Goal: Information Seeking & Learning: Learn about a topic

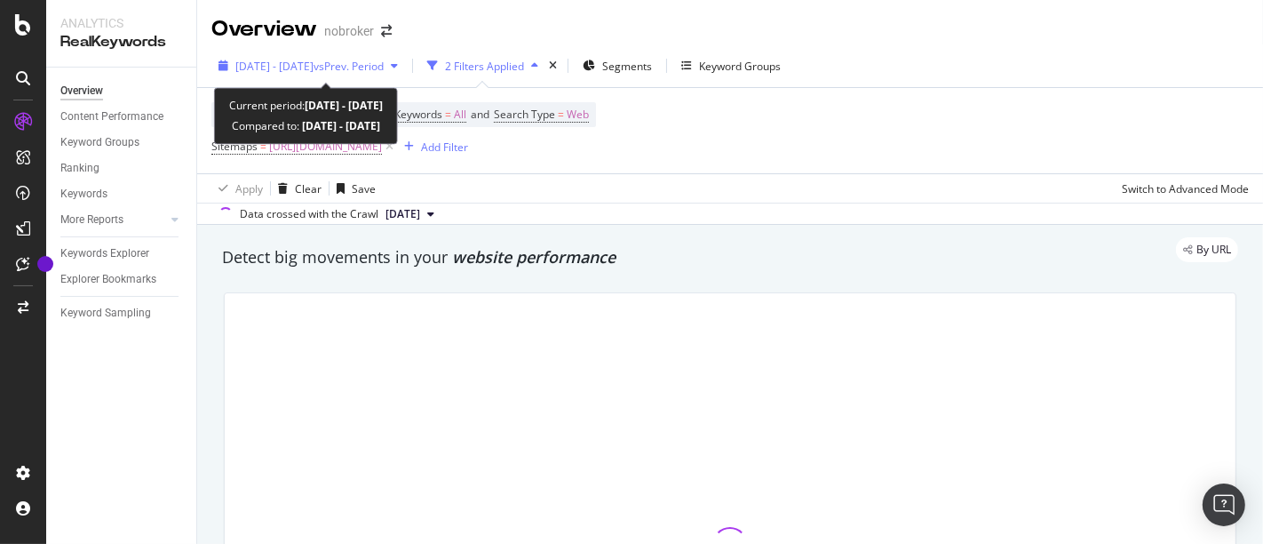
click at [346, 65] on span "vs Prev. Period" at bounding box center [349, 66] width 70 height 15
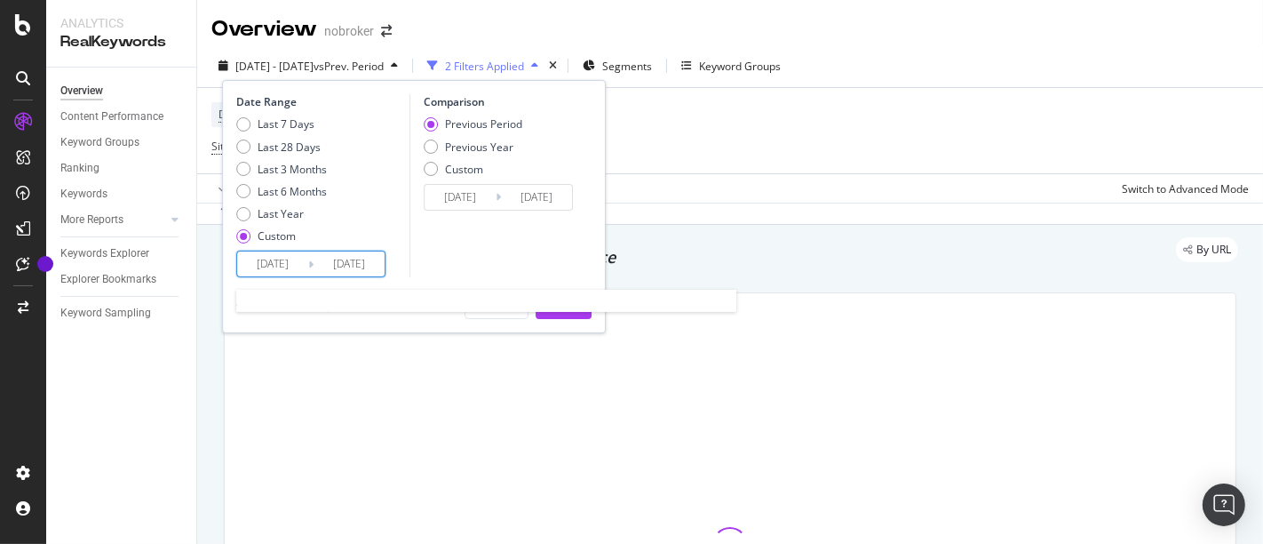
click at [266, 267] on input "[DATE]" at bounding box center [272, 263] width 71 height 25
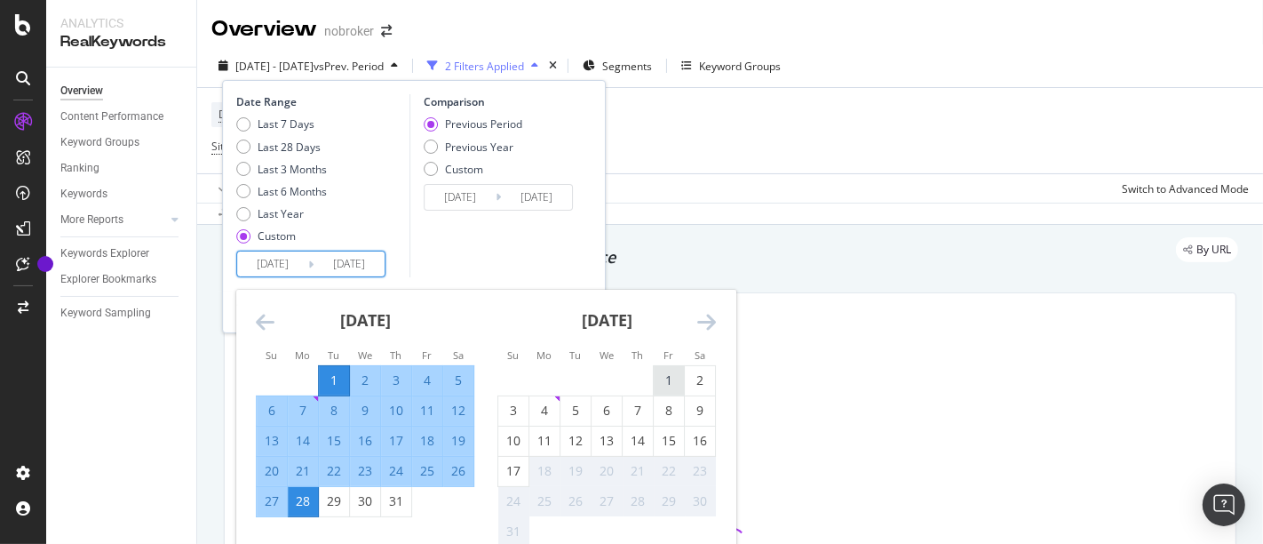
click at [667, 382] on div "1" at bounding box center [669, 380] width 30 height 18
type input "[DATE]"
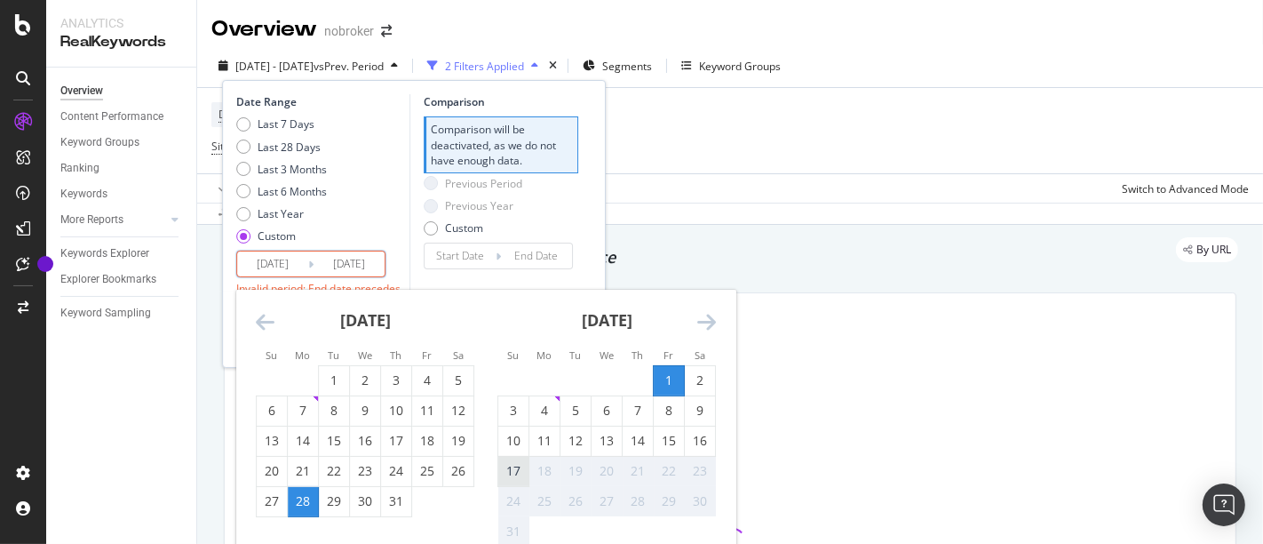
click at [515, 471] on div "17" at bounding box center [513, 471] width 30 height 18
type input "[DATE]"
type input "2025/07/15"
type input "2025/07/31"
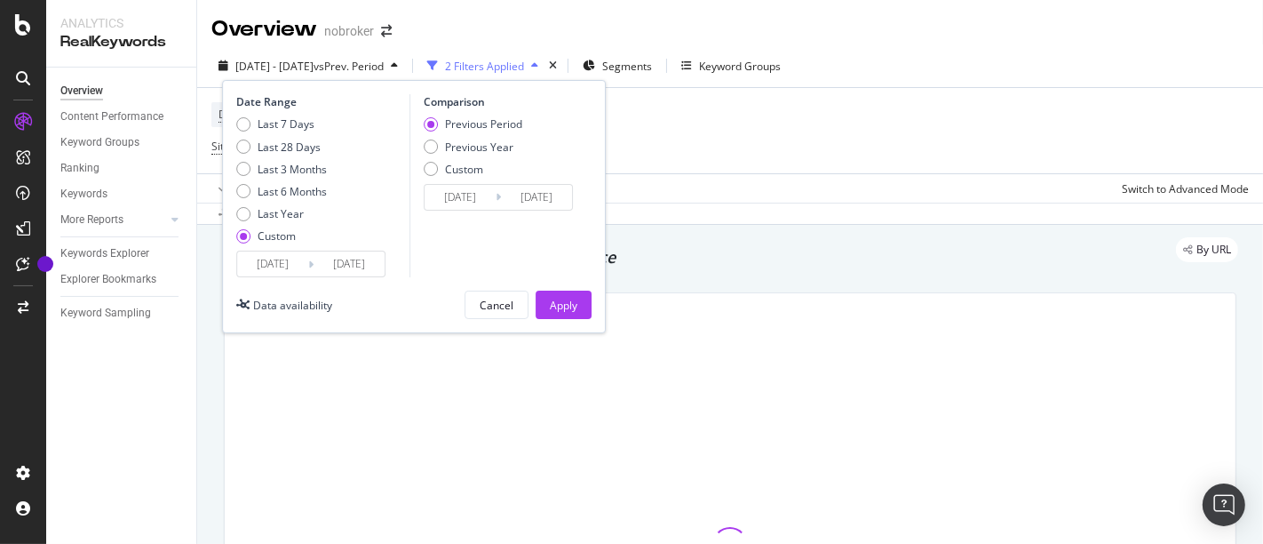
scroll to position [68, 0]
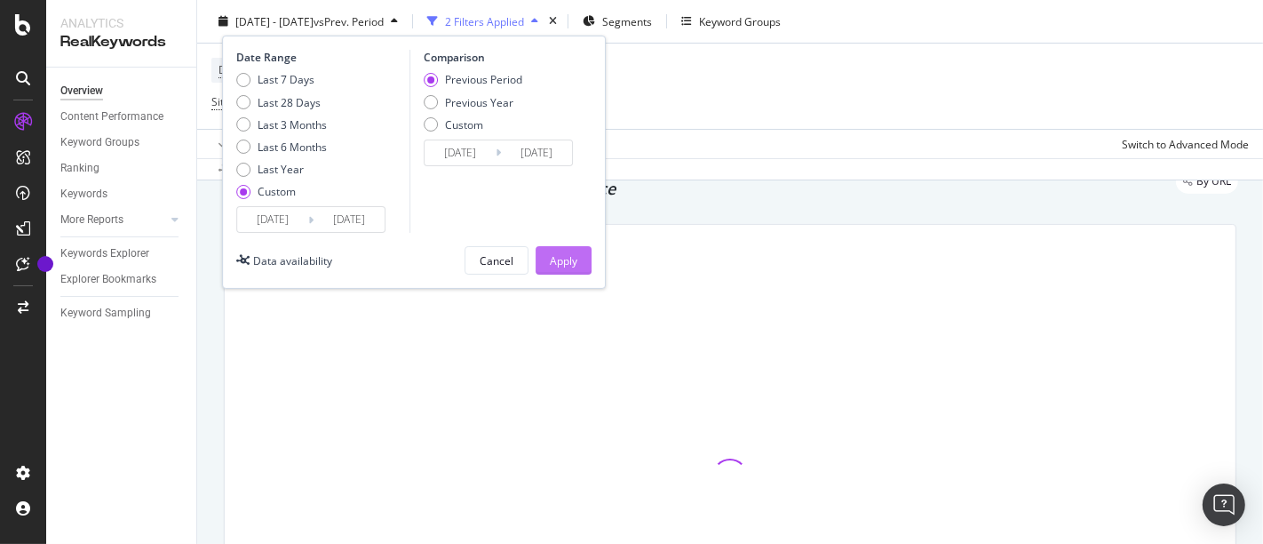
click at [573, 246] on button "Apply" at bounding box center [564, 260] width 56 height 28
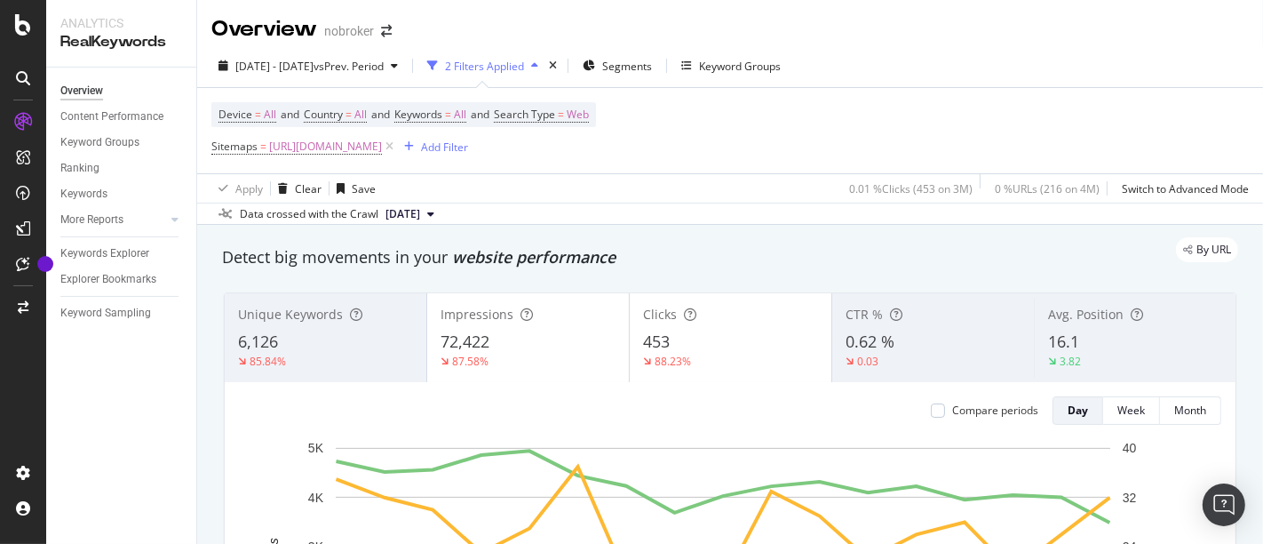
scroll to position [49, 0]
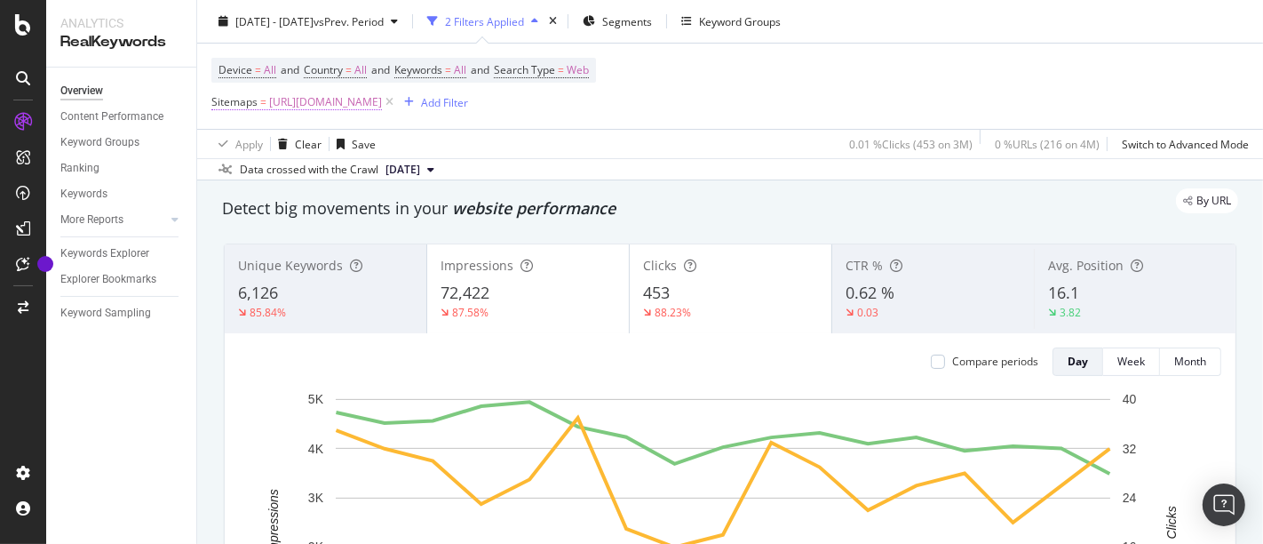
click at [382, 97] on span "[URL][DOMAIN_NAME]" at bounding box center [325, 102] width 113 height 25
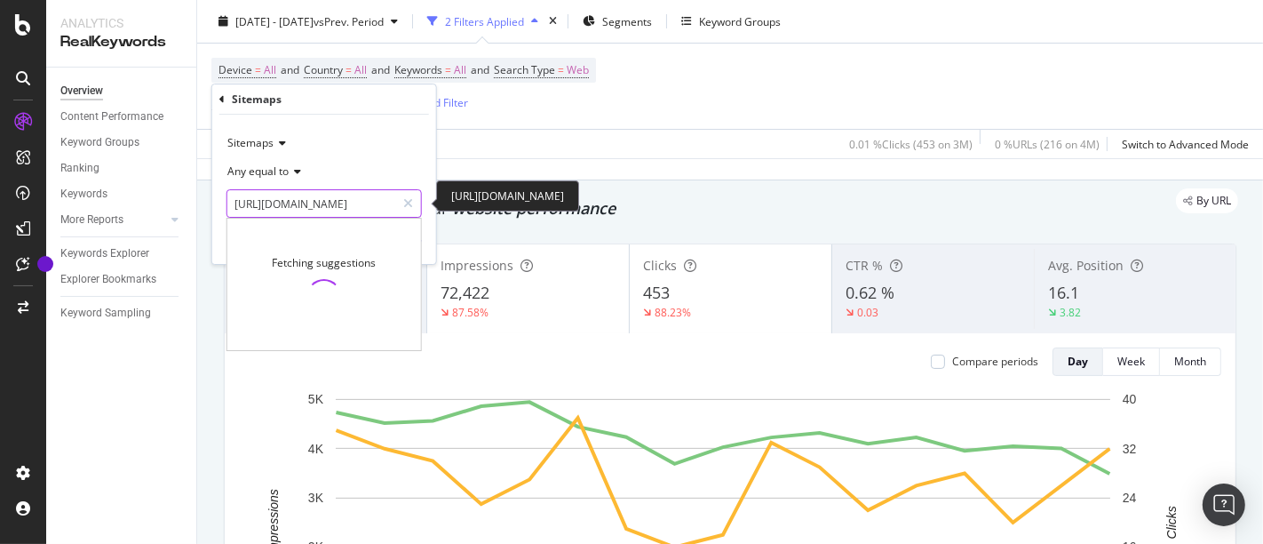
click at [358, 199] on input "[URL][DOMAIN_NAME]" at bounding box center [311, 203] width 168 height 28
type input "i"
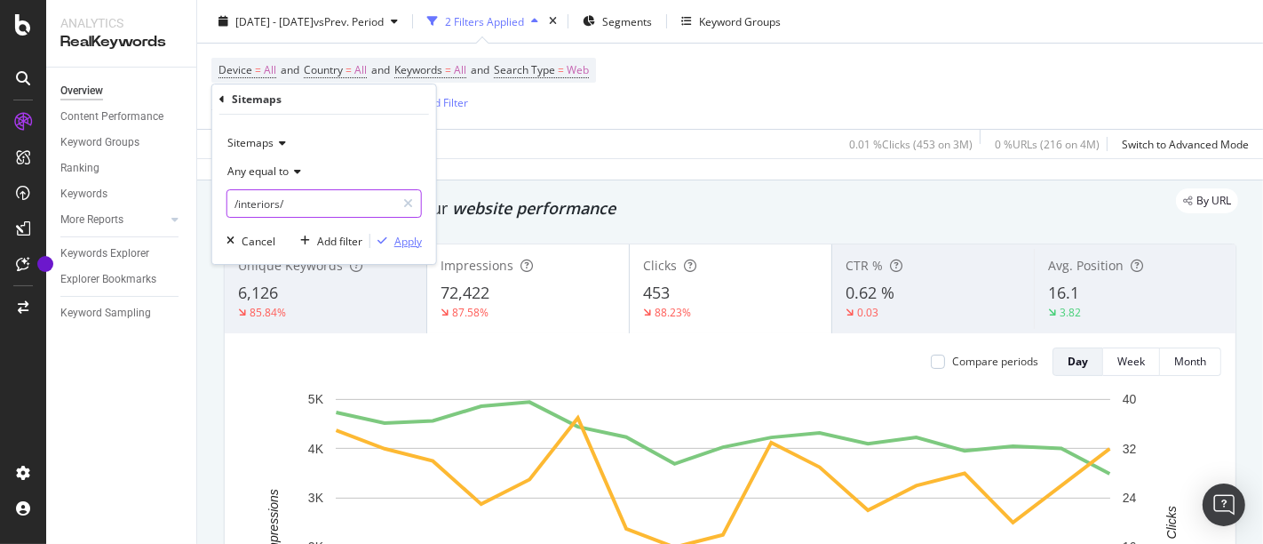
type input "/interiors/"
click at [411, 244] on div "Apply" at bounding box center [408, 241] width 28 height 15
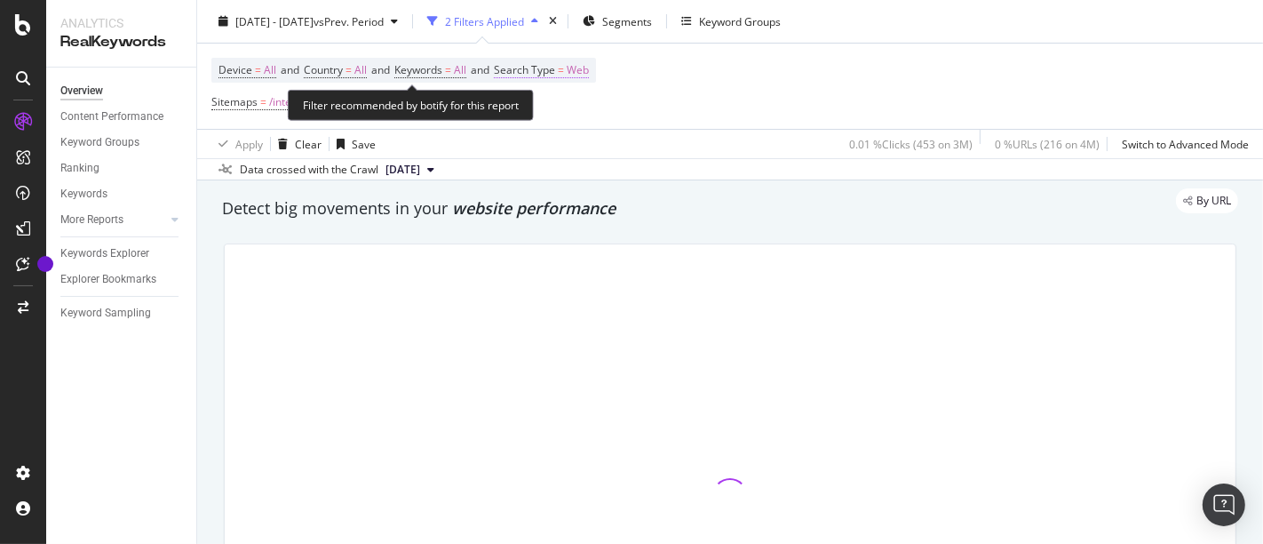
click at [589, 72] on span "Web" at bounding box center [578, 70] width 22 height 25
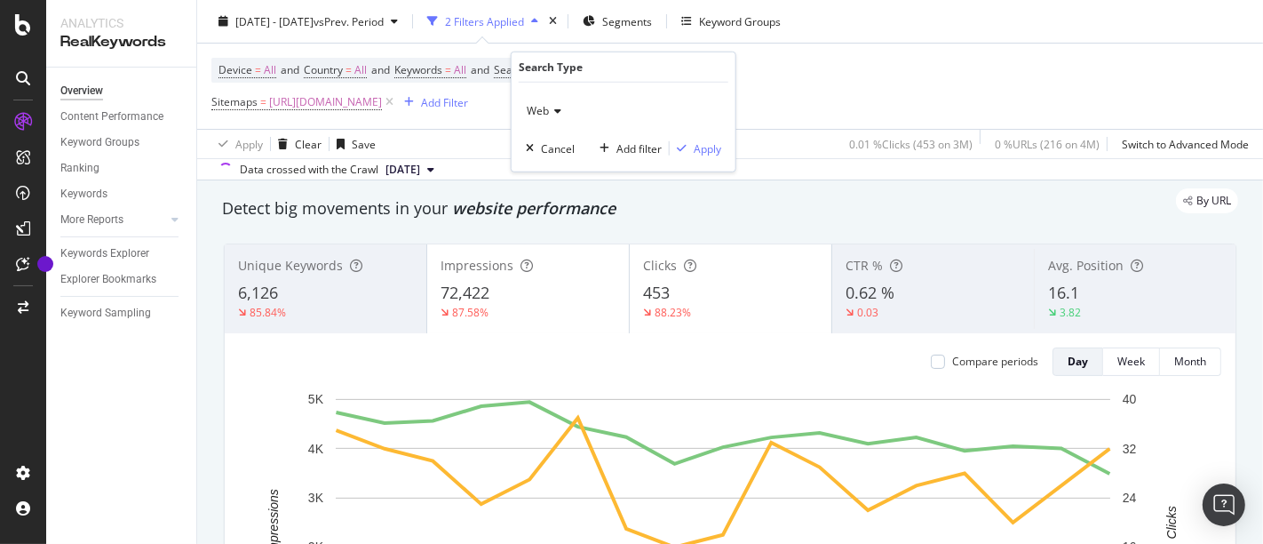
click at [746, 75] on div "Device = All and Country = All and Keywords = All and Search Type = Web Sitemap…" at bounding box center [729, 86] width 1037 height 85
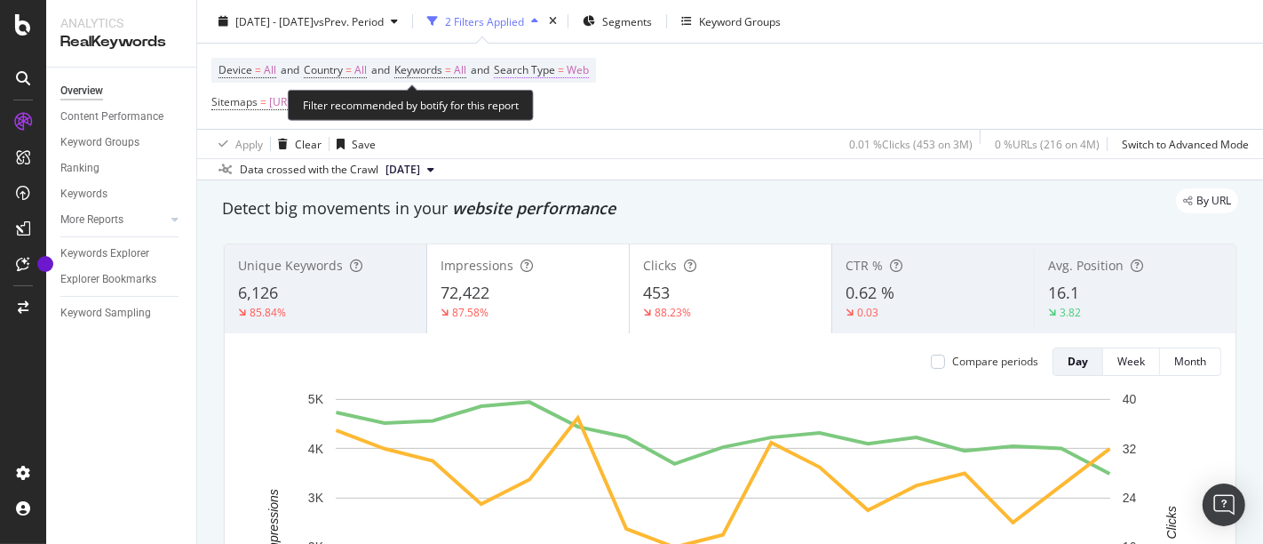
click at [589, 69] on span "Web" at bounding box center [578, 70] width 22 height 25
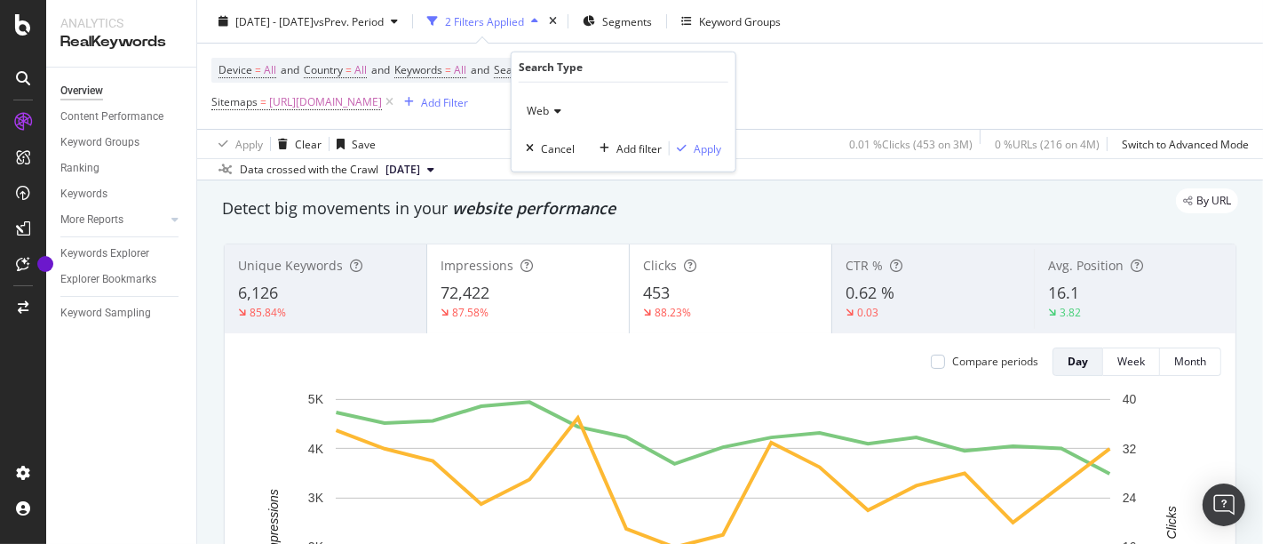
click at [558, 115] on div "Web" at bounding box center [623, 111] width 195 height 28
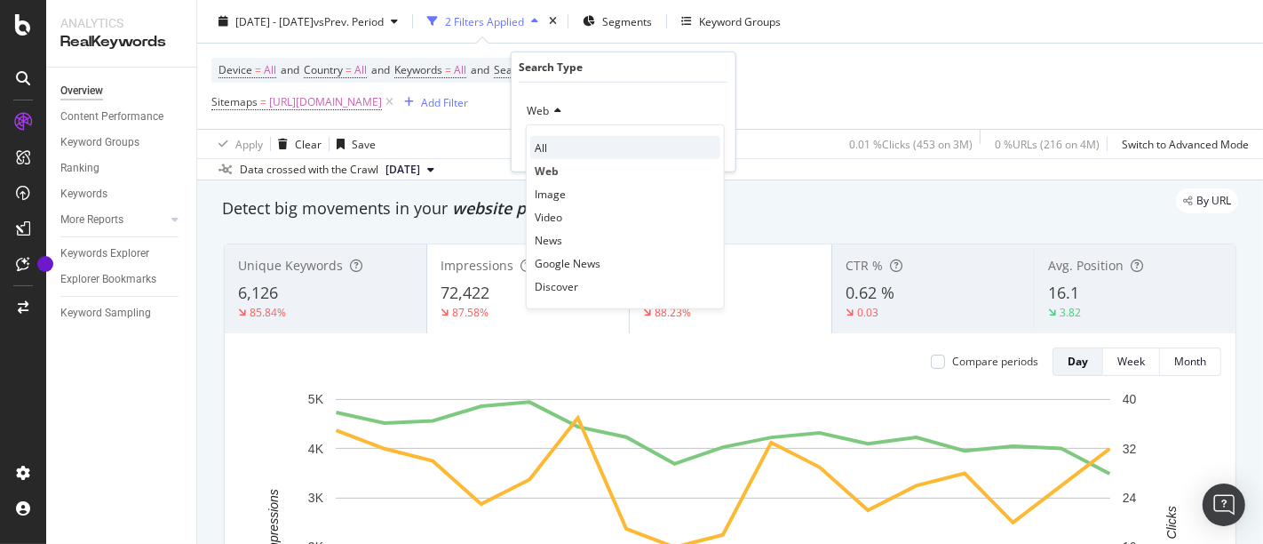
click at [552, 148] on div "All" at bounding box center [625, 147] width 190 height 23
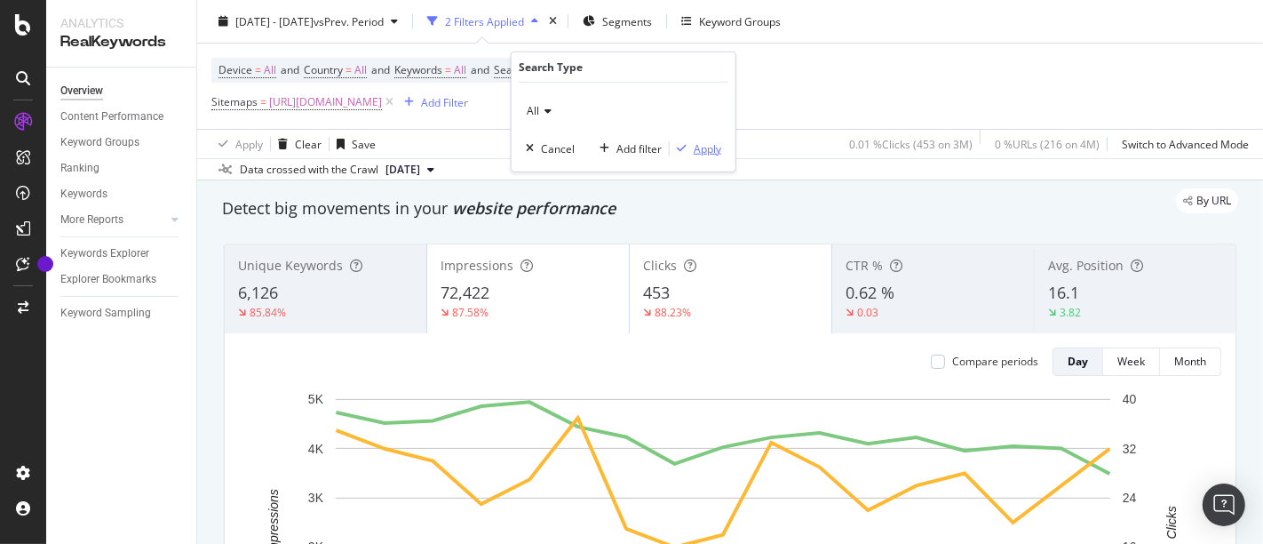
click at [708, 153] on div "Apply" at bounding box center [708, 147] width 28 height 15
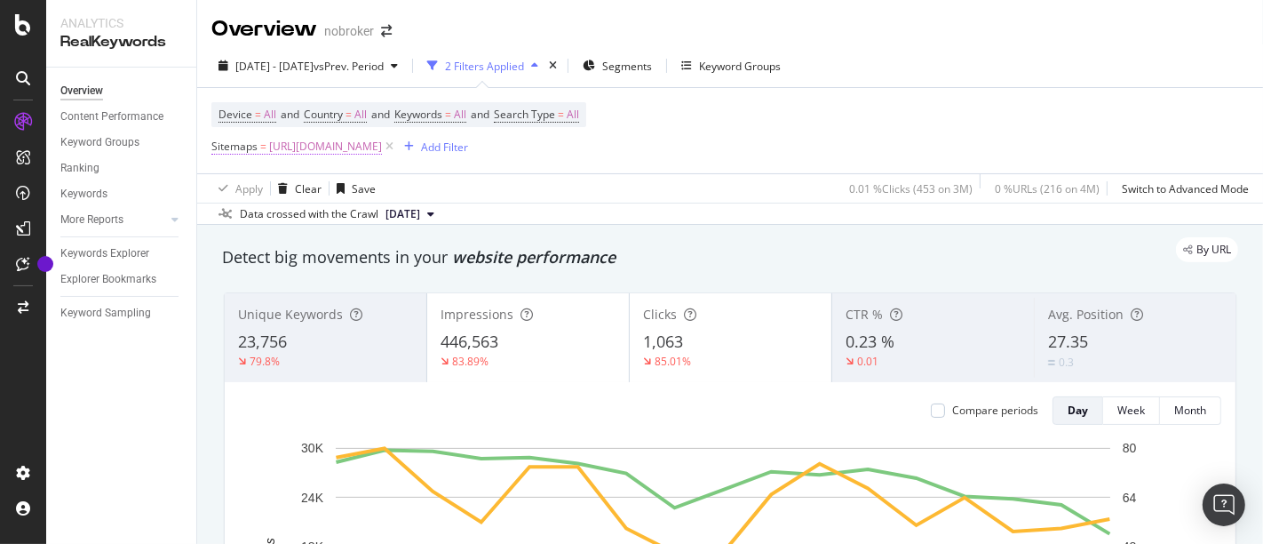
click at [382, 143] on span "[URL][DOMAIN_NAME]" at bounding box center [325, 146] width 113 height 25
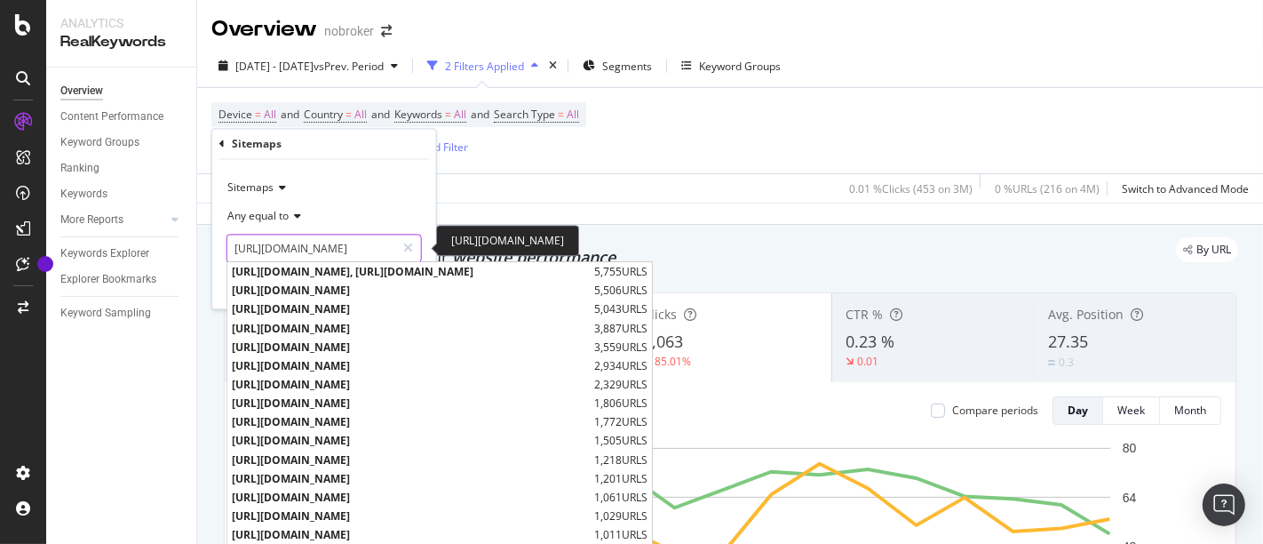
click at [302, 247] on input "[URL][DOMAIN_NAME]" at bounding box center [311, 248] width 168 height 28
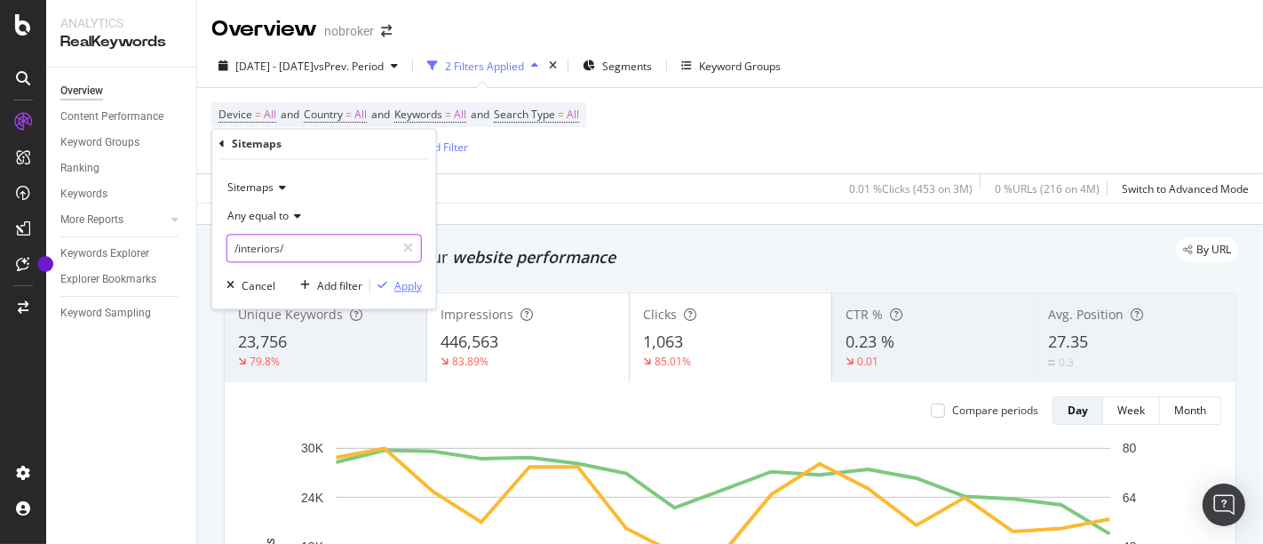
type input "/interiors/"
click at [402, 284] on div "Apply" at bounding box center [408, 285] width 28 height 15
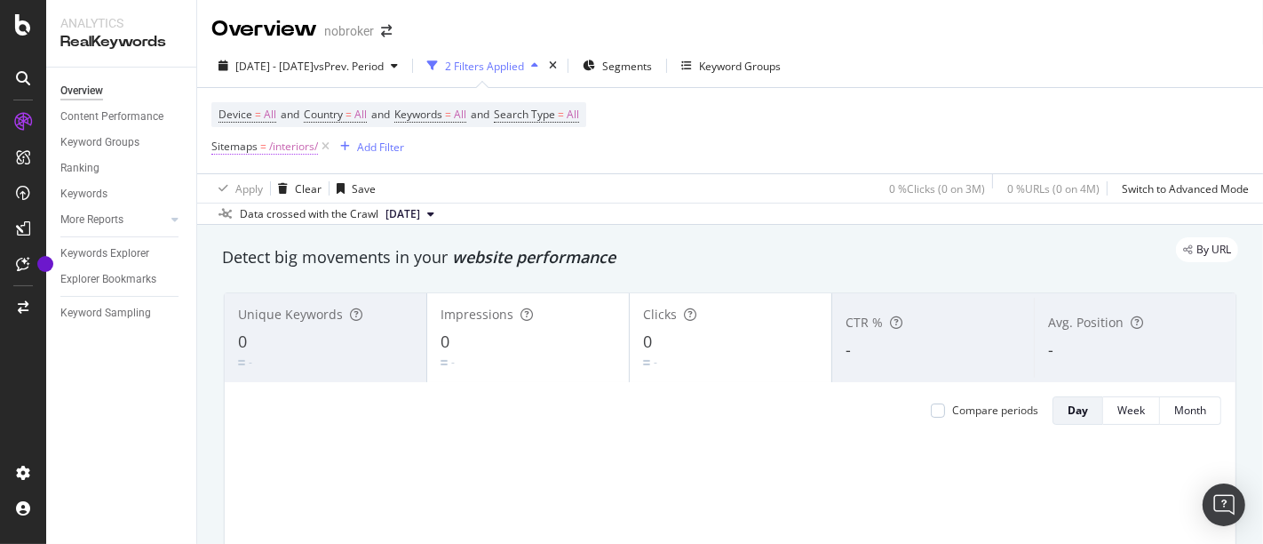
click at [274, 151] on span "/interiors/" at bounding box center [293, 146] width 49 height 25
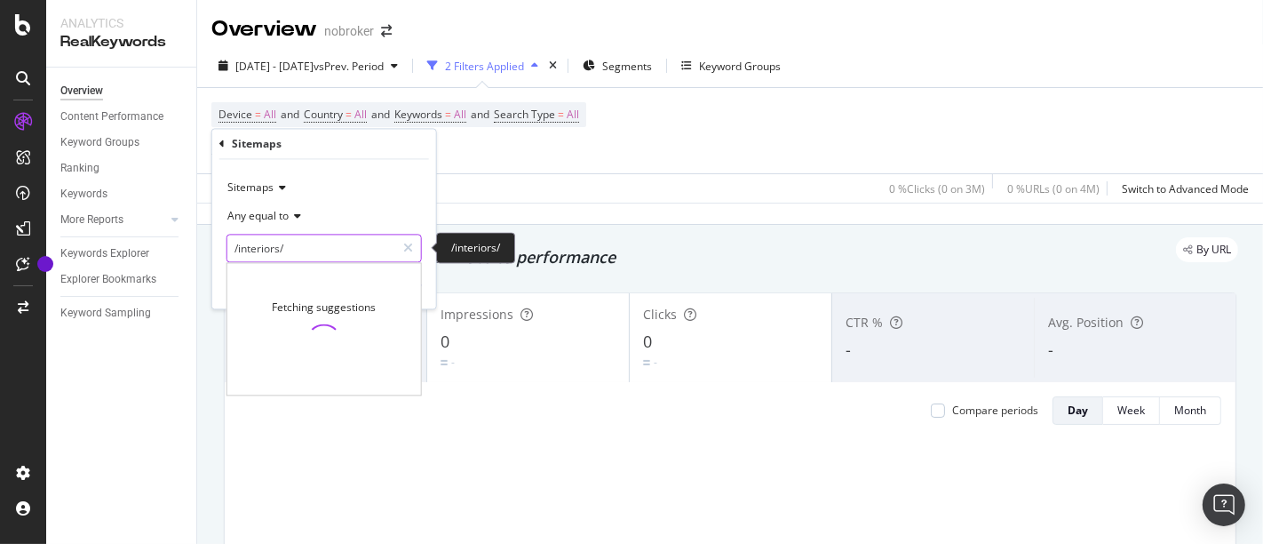
click at [298, 246] on input "/interiors/" at bounding box center [311, 248] width 168 height 28
paste input "interiors"
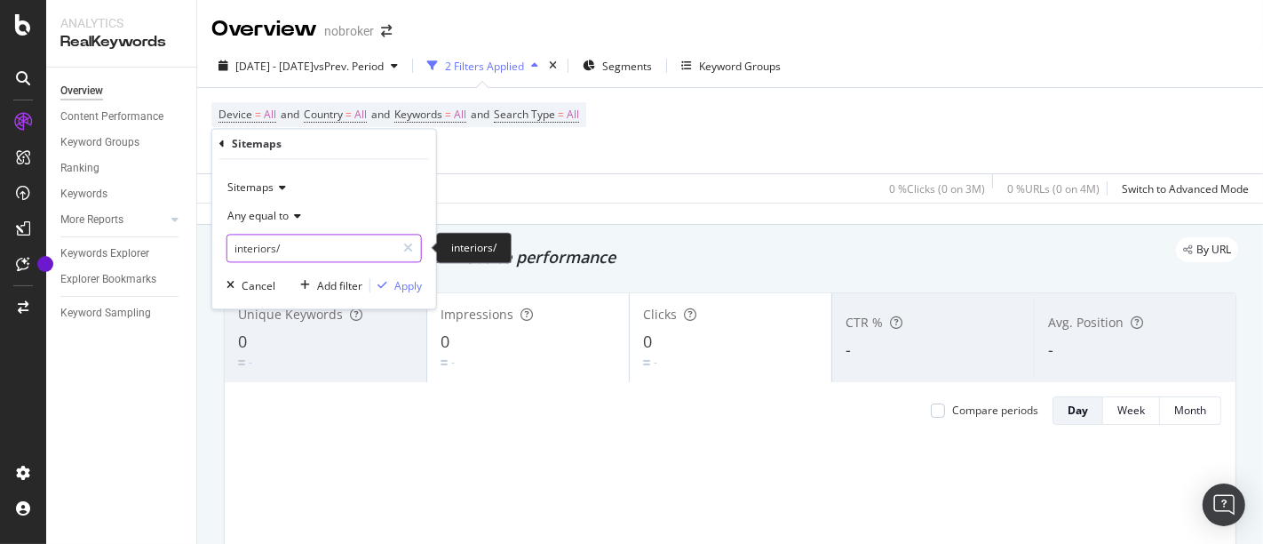
type input "/interiors/"
click at [401, 288] on div "Apply" at bounding box center [408, 285] width 28 height 15
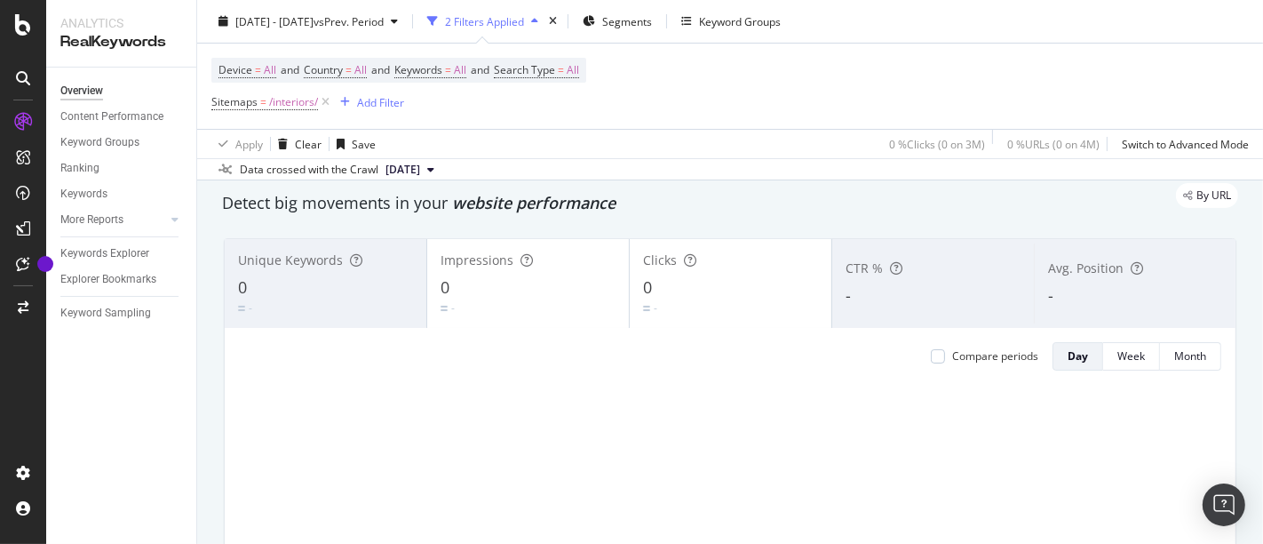
scroll to position [98, 0]
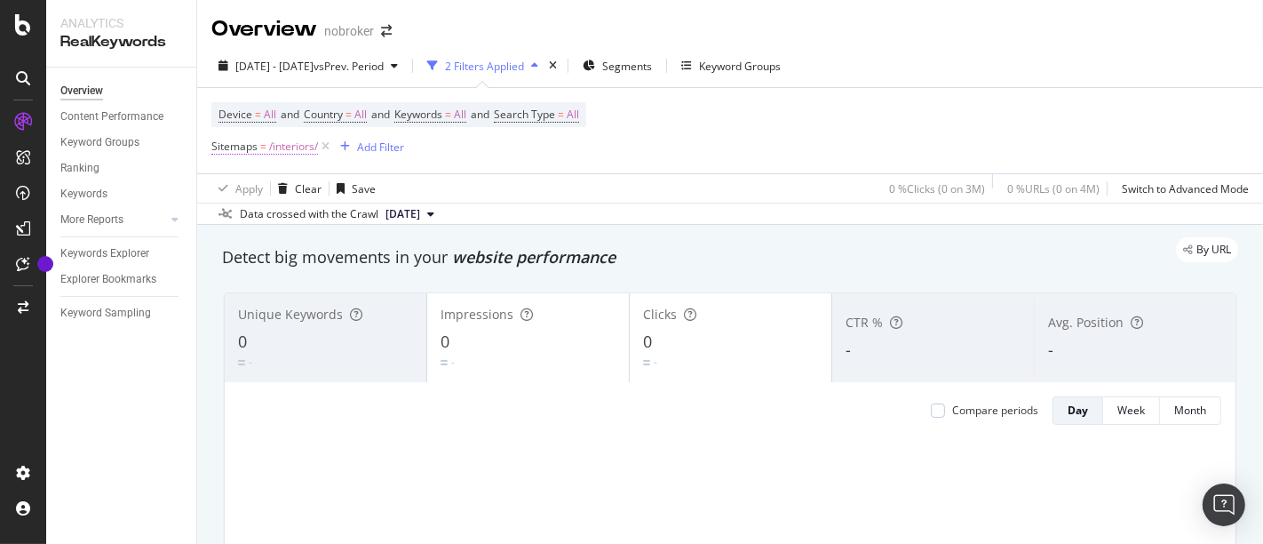
click at [257, 146] on span "Sitemaps = /interiors/" at bounding box center [264, 147] width 107 height 16
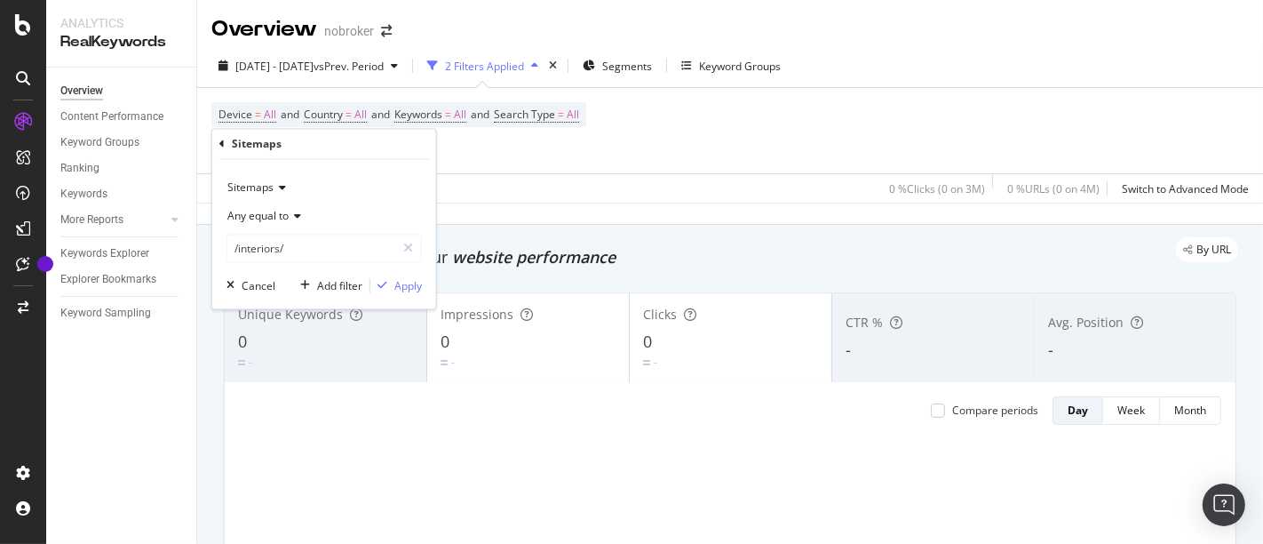
click at [279, 184] on icon at bounding box center [280, 188] width 12 height 11
click at [281, 183] on icon at bounding box center [280, 188] width 12 height 11
click at [256, 222] on span "Any equal to" at bounding box center [257, 216] width 61 height 15
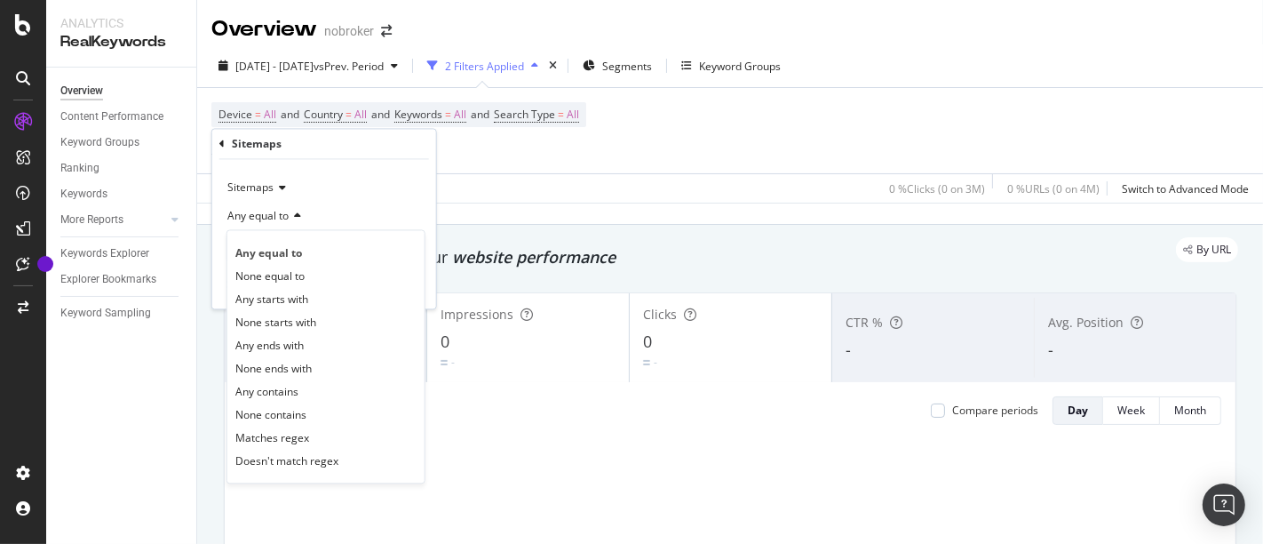
click at [494, 161] on div "Device = All and Country = All and Keywords = All and Search Type = All Sitemap…" at bounding box center [729, 130] width 1037 height 85
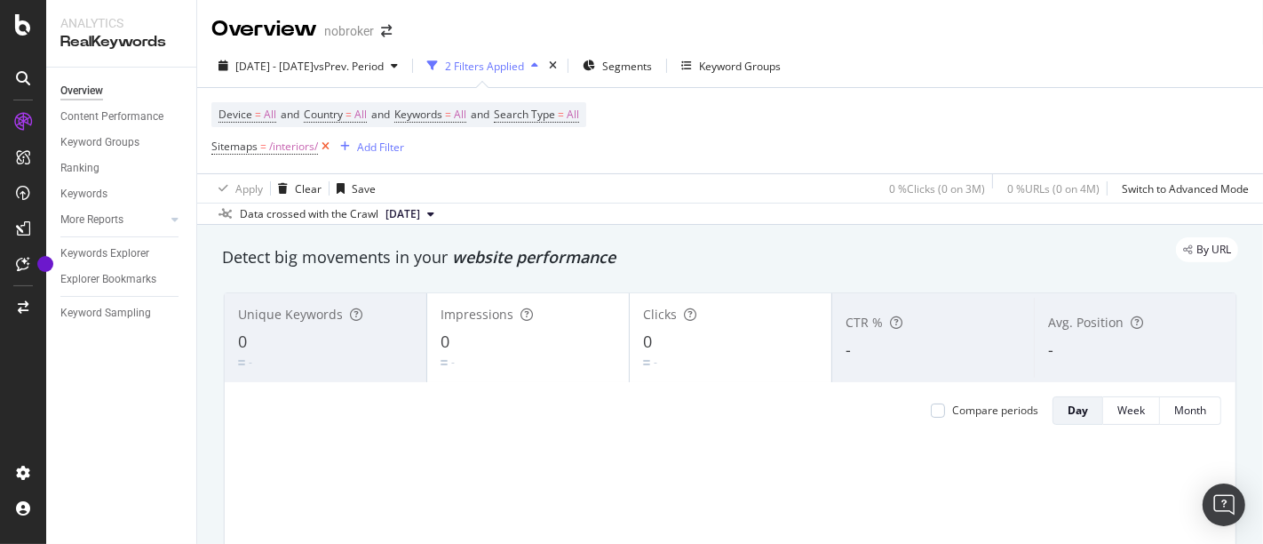
click at [329, 145] on icon at bounding box center [325, 147] width 15 height 18
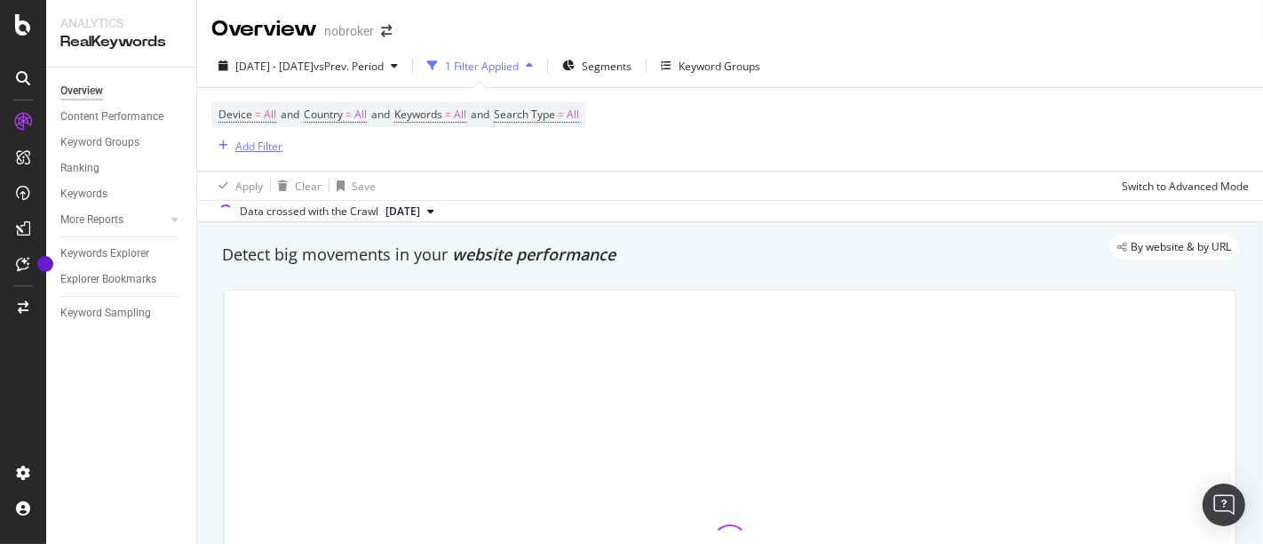
drag, startPoint x: 282, startPoint y: 148, endPoint x: 257, endPoint y: 156, distance: 27.0
click at [257, 156] on div "Device = All and Country = All and Keywords = All and Search Type = All Add Fil…" at bounding box center [729, 129] width 1037 height 83
click at [246, 143] on div "Add Filter" at bounding box center [258, 146] width 47 height 15
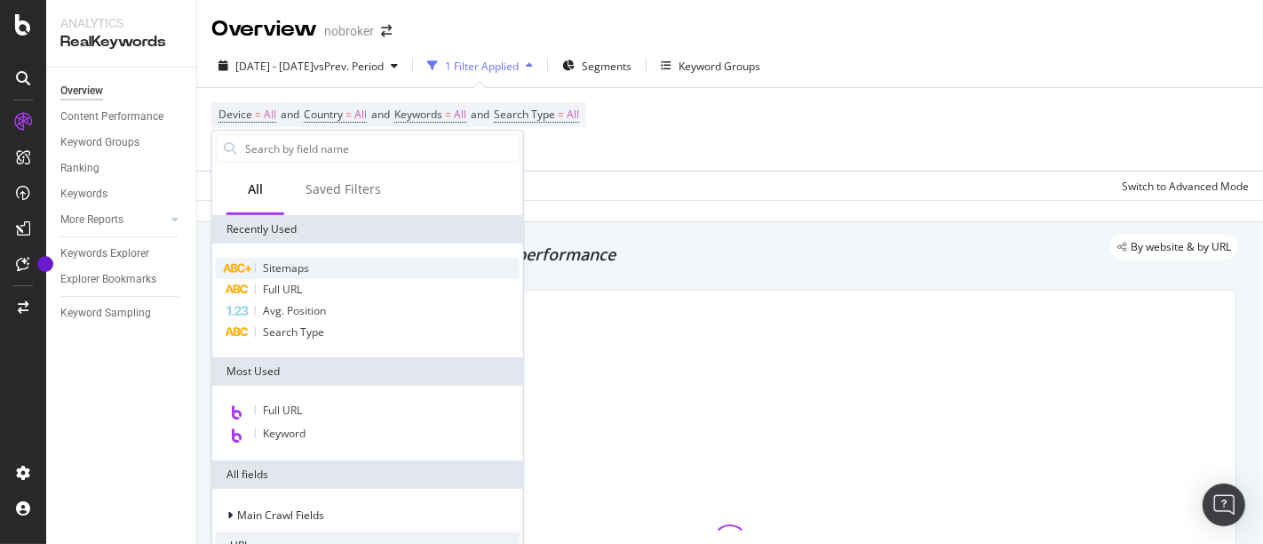
click at [274, 277] on div "Sitemaps" at bounding box center [368, 268] width 304 height 21
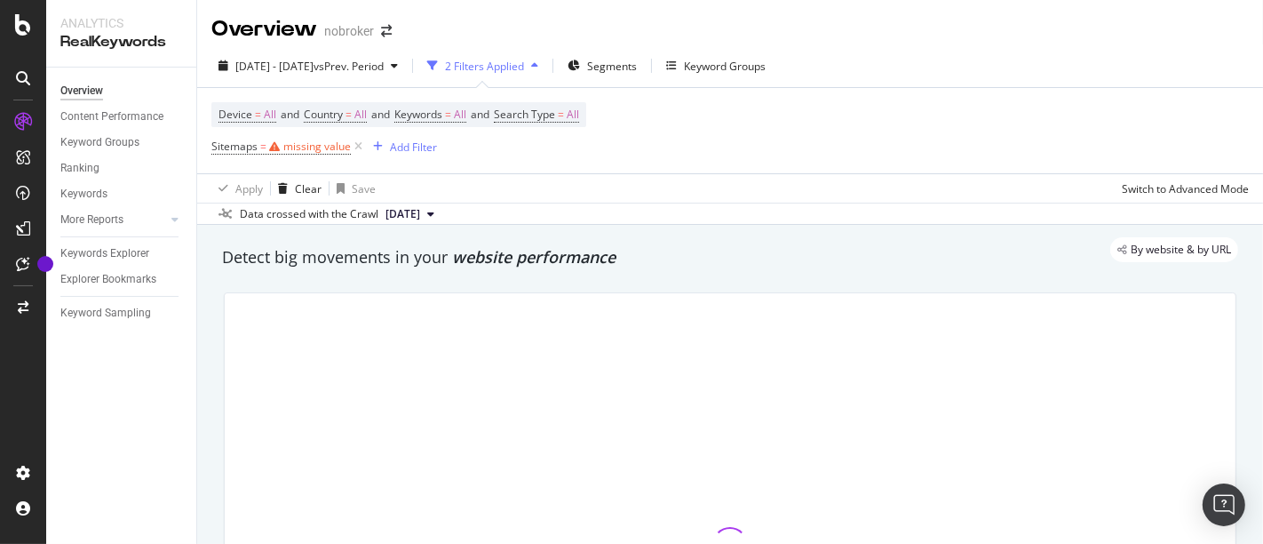
click at [576, 148] on div "Device = All and Country = All and Keywords = All and Search Type = All Sitemap…" at bounding box center [398, 130] width 375 height 57
click at [354, 147] on icon at bounding box center [358, 147] width 15 height 18
click at [259, 143] on div "Add Filter" at bounding box center [258, 146] width 47 height 15
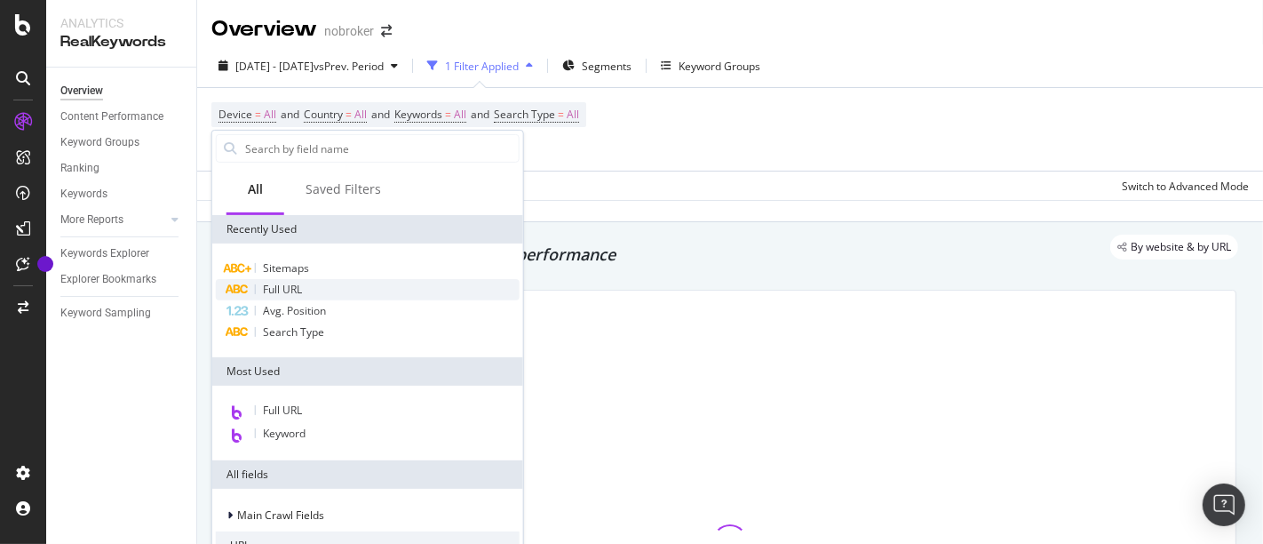
click at [299, 288] on span "Full URL" at bounding box center [282, 289] width 39 height 15
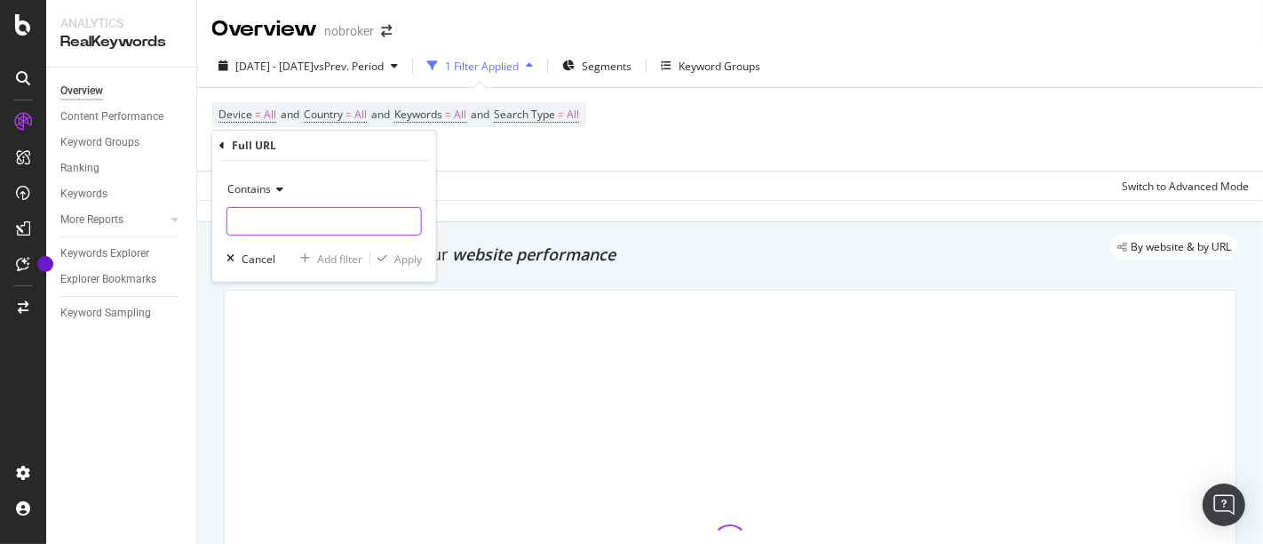
click at [300, 219] on input "text" at bounding box center [324, 221] width 194 height 28
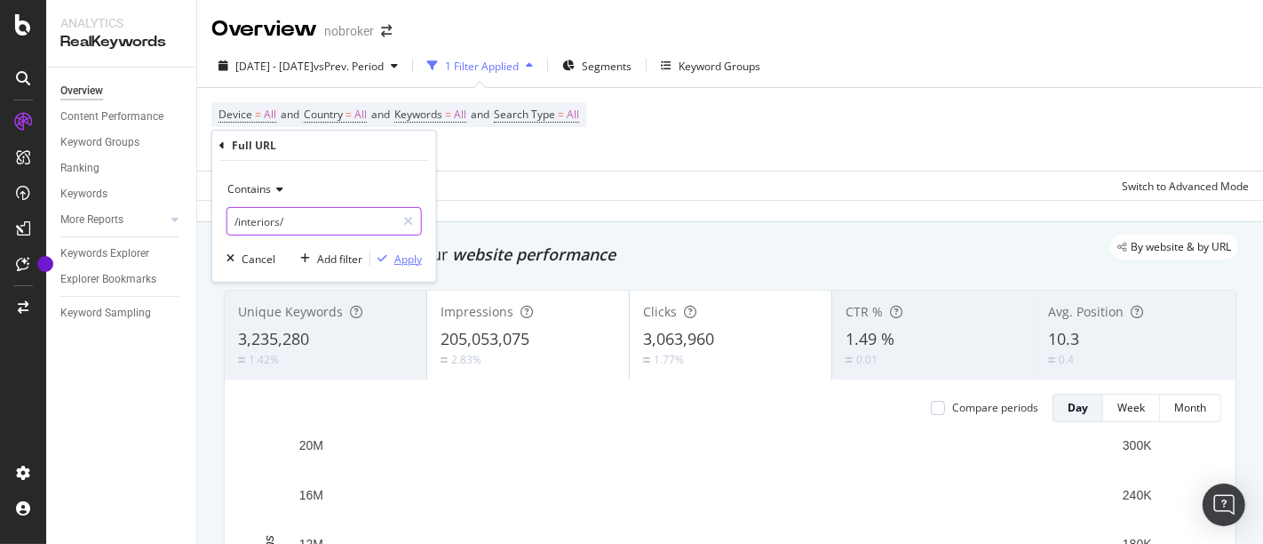
type input "/interiors/"
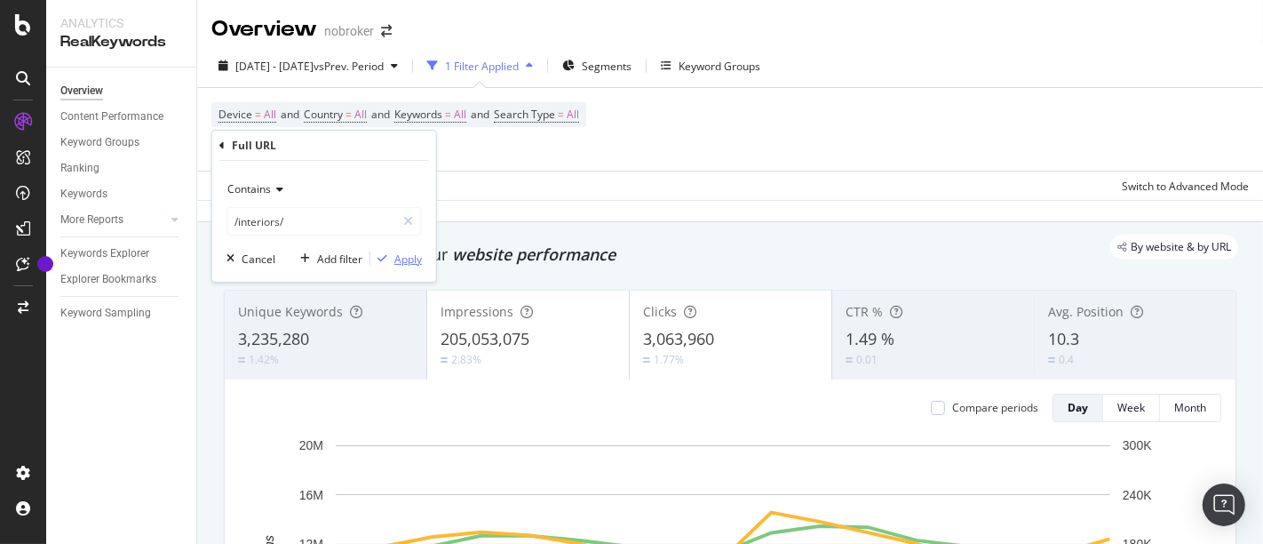
click at [400, 258] on div "Apply" at bounding box center [408, 257] width 28 height 15
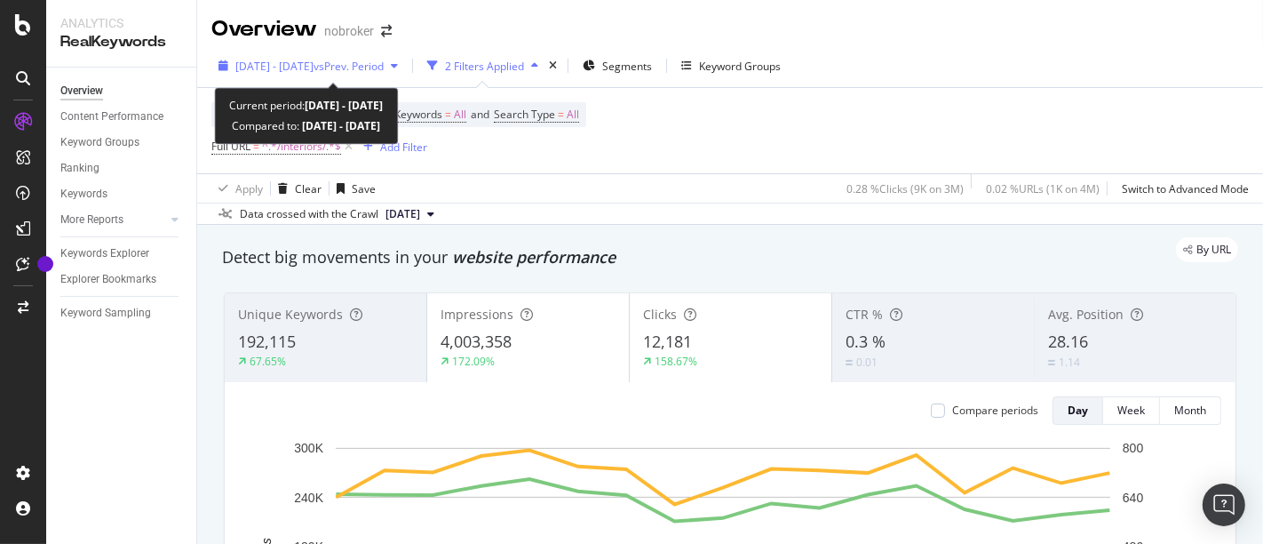
click at [384, 61] on span "vs Prev. Period" at bounding box center [349, 66] width 70 height 15
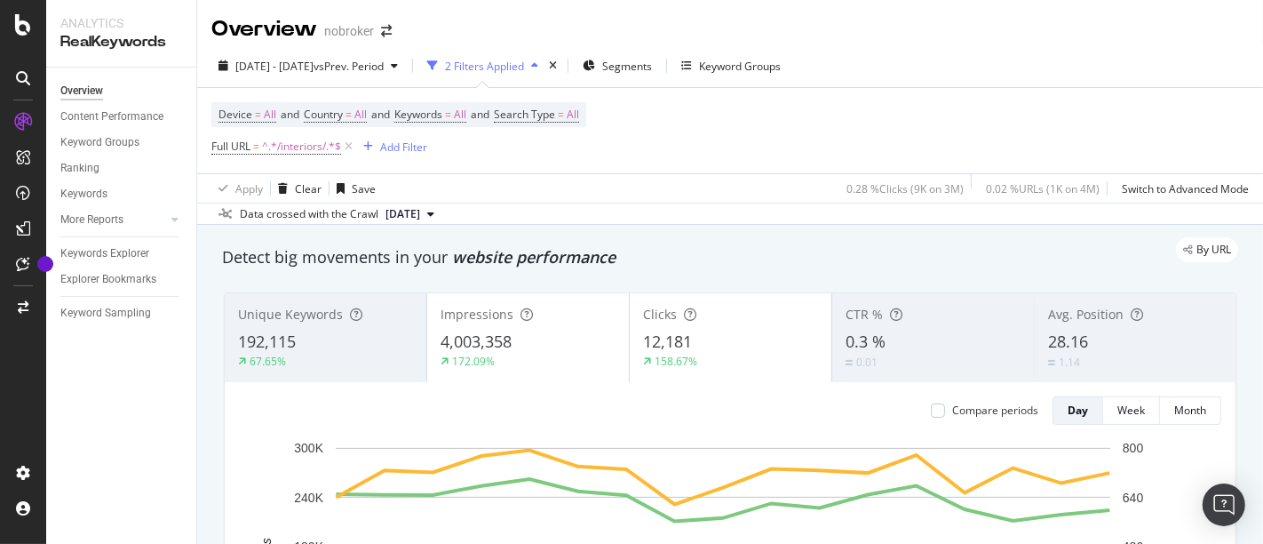
click at [958, 122] on div "Device = All and Country = All and Keywords = All and Search Type = All Full UR…" at bounding box center [729, 130] width 1037 height 85
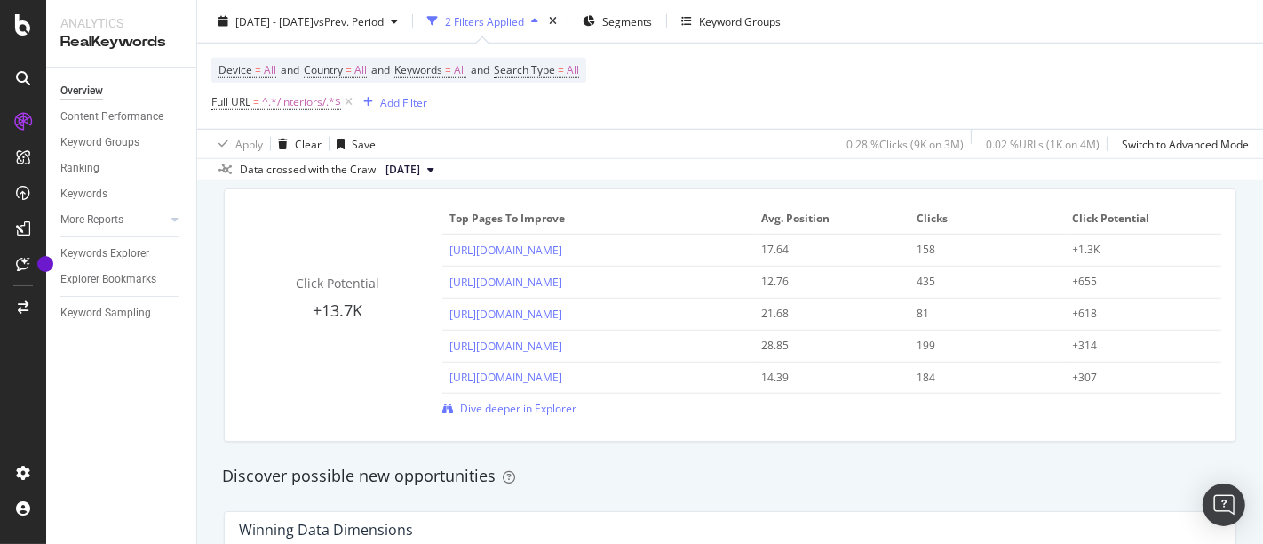
scroll to position [1281, 0]
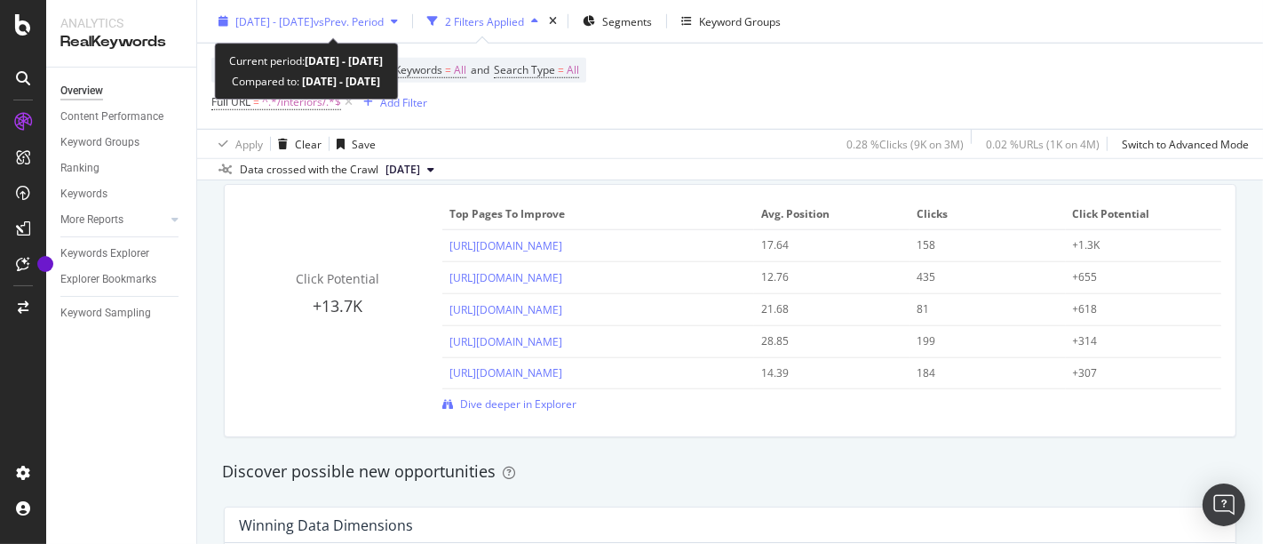
click at [314, 21] on span "2025 Aug. 1st - Aug. 17th" at bounding box center [274, 20] width 78 height 15
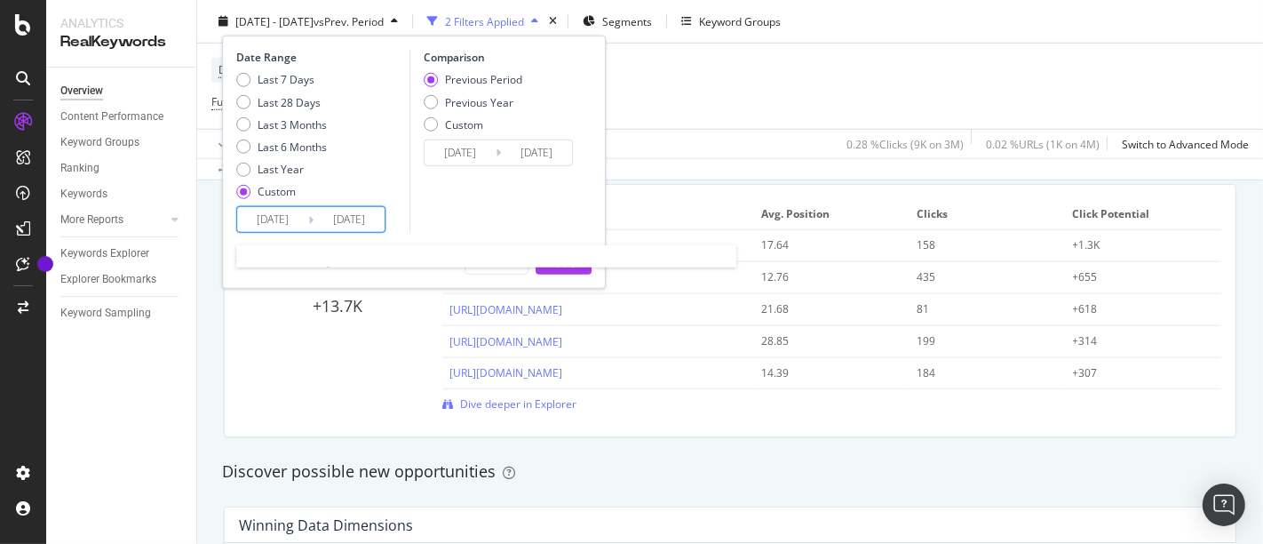
click at [279, 214] on input "2025/08/01" at bounding box center [272, 219] width 71 height 25
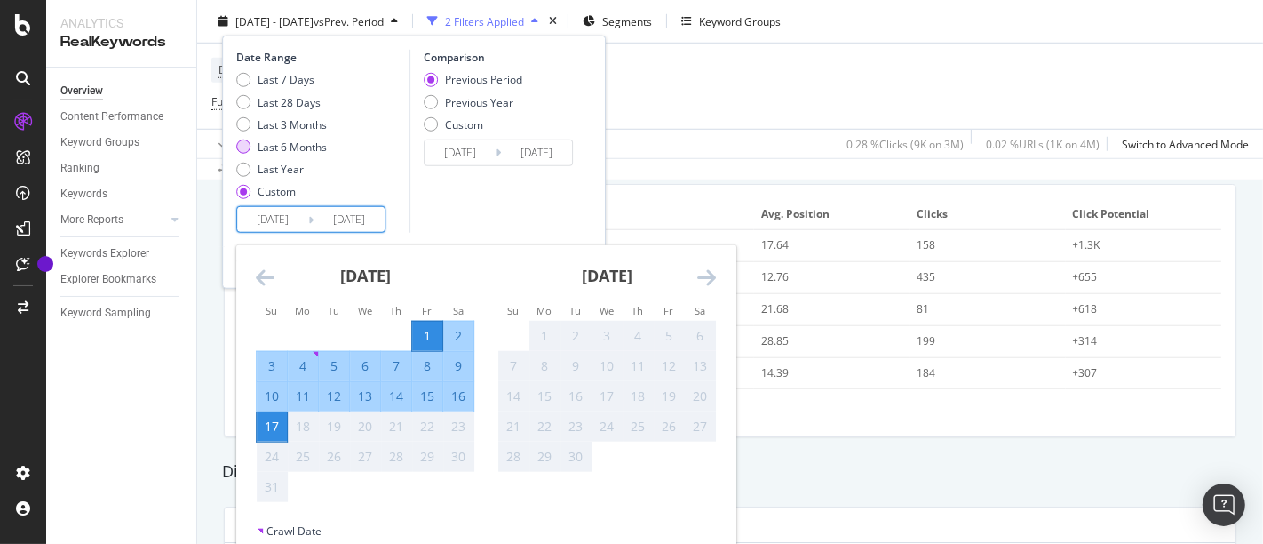
click at [246, 140] on div "Last 6 Months" at bounding box center [243, 146] width 14 height 14
type input "2025/02/18"
type input "2024/08/21"
type input "2025/02/17"
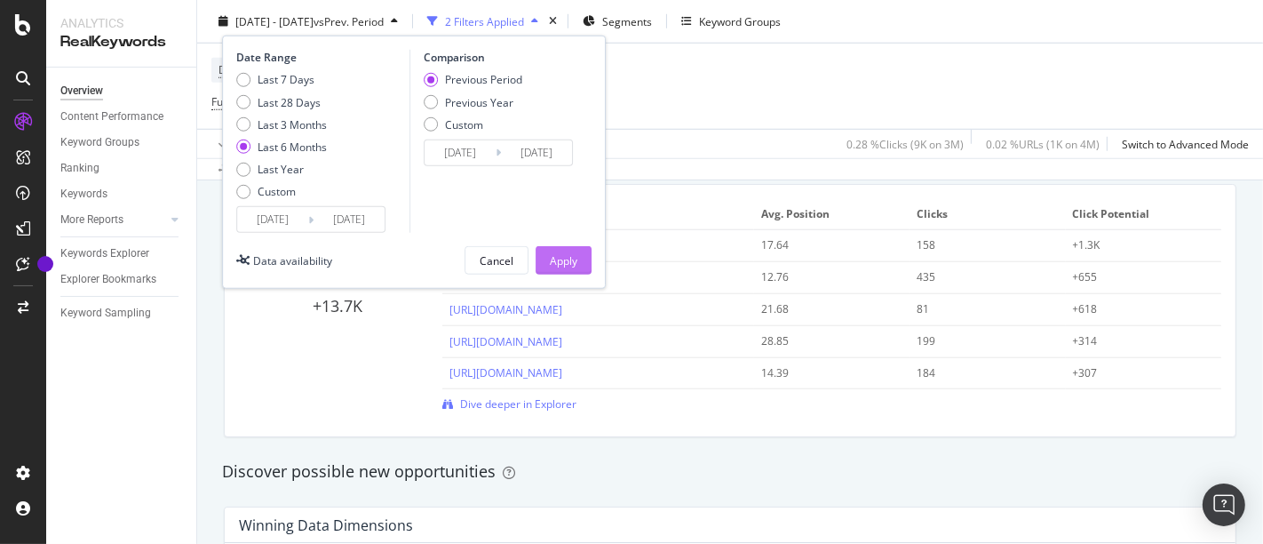
click at [584, 265] on button "Apply" at bounding box center [564, 260] width 56 height 28
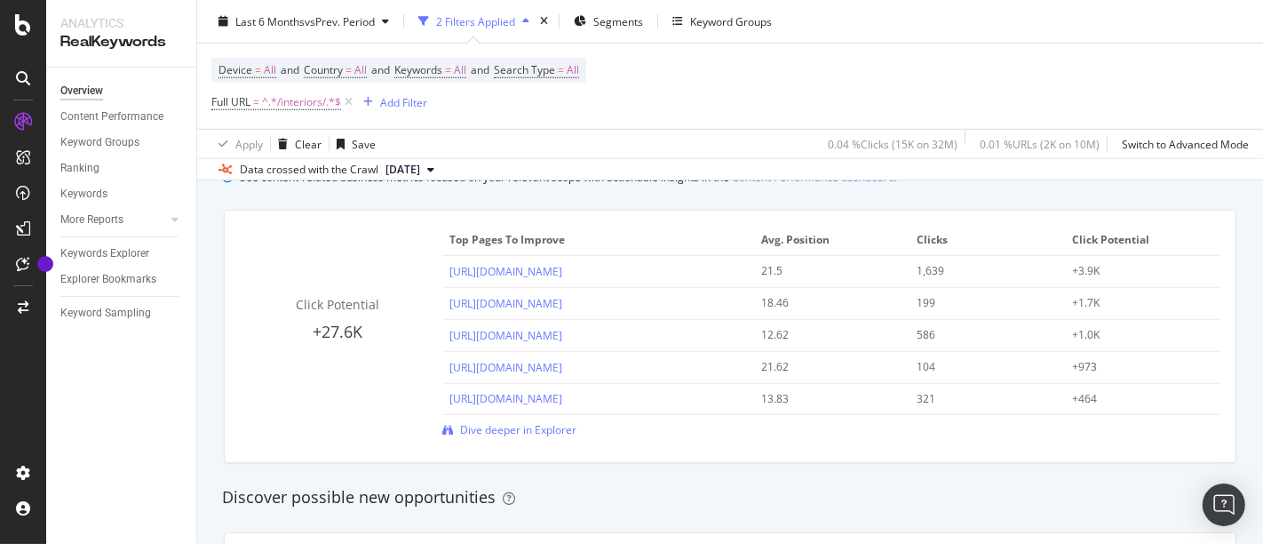
scroll to position [1344, 0]
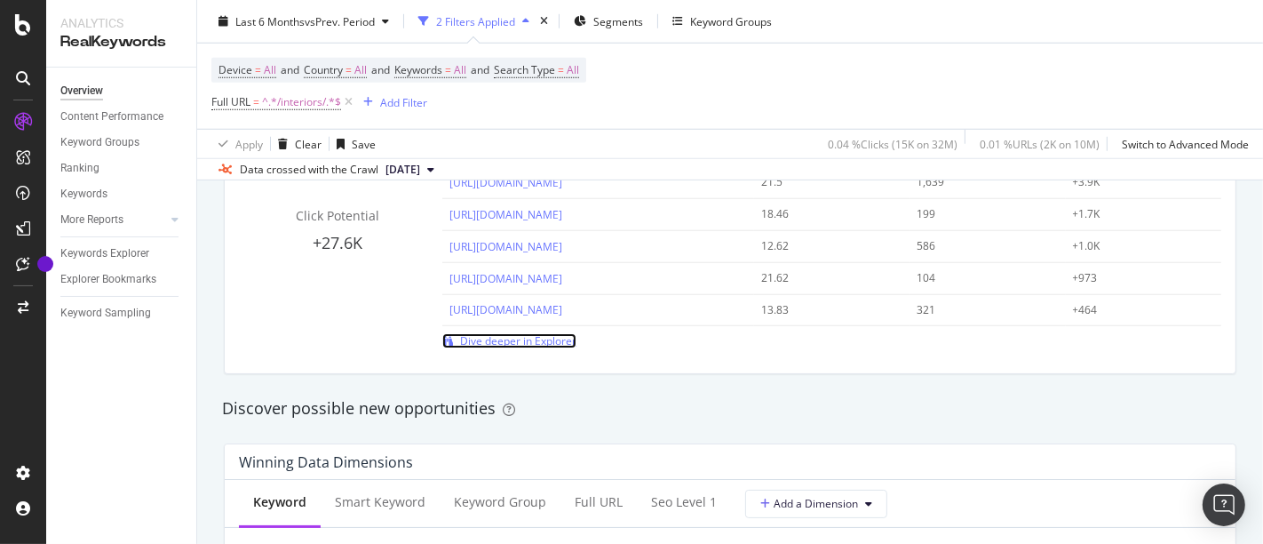
click at [519, 345] on span "Dive deeper in Explorer" at bounding box center [518, 340] width 116 height 15
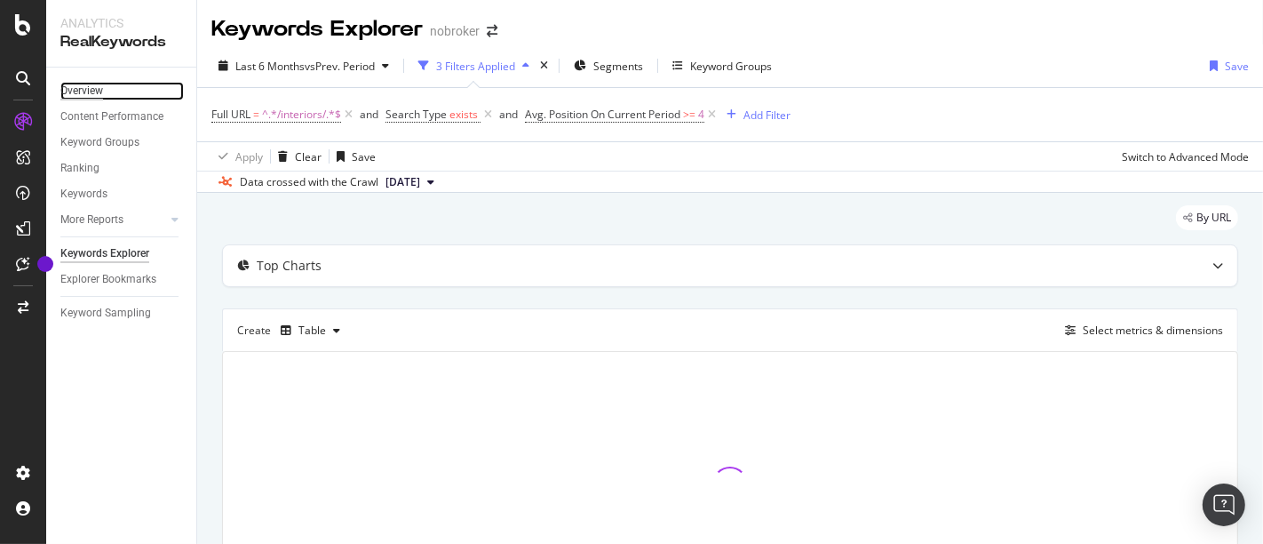
click at [91, 92] on div "Overview" at bounding box center [81, 91] width 43 height 19
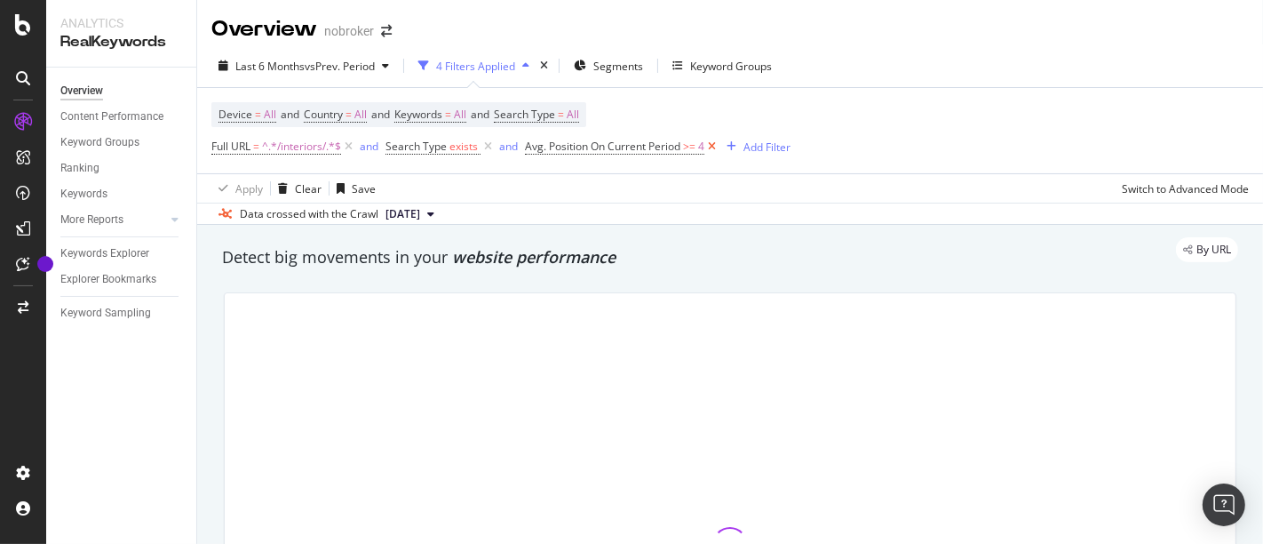
click at [714, 143] on icon at bounding box center [711, 147] width 15 height 18
click at [489, 148] on icon at bounding box center [488, 147] width 15 height 18
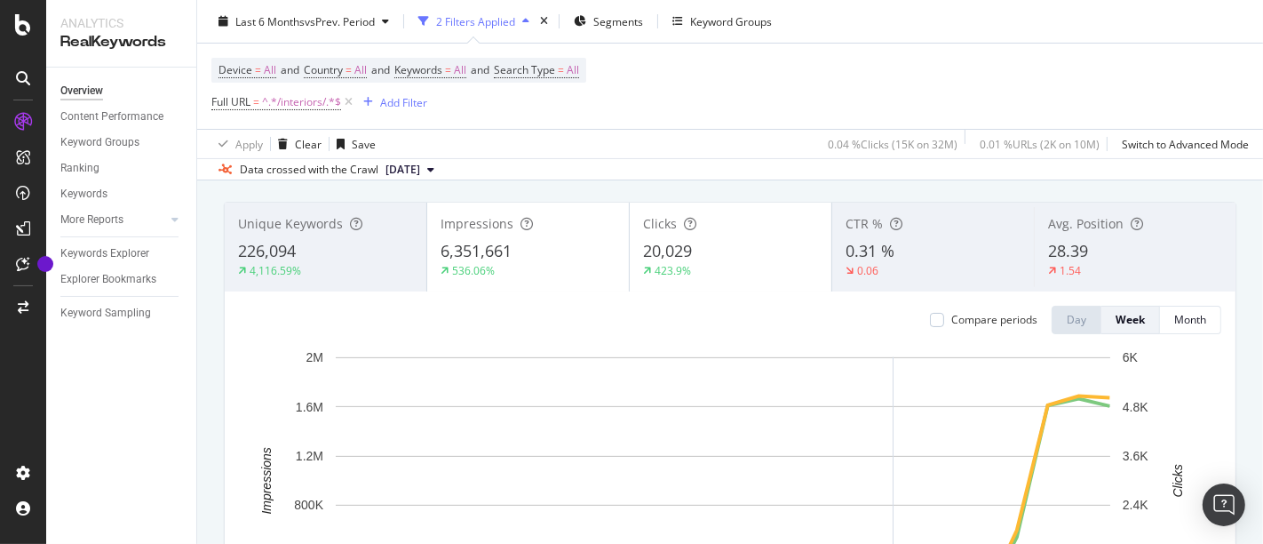
scroll to position [83, 0]
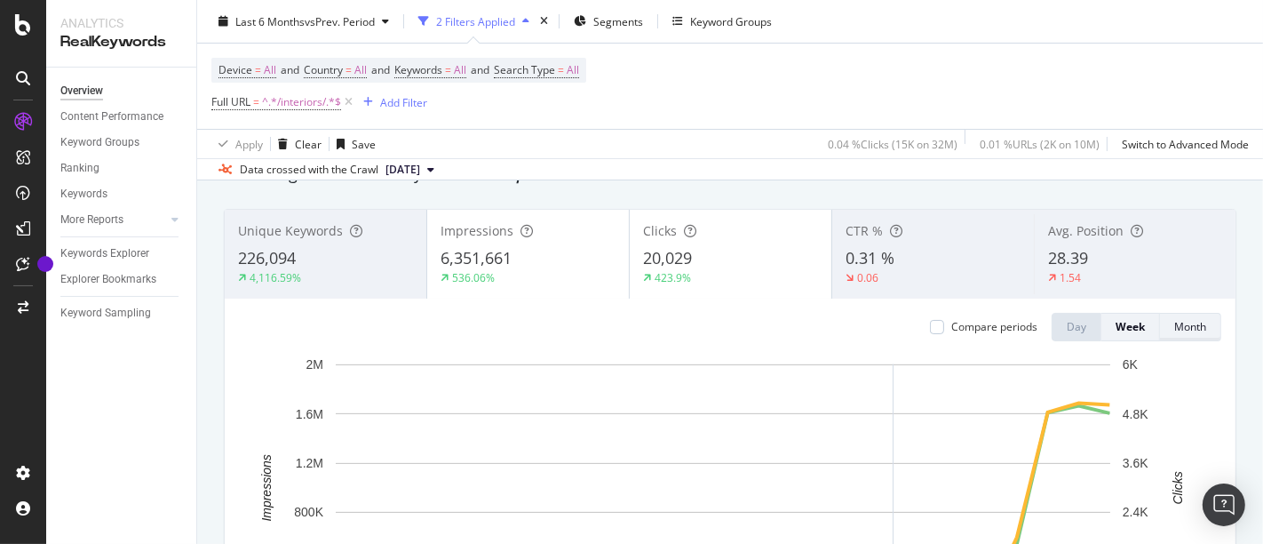
click at [1188, 320] on div "Month" at bounding box center [1190, 326] width 32 height 15
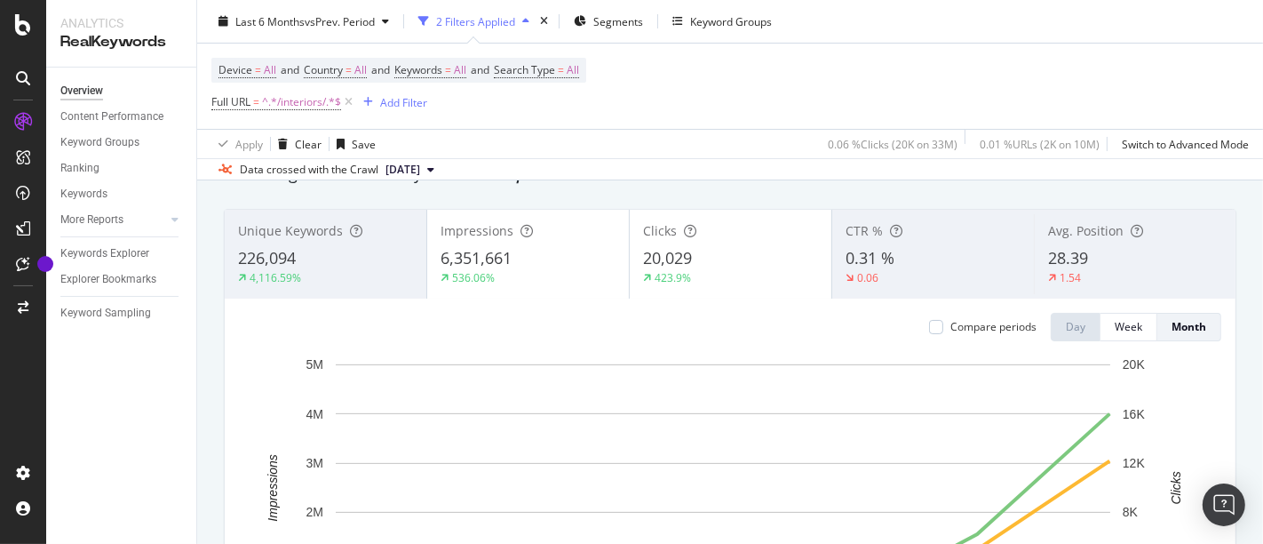
click at [707, 384] on rect "A chart." at bounding box center [723, 487] width 775 height 247
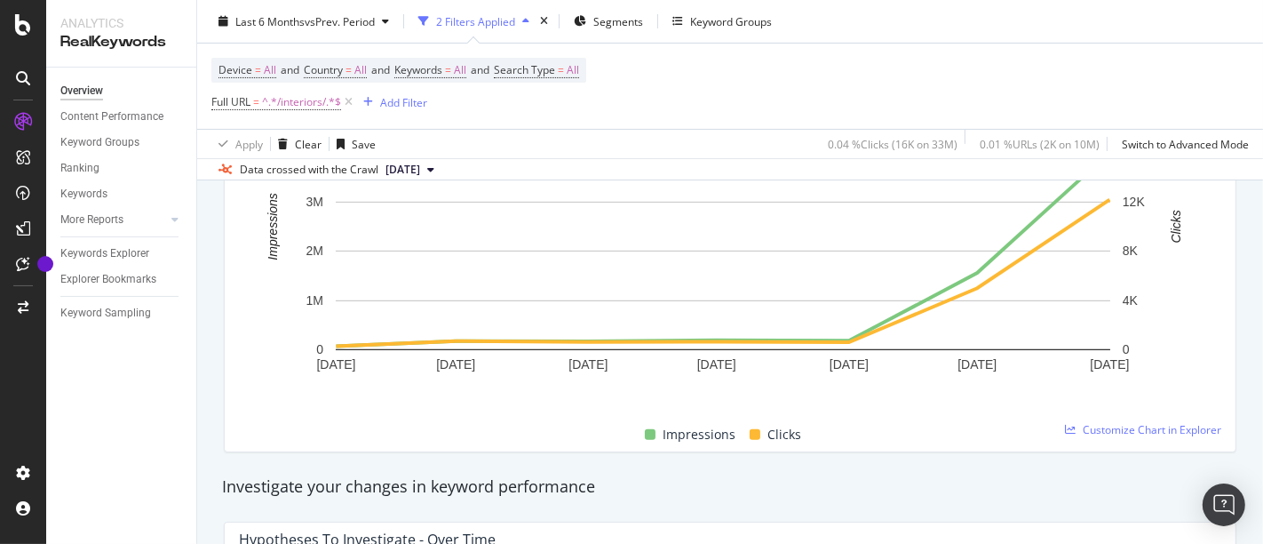
scroll to position [343, 0]
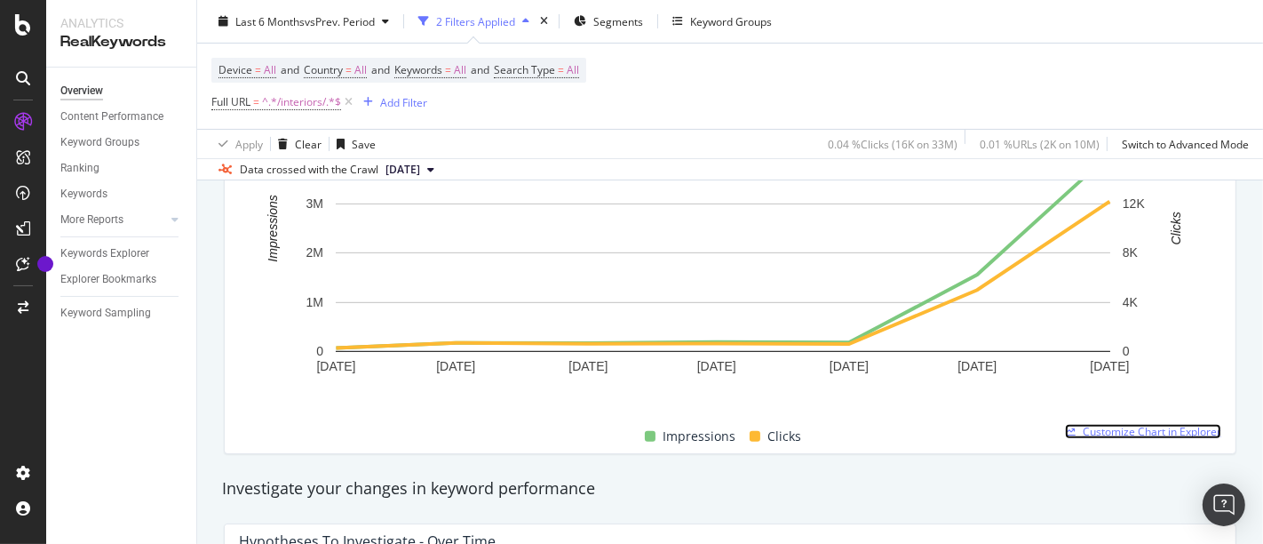
click at [1083, 427] on span "Customize Chart in Explorer" at bounding box center [1152, 431] width 139 height 15
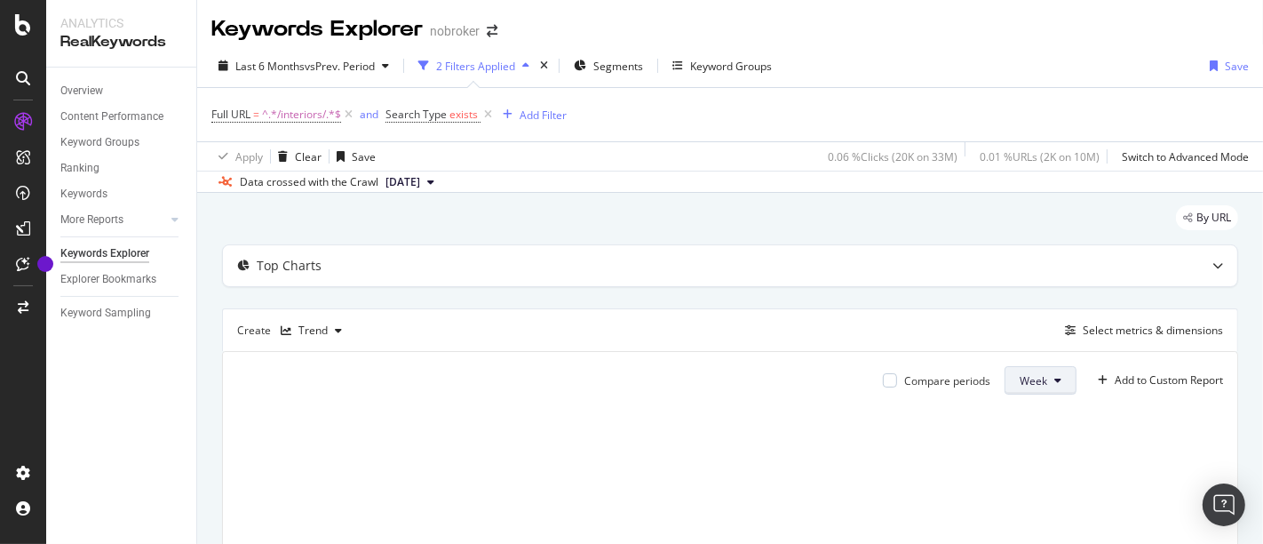
click at [1026, 366] on button "Week" at bounding box center [1041, 380] width 72 height 28
click at [1018, 479] on span "Month" at bounding box center [1021, 480] width 32 height 16
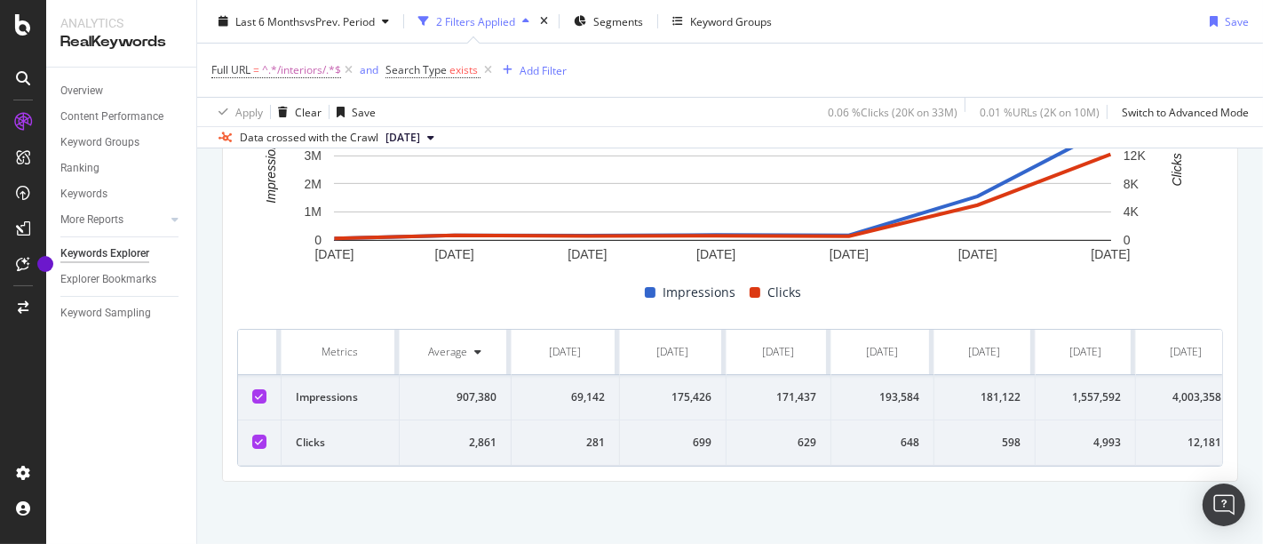
scroll to position [0, 27]
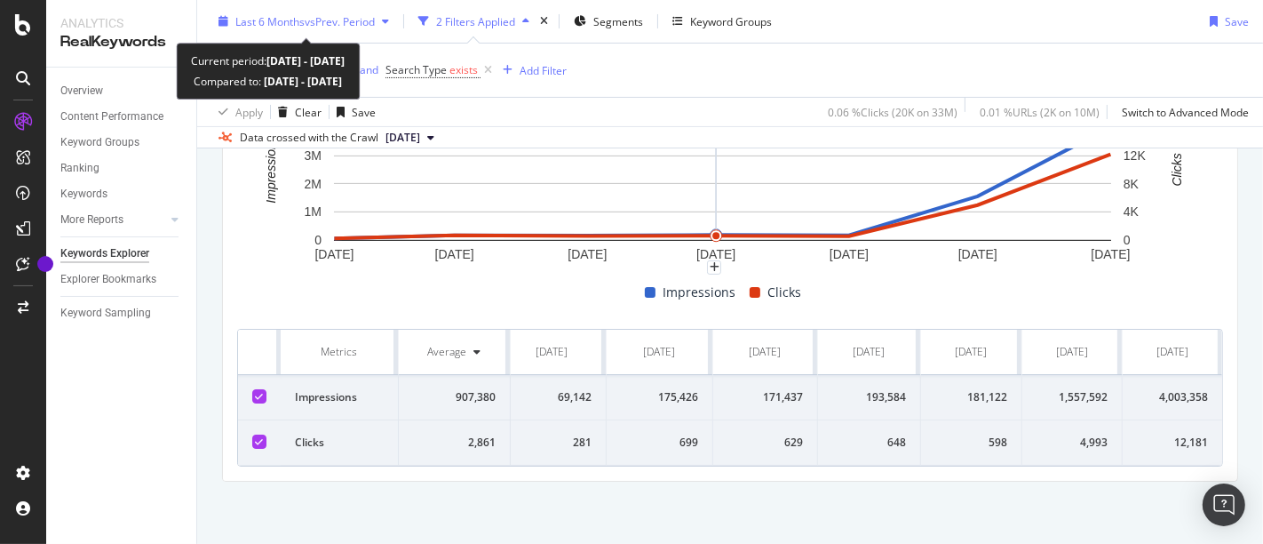
click at [310, 20] on span "vs Prev. Period" at bounding box center [340, 20] width 70 height 15
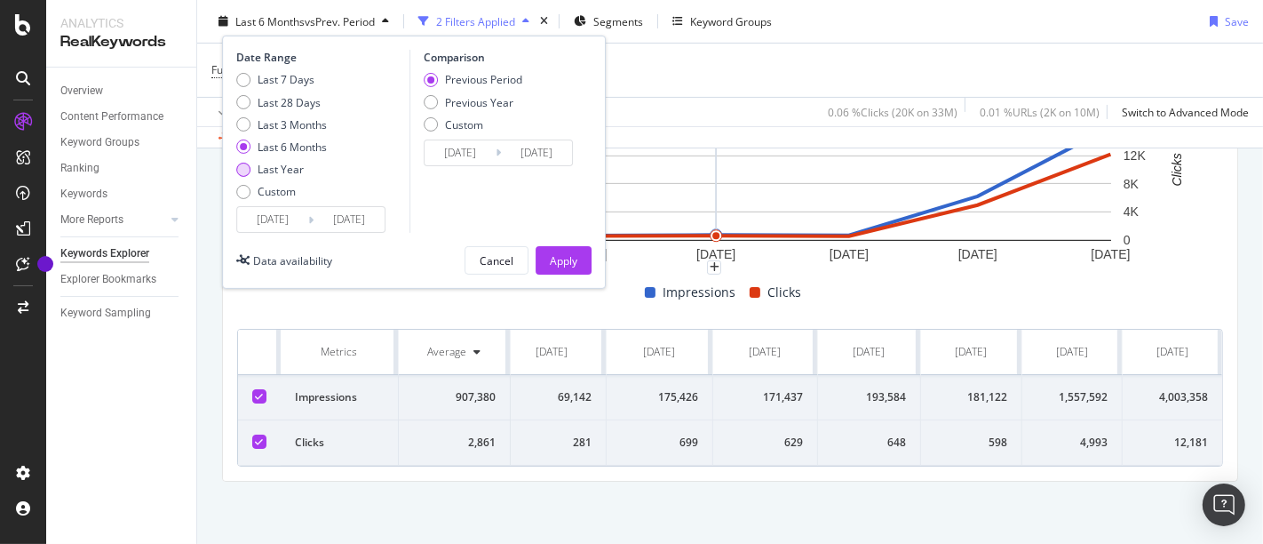
click at [275, 173] on div "Last Year" at bounding box center [281, 169] width 46 height 15
type input "[DATE]"
click at [571, 259] on div "Apply" at bounding box center [564, 259] width 28 height 15
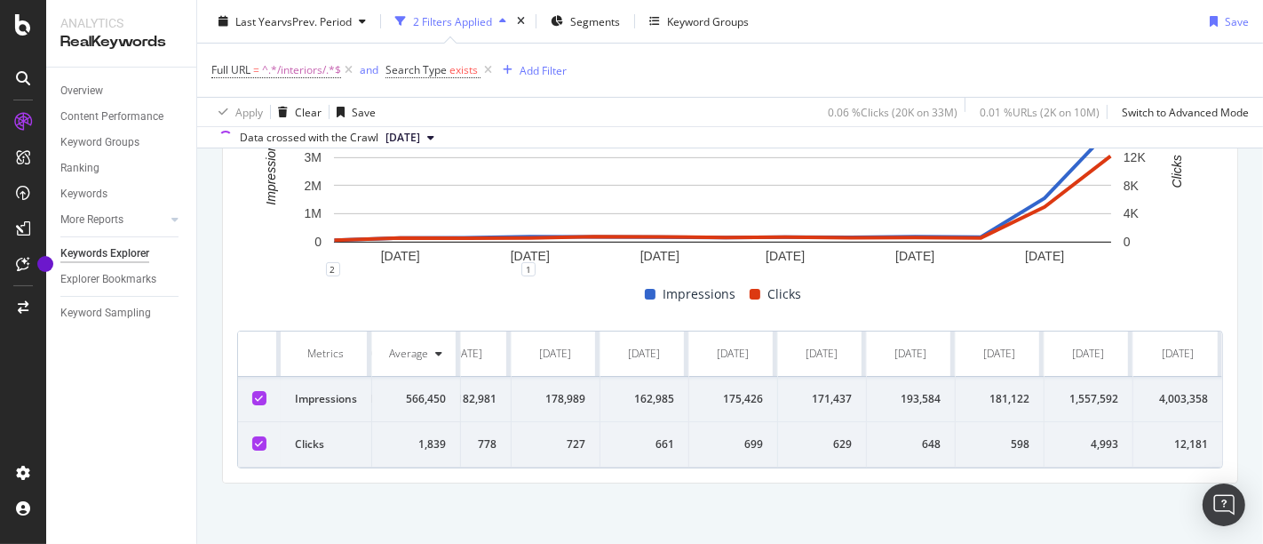
scroll to position [0, 408]
click at [806, 393] on div "171,437" at bounding box center [822, 399] width 60 height 16
drag, startPoint x: 296, startPoint y: 341, endPoint x: 1262, endPoint y: 445, distance: 972.0
click at [1262, 445] on div "Keywords Explorer nobroker Last Year vs Prev. Period 2 Filters Applied Segments…" at bounding box center [730, 272] width 1066 height 544
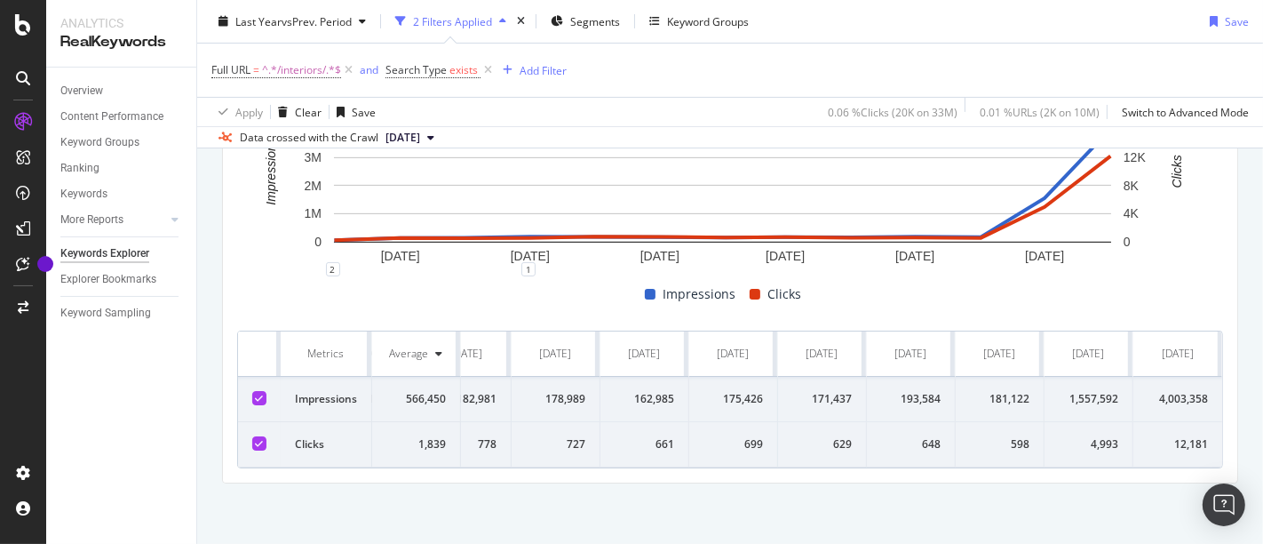
copy thead
click at [1176, 280] on div "2 1" at bounding box center [730, 276] width 986 height 14
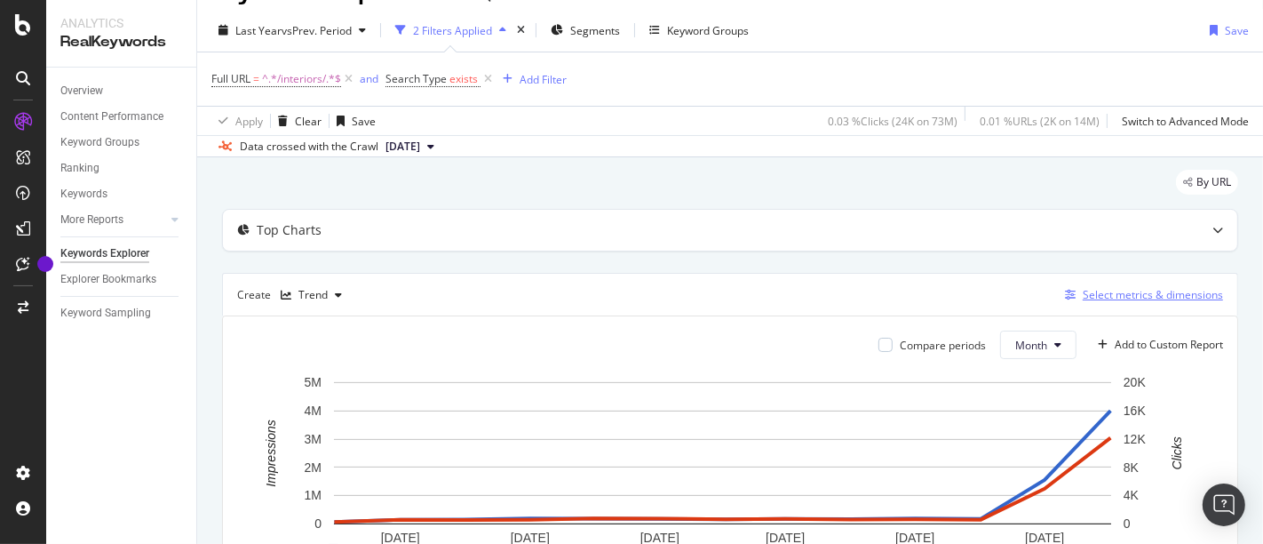
scroll to position [36, 0]
click at [1139, 297] on div "Select metrics & dimensions" at bounding box center [1153, 294] width 140 height 15
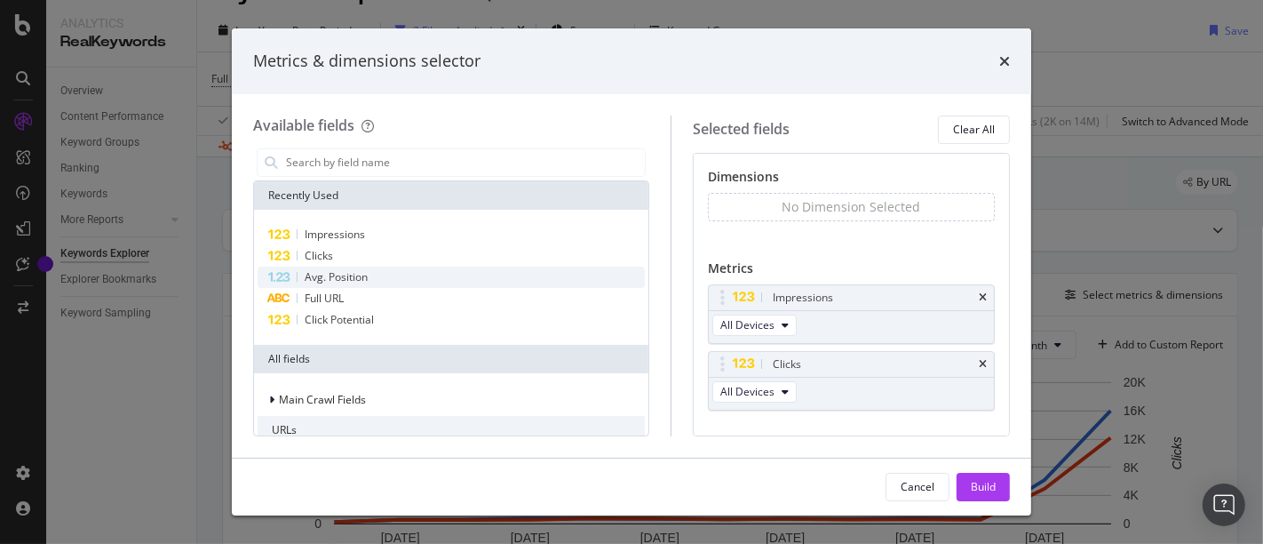
click at [360, 280] on span "Avg. Position" at bounding box center [336, 276] width 63 height 15
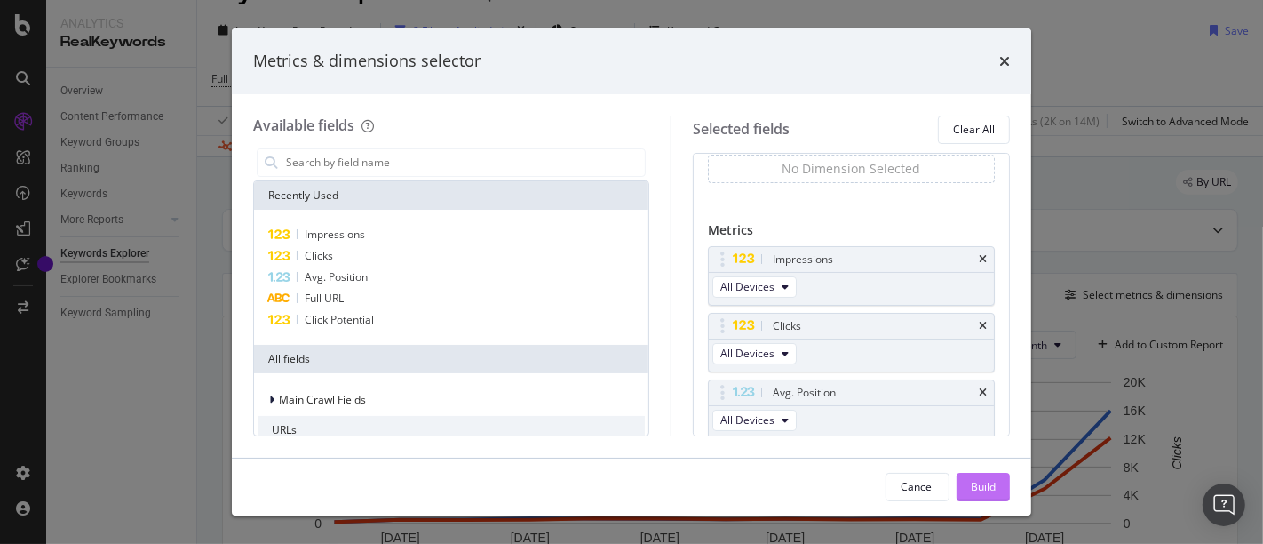
click at [1005, 490] on button "Build" at bounding box center [983, 487] width 53 height 28
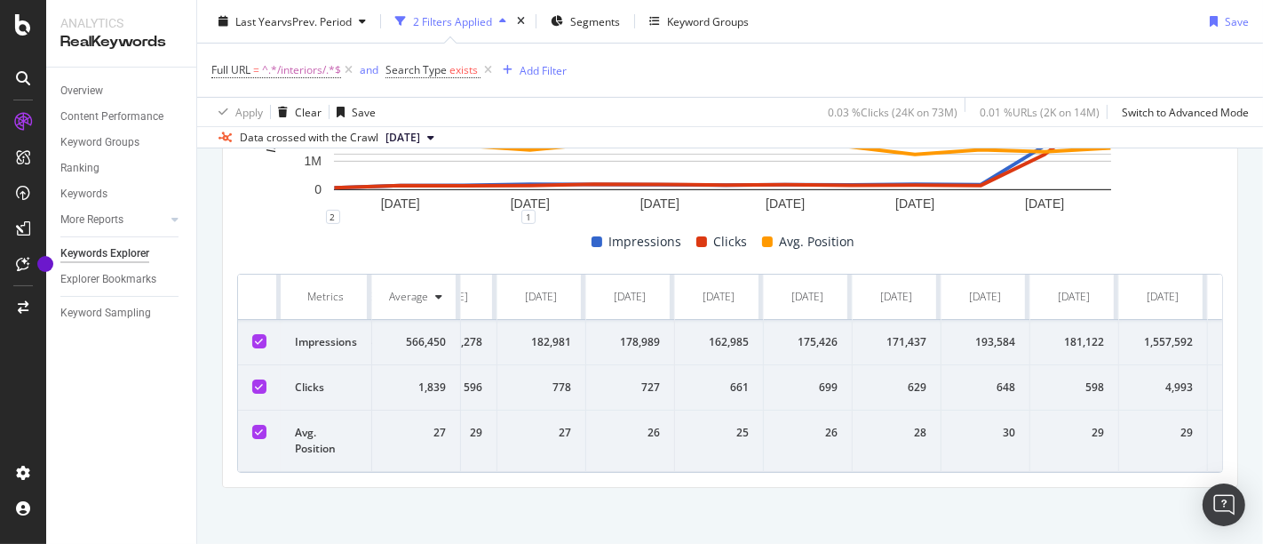
scroll to position [0, 408]
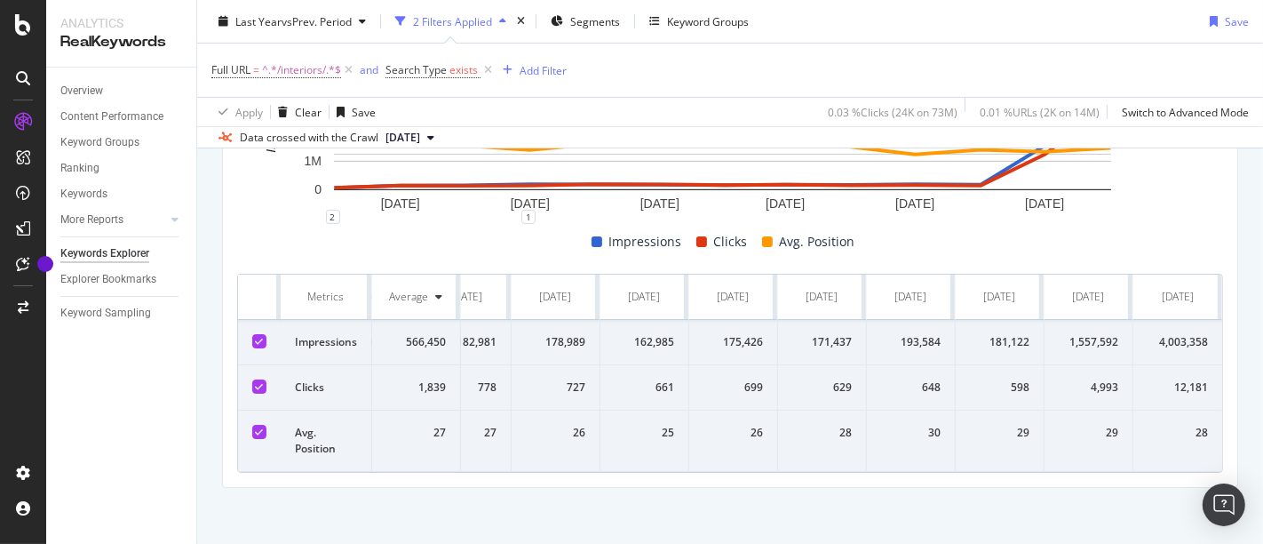
drag, startPoint x: 298, startPoint y: 286, endPoint x: 1262, endPoint y: 463, distance: 979.8
click at [1262, 463] on div "Keywords Explorer nobroker Last Year vs Prev. Period 2 Filters Applied Segments…" at bounding box center [730, 272] width 1066 height 544
copy thead
click at [903, 83] on div "Full URL = ^.*/interiors/.*$ and Search Type exists Add Filter" at bounding box center [729, 70] width 1037 height 53
click at [488, 75] on icon at bounding box center [488, 70] width 15 height 18
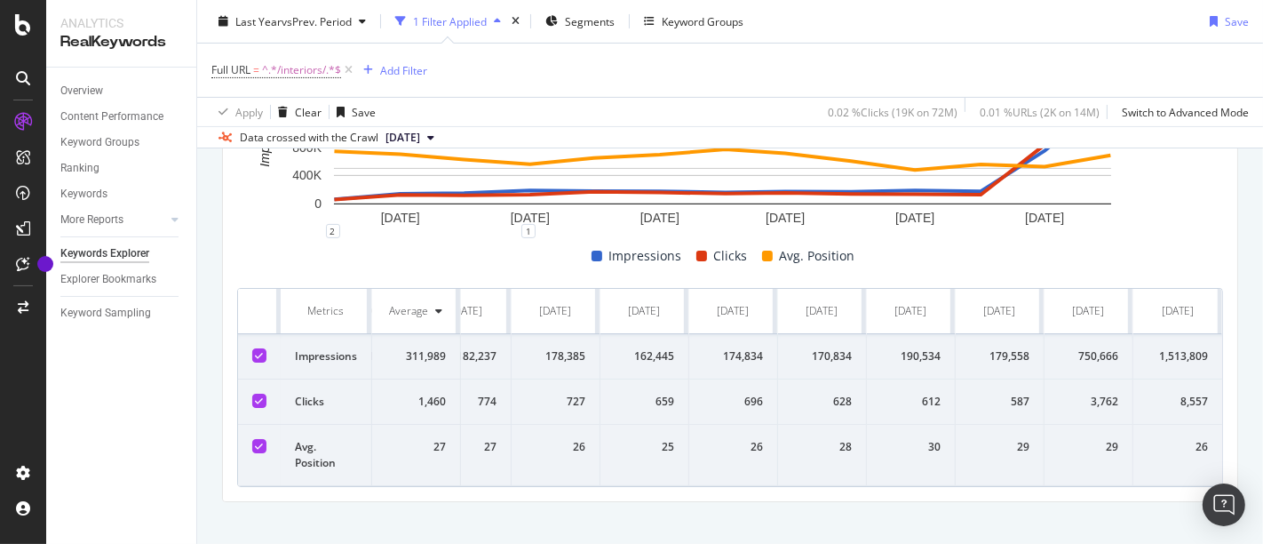
scroll to position [354, 0]
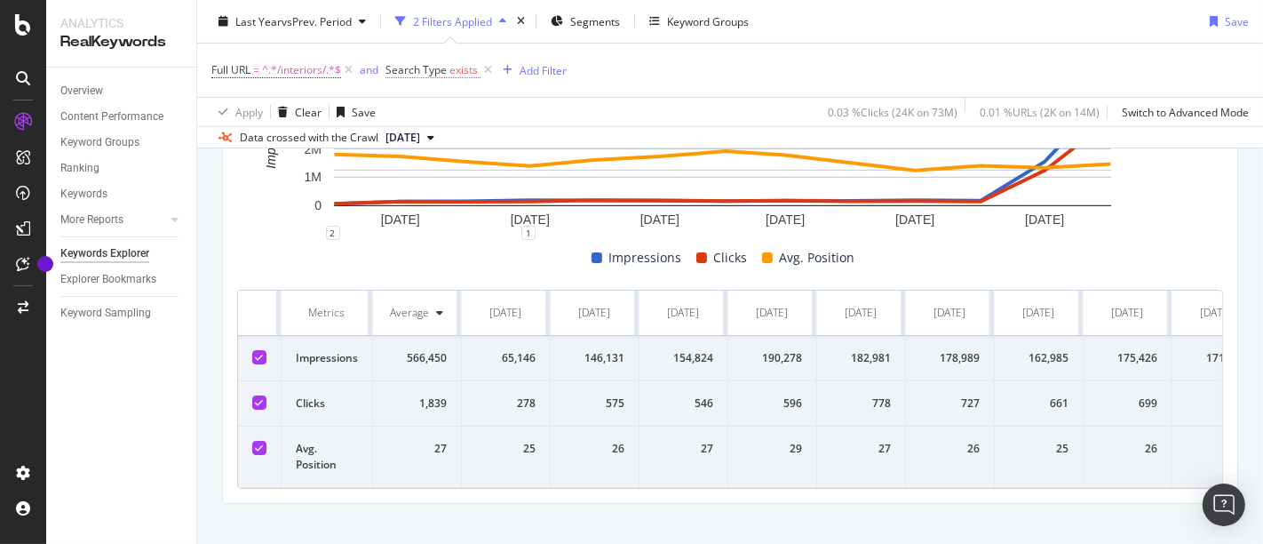
click at [466, 75] on span "exists" at bounding box center [463, 69] width 28 height 15
click at [415, 103] on span "Exists" at bounding box center [417, 110] width 28 height 15
click at [657, 82] on div "Full URL = ^.*/interiors/.*$ and Search Type exists Add Filter" at bounding box center [729, 70] width 1037 height 53
click at [457, 71] on span "exists" at bounding box center [463, 69] width 28 height 15
click at [437, 99] on div "Exists" at bounding box center [499, 111] width 195 height 28
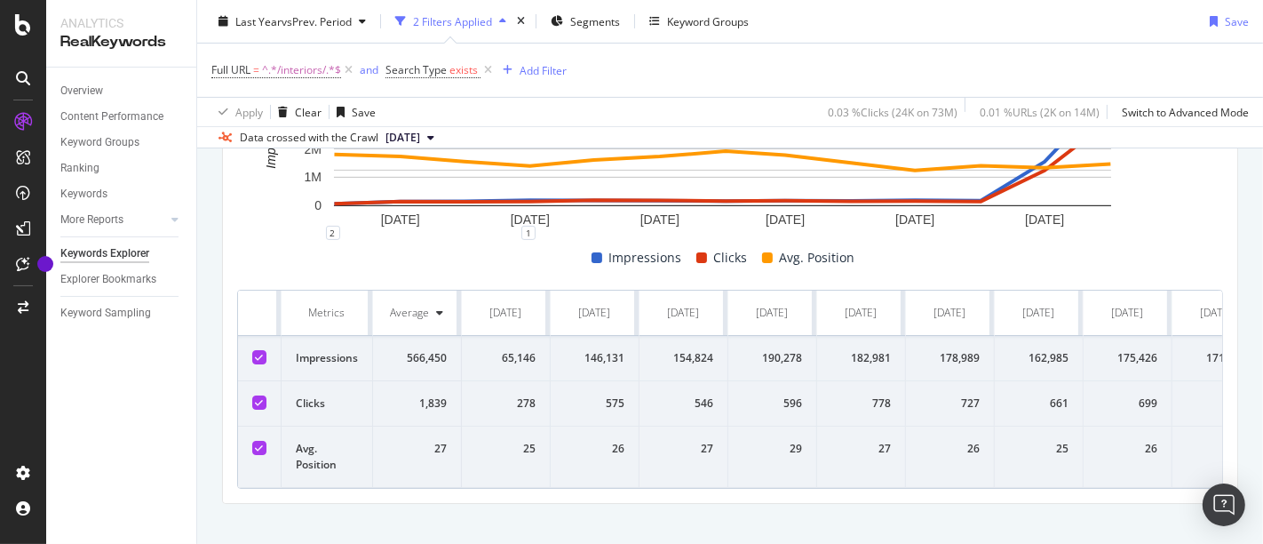
click at [681, 62] on div "Full URL = ^.*/interiors/.*$ and Search Type exists Add Filter" at bounding box center [729, 70] width 1037 height 53
click at [549, 68] on div "Add Filter" at bounding box center [543, 69] width 47 height 15
click at [854, 90] on div "Full URL = ^.*/interiors/.*$ and Search Type exists Add Filter" at bounding box center [729, 70] width 1037 height 53
click at [449, 69] on span "exists" at bounding box center [463, 69] width 28 height 15
click at [733, 62] on div "Full URL = ^.*/interiors/.*$ and Search Type exists Add Filter" at bounding box center [729, 70] width 1037 height 53
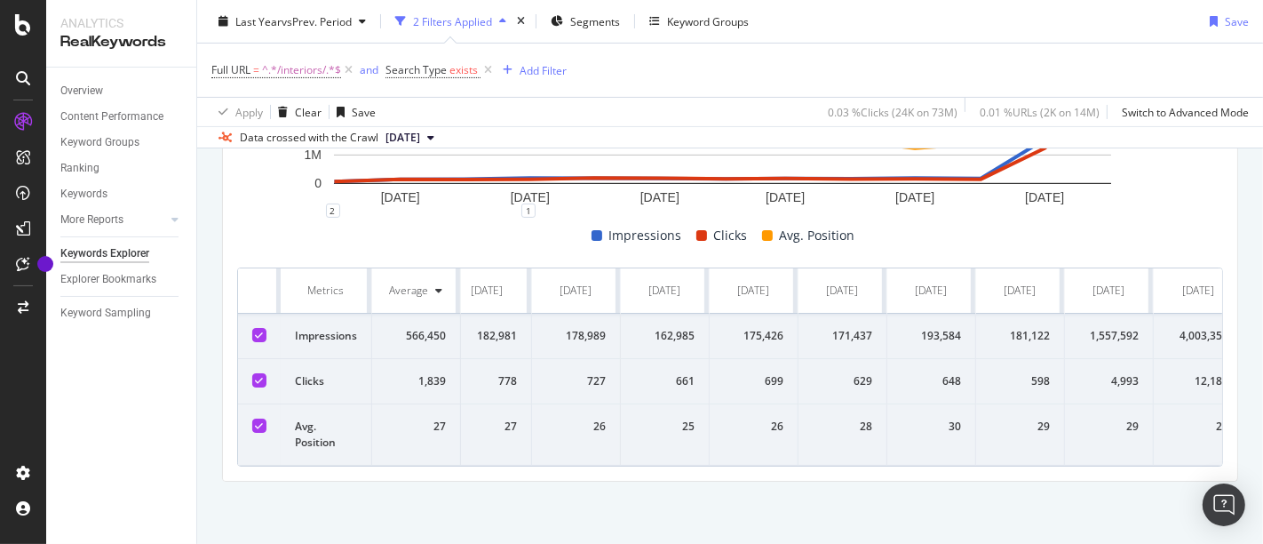
scroll to position [0, 408]
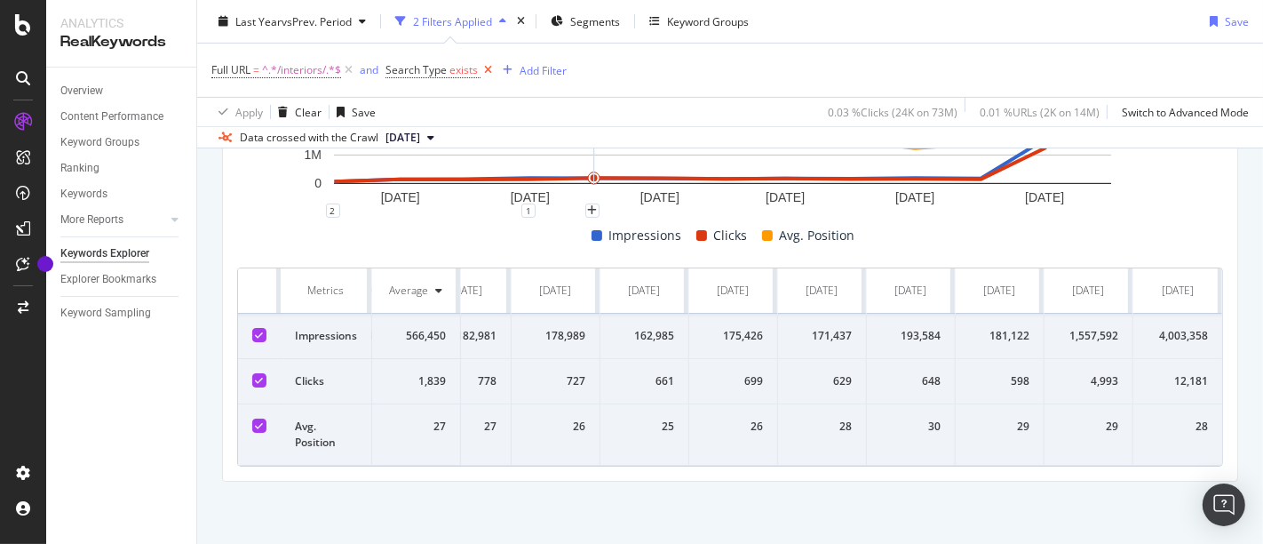
click at [490, 65] on icon at bounding box center [488, 70] width 15 height 18
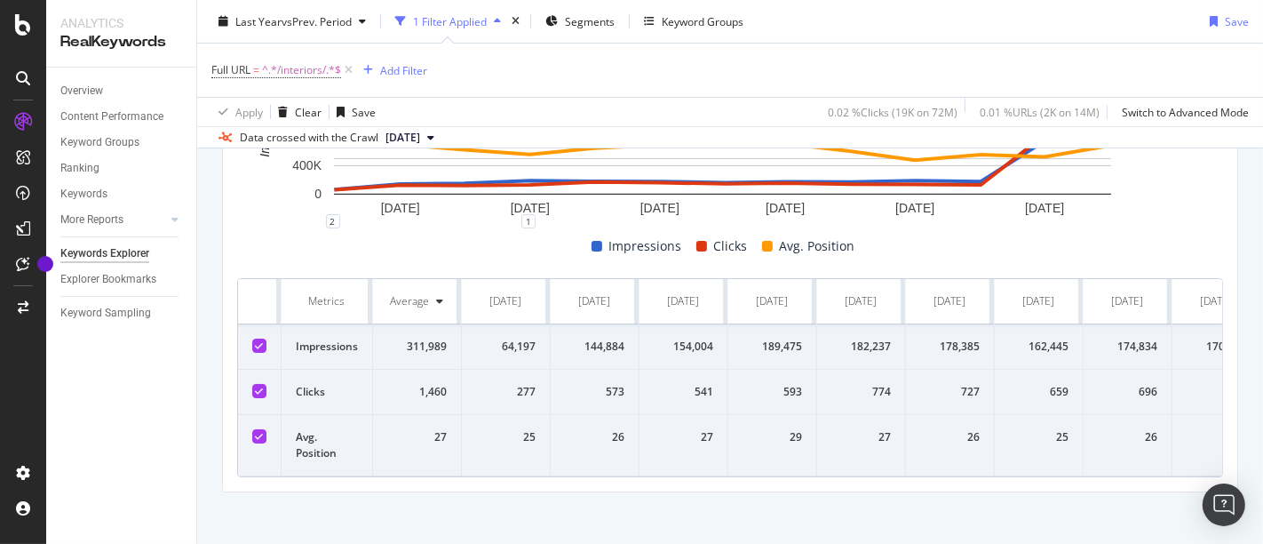
scroll to position [0, 408]
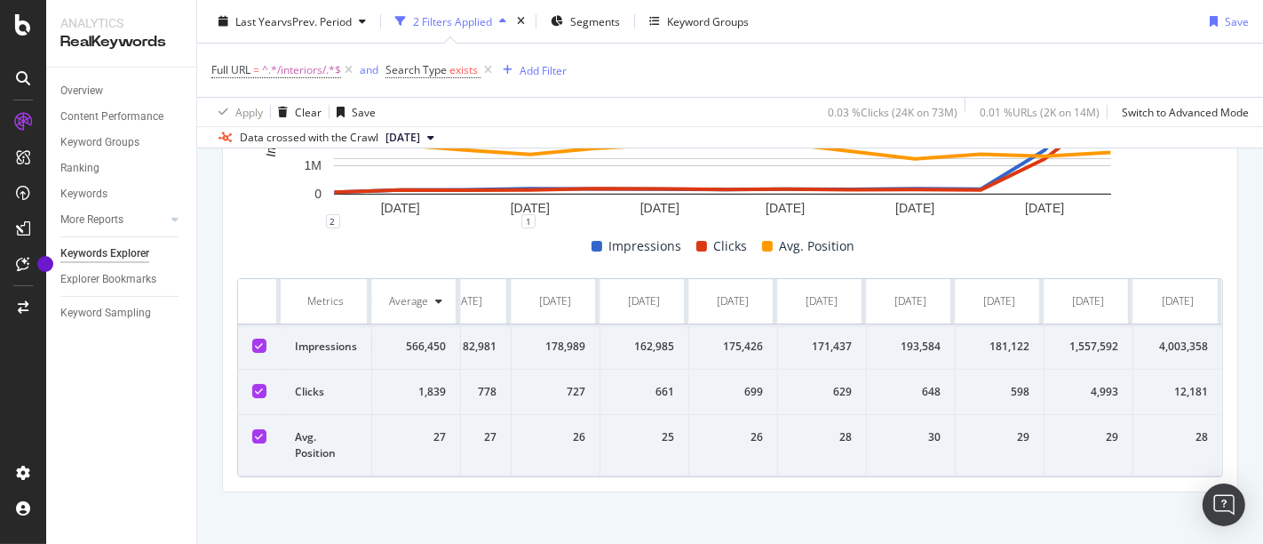
scroll to position [0, 408]
click at [465, 71] on span "exists" at bounding box center [463, 69] width 28 height 15
click at [432, 107] on icon at bounding box center [438, 111] width 12 height 11
click at [251, 250] on div "Impressions Clicks Avg. Position" at bounding box center [723, 245] width 986 height 21
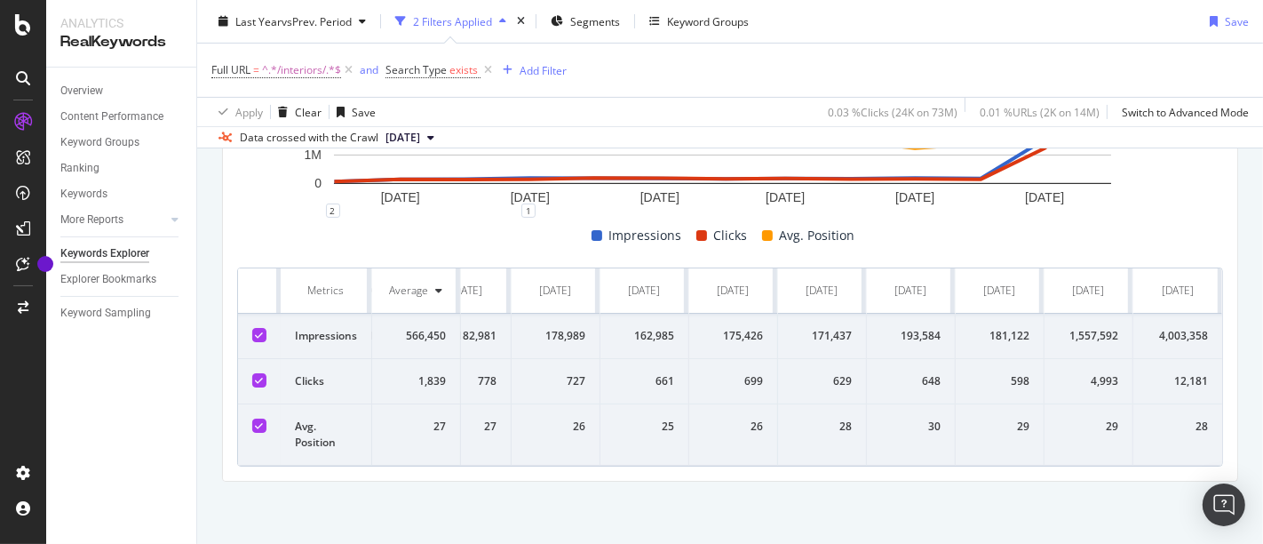
scroll to position [355, 0]
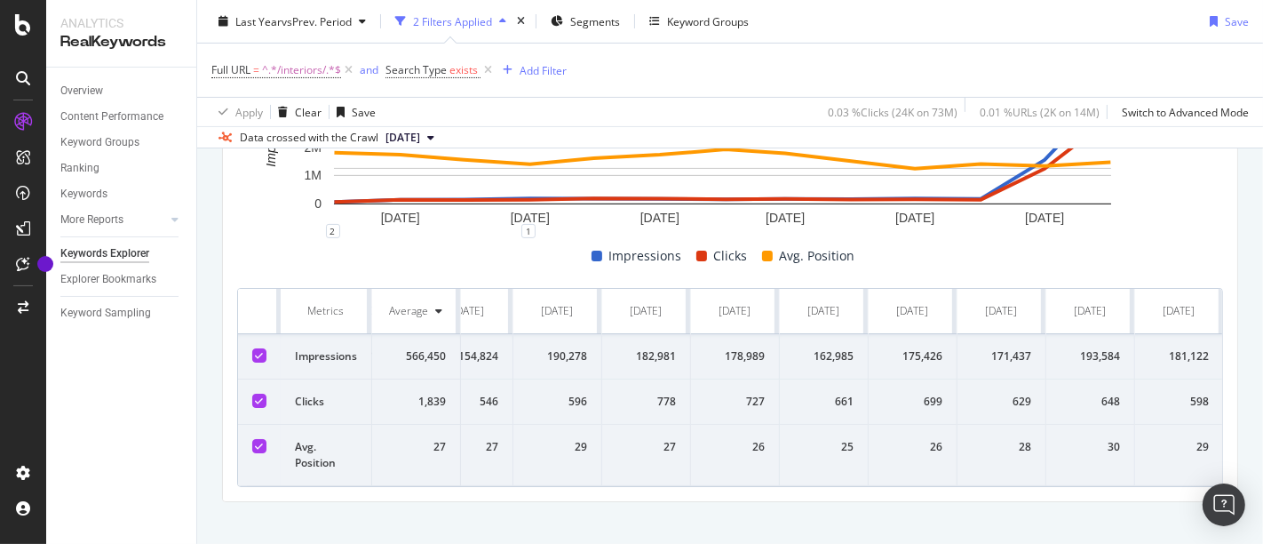
scroll to position [0, 408]
click at [489, 70] on icon at bounding box center [488, 70] width 15 height 18
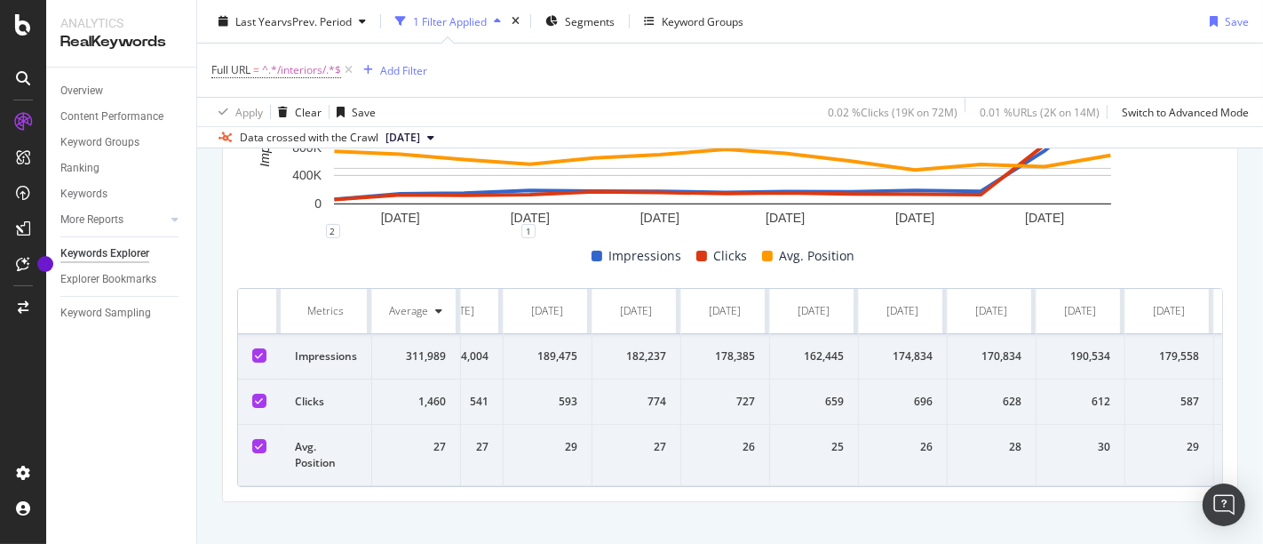
scroll to position [0, 408]
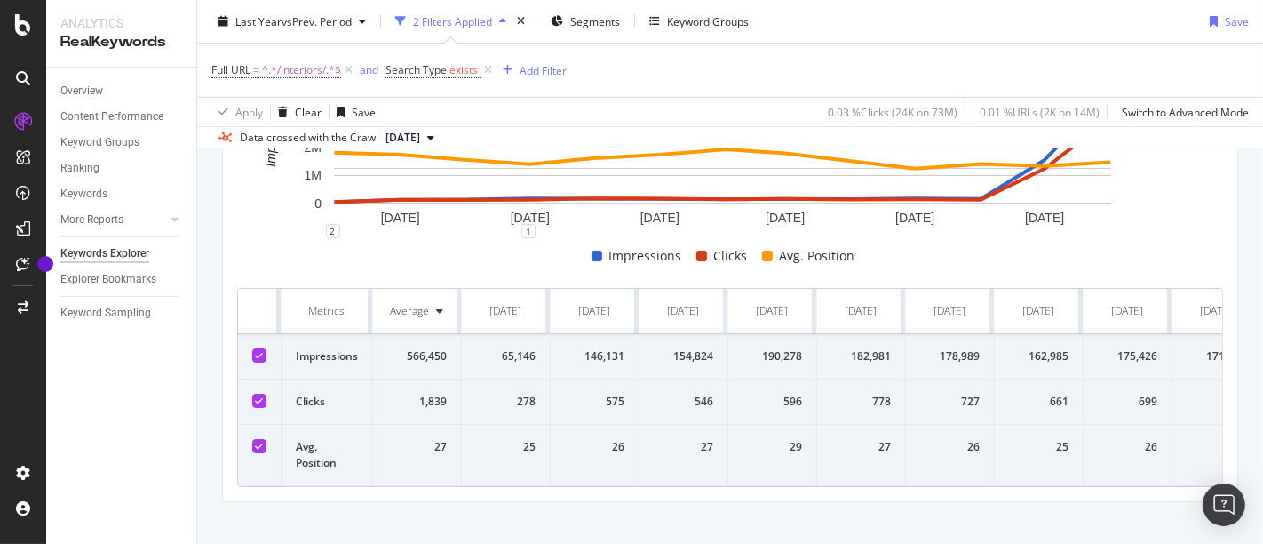
scroll to position [0, 408]
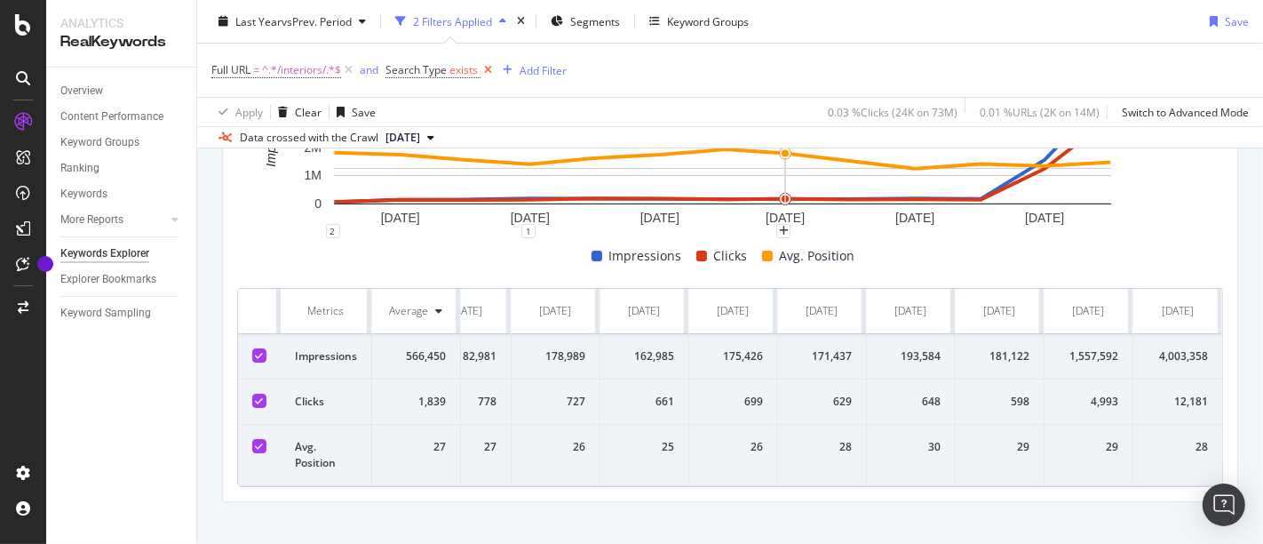
click at [487, 68] on icon at bounding box center [488, 70] width 15 height 18
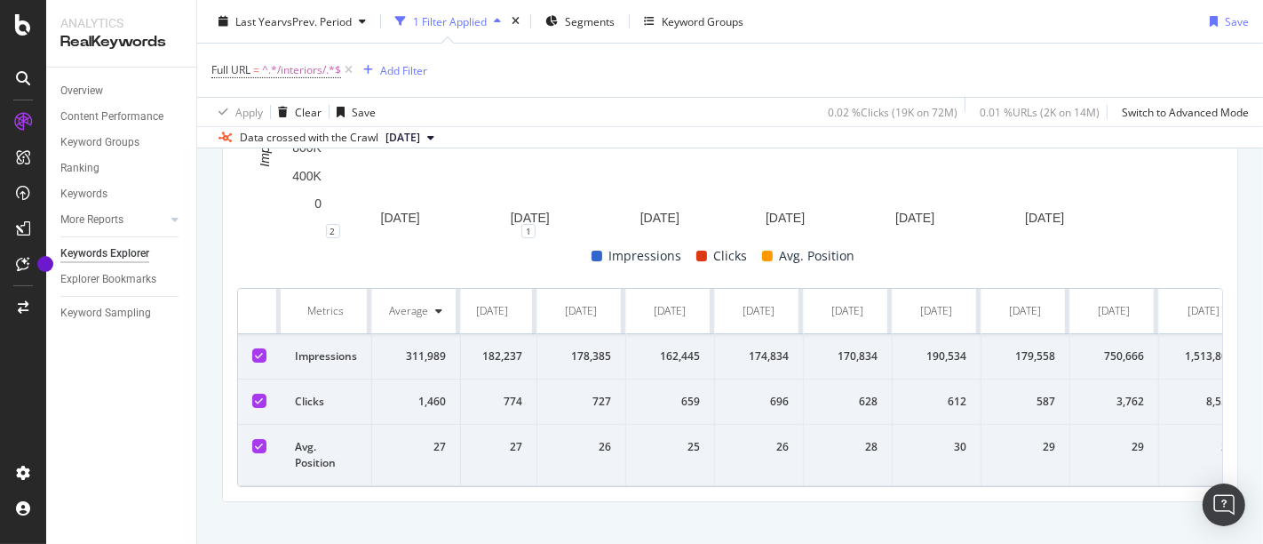
scroll to position [0, 408]
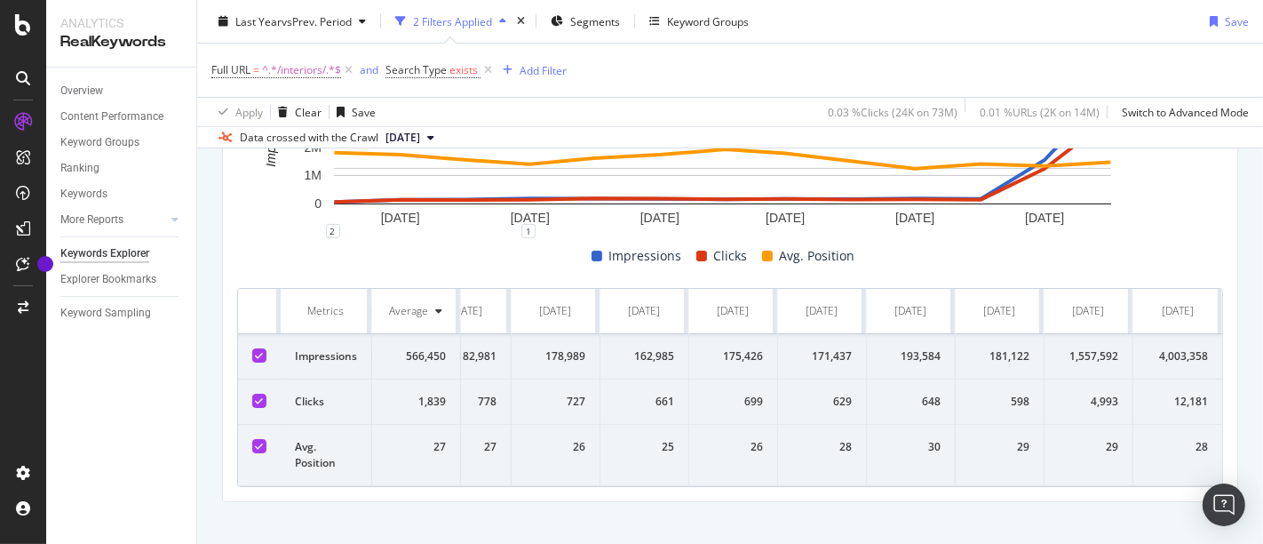
scroll to position [0, 408]
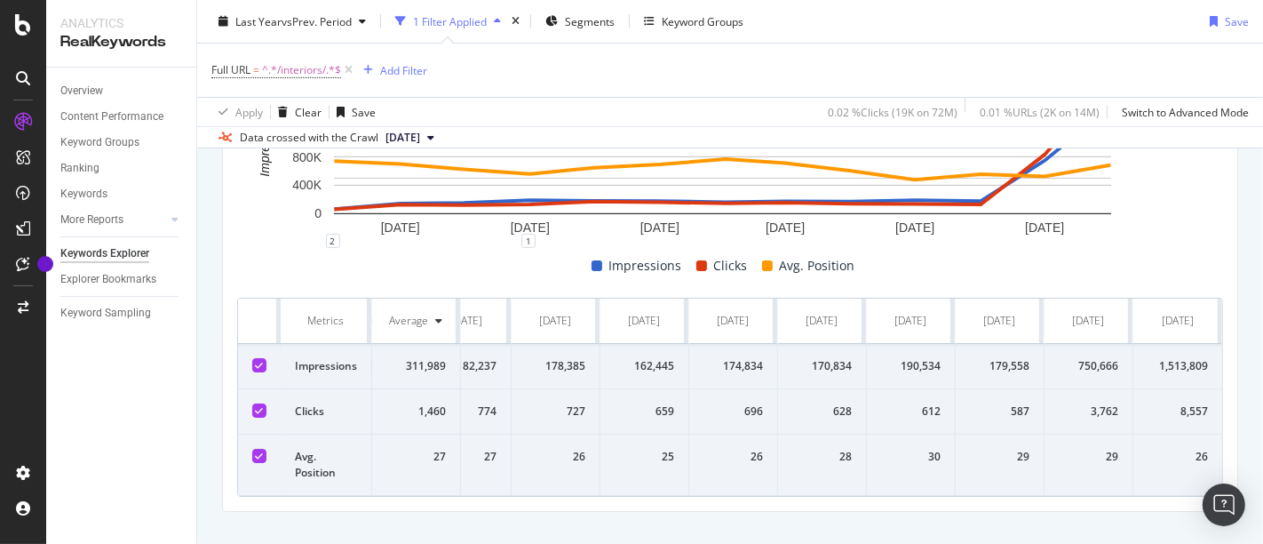
scroll to position [403, 0]
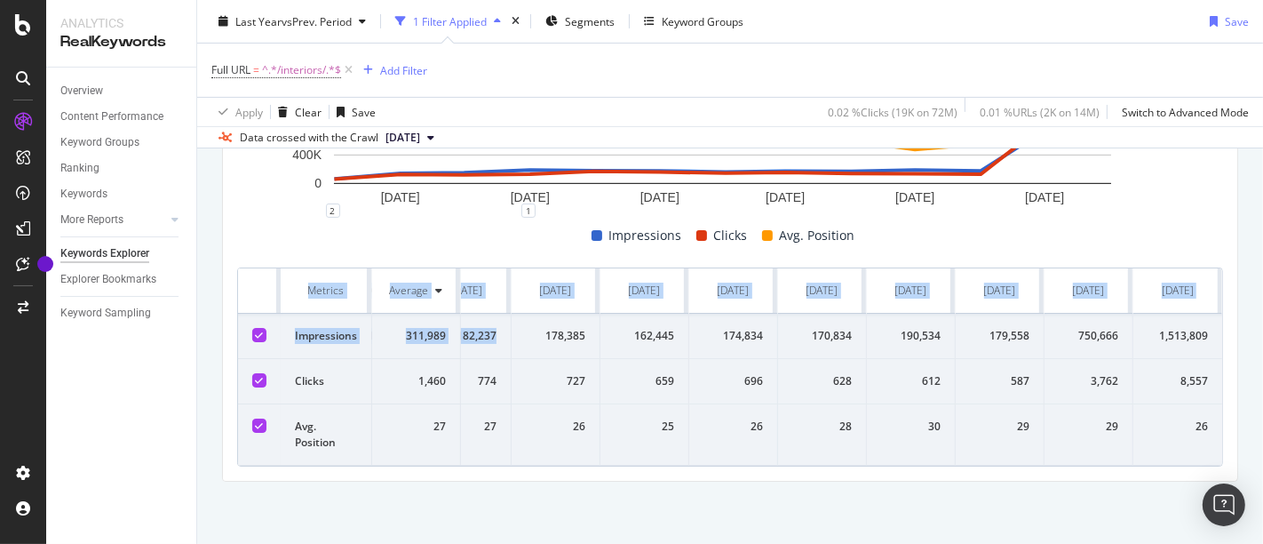
drag, startPoint x: 308, startPoint y: 252, endPoint x: 558, endPoint y: 334, distance: 262.6
click at [558, 334] on table "Metrics Average Aug. 2024 Sep. 2024 Oct. 2024 Nov. 2024 Dec. 2024 Jan. 2025 Feb…" at bounding box center [533, 366] width 1379 height 197
click at [558, 334] on td "178,385" at bounding box center [556, 336] width 89 height 45
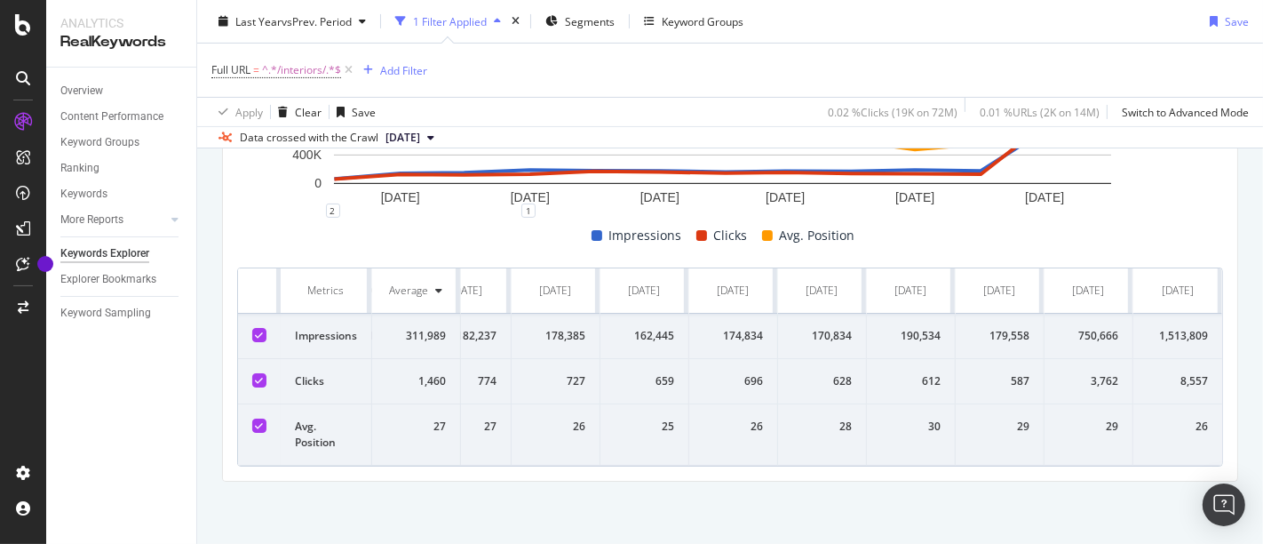
drag, startPoint x: 297, startPoint y: 259, endPoint x: 1262, endPoint y: 425, distance: 979.7
click at [1262, 425] on div "Keywords Explorer nobroker Last Year vs Prev. Period 1 Filter Applied Segments …" at bounding box center [730, 272] width 1066 height 544
copy thead
click at [399, 60] on button "Add Filter" at bounding box center [391, 70] width 71 height 21
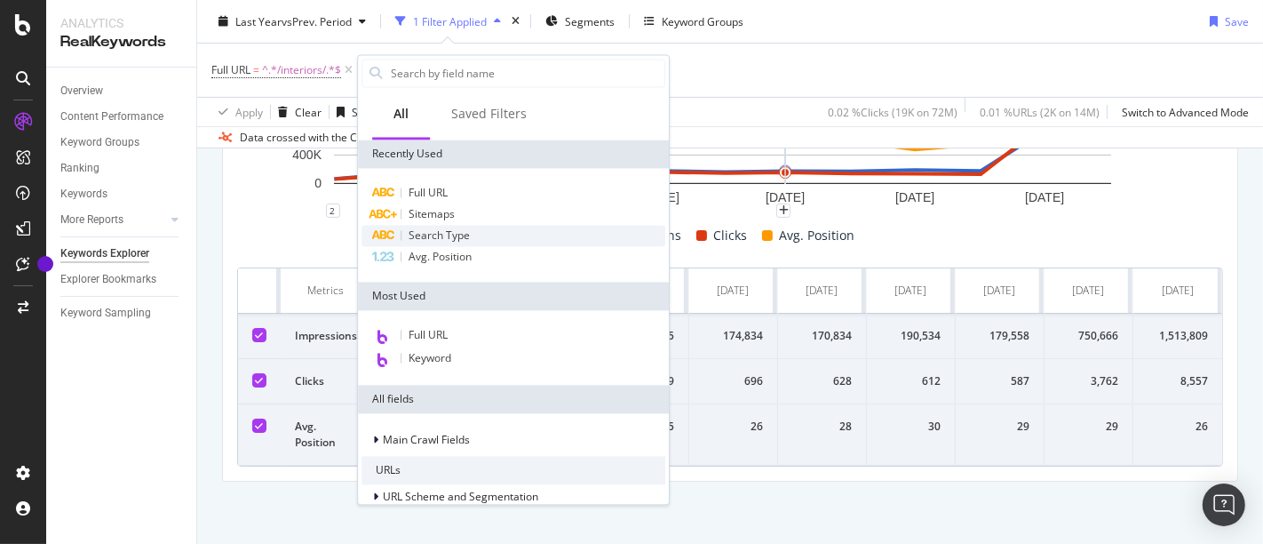
click at [434, 241] on span "Search Type" at bounding box center [439, 234] width 61 height 15
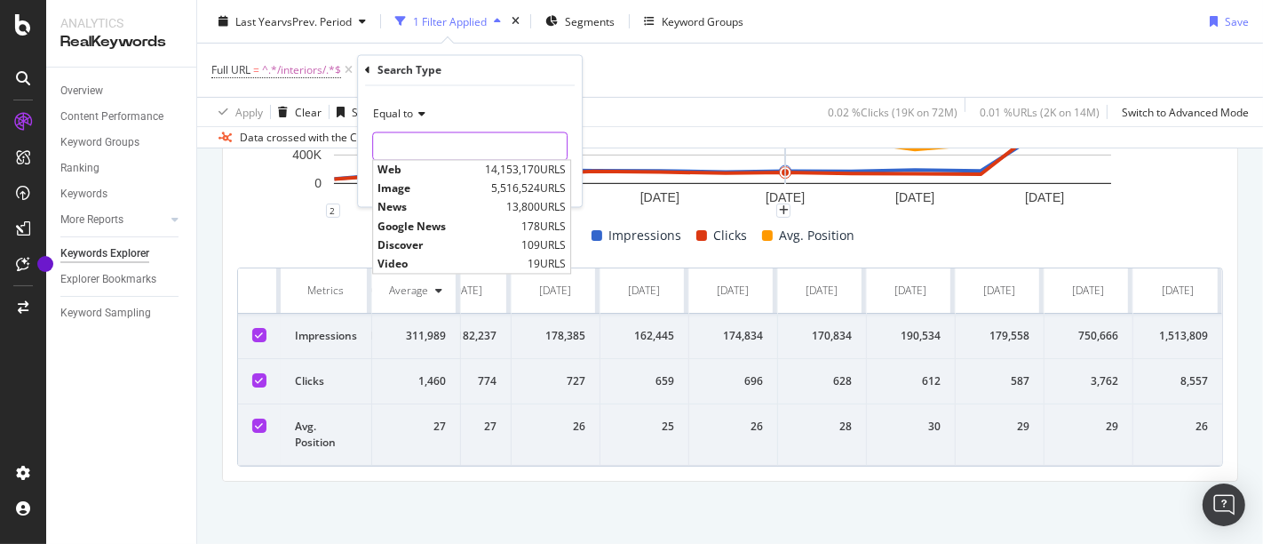
click at [412, 145] on input "text" at bounding box center [470, 146] width 194 height 28
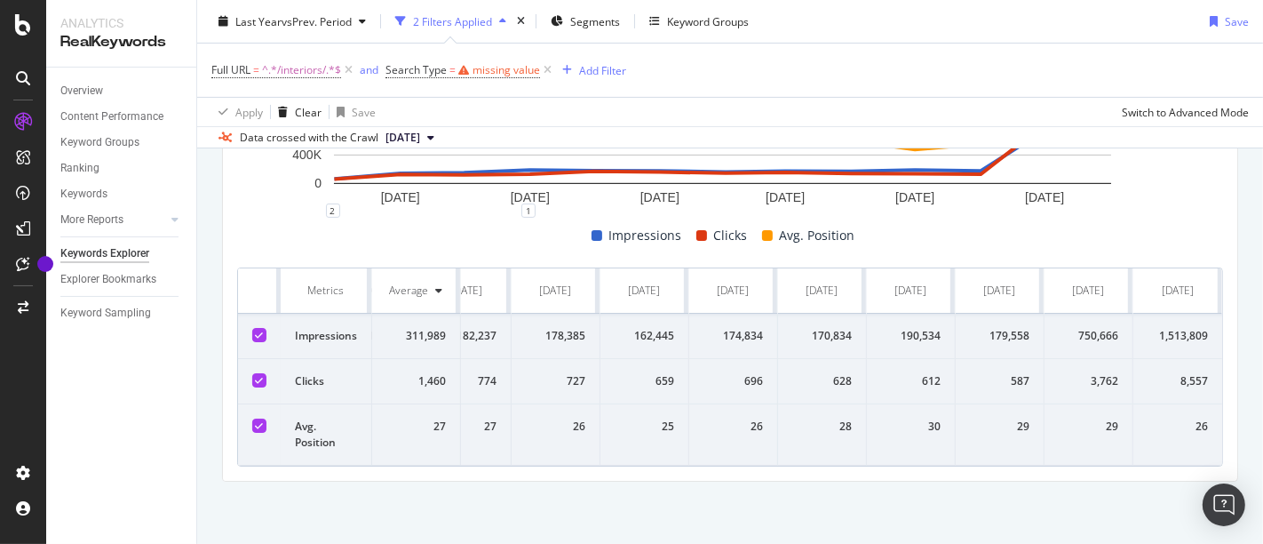
click at [1132, 211] on div "2 1" at bounding box center [730, 218] width 986 height 14
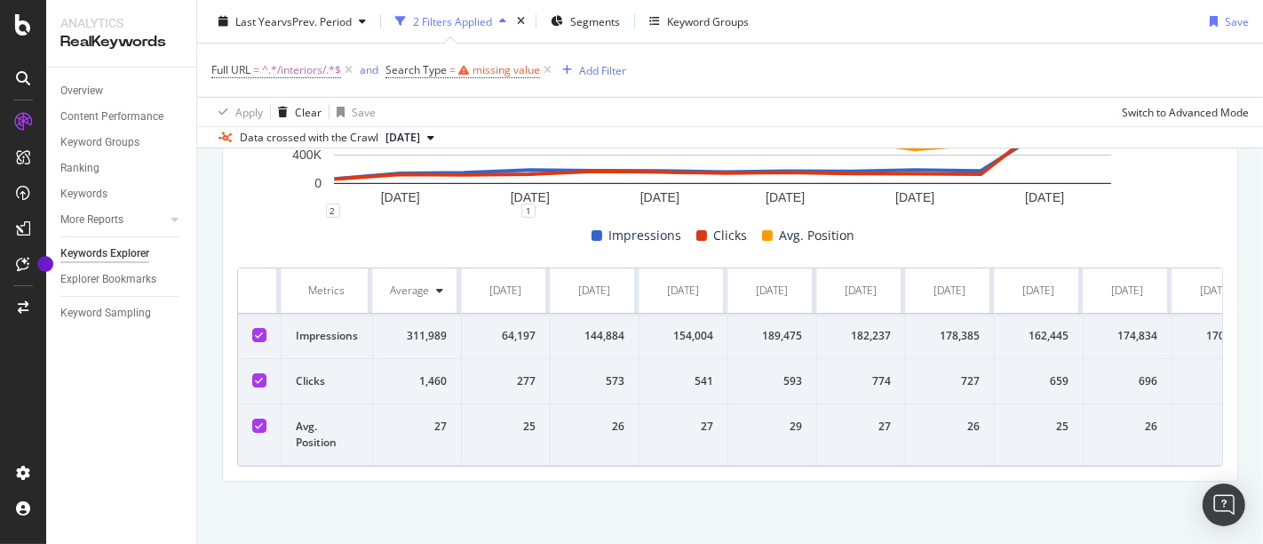
scroll to position [0, 408]
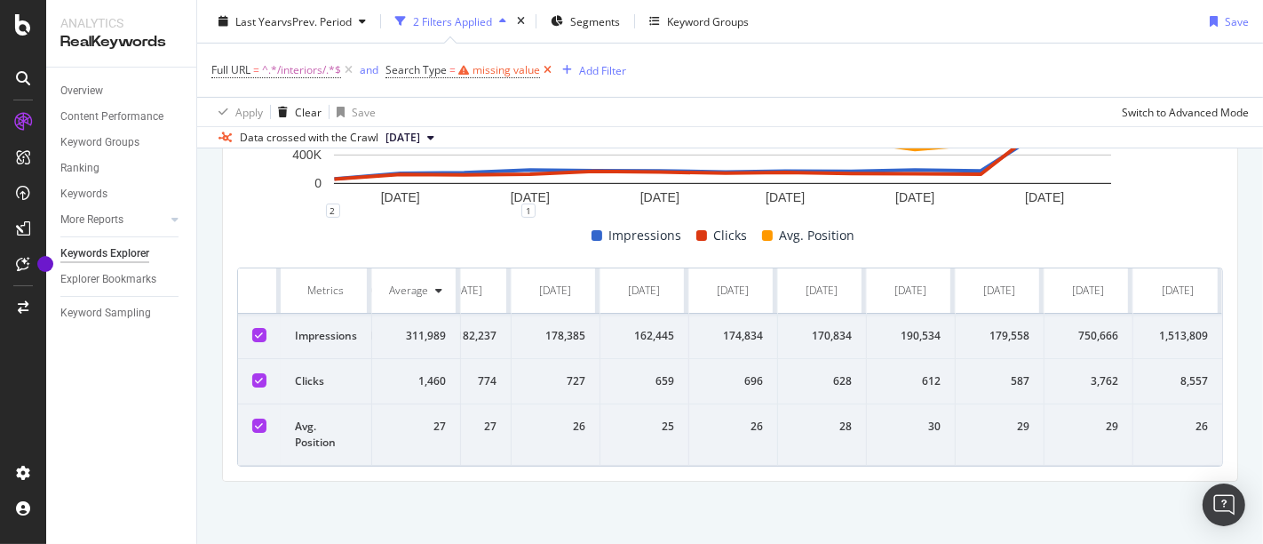
click at [544, 71] on icon at bounding box center [547, 70] width 15 height 18
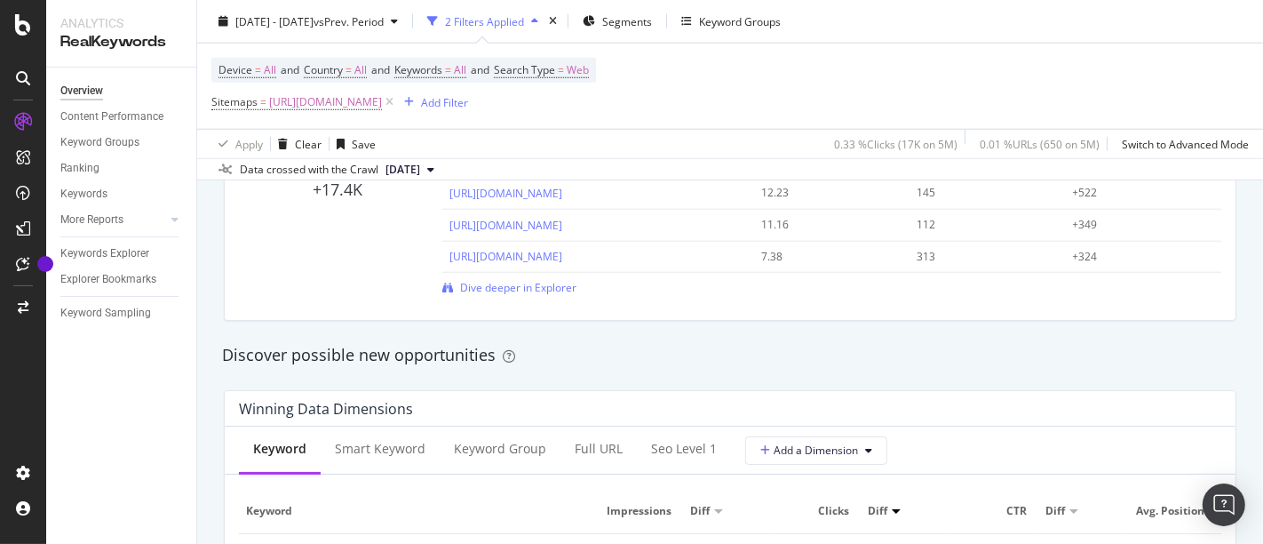
scroll to position [1396, 0]
click at [502, 282] on span "Dive deeper in Explorer" at bounding box center [518, 288] width 116 height 15
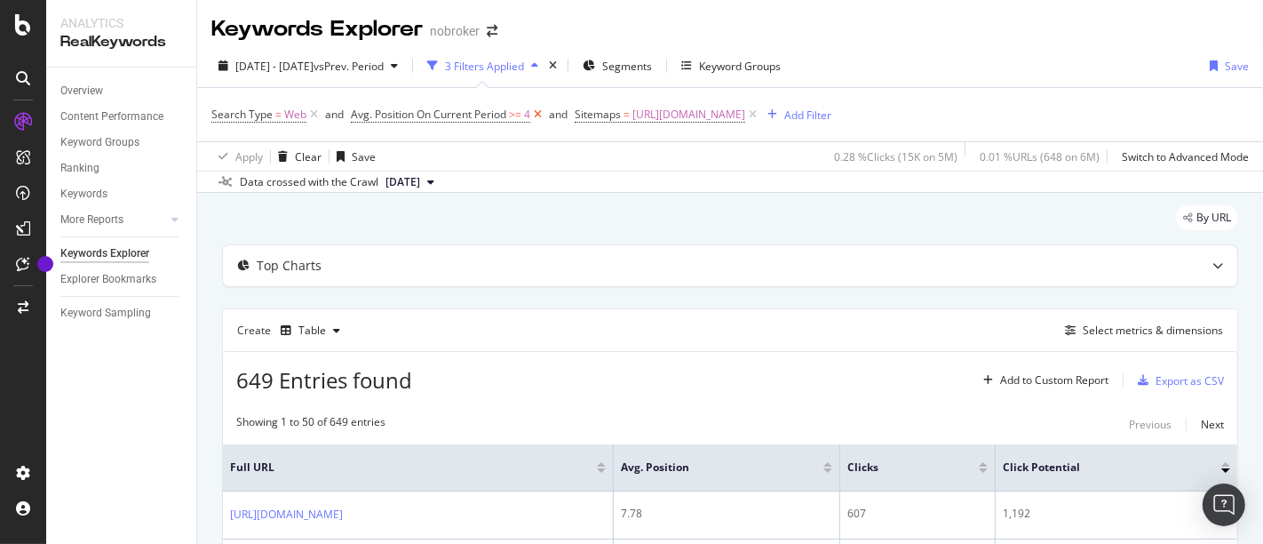
click at [540, 116] on icon at bounding box center [537, 115] width 15 height 18
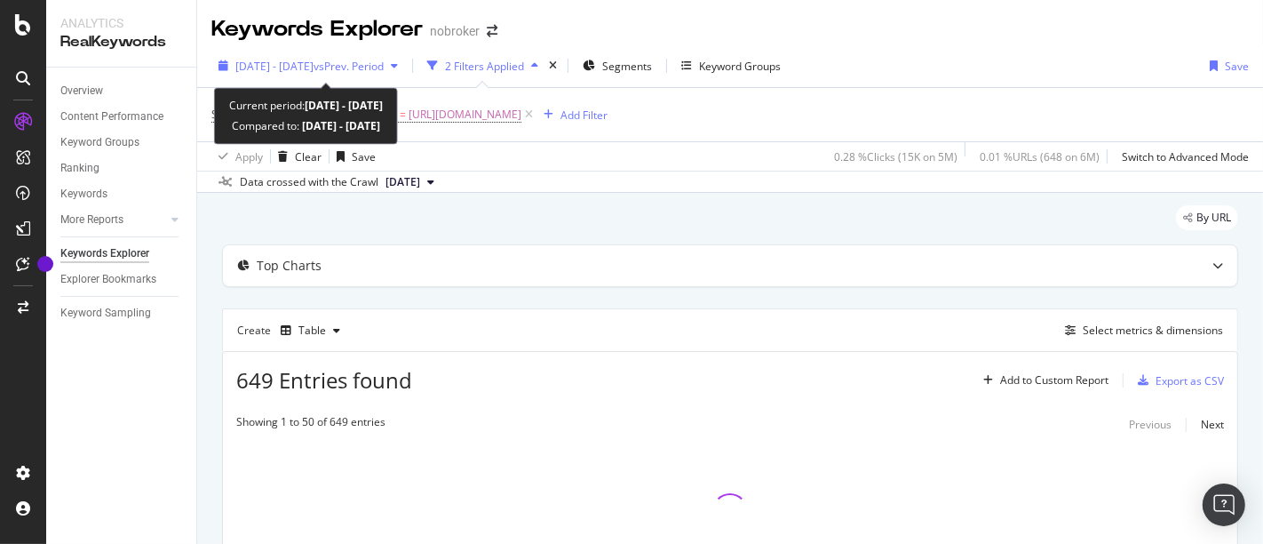
click at [314, 72] on span "[DATE] - [DATE]" at bounding box center [274, 66] width 78 height 15
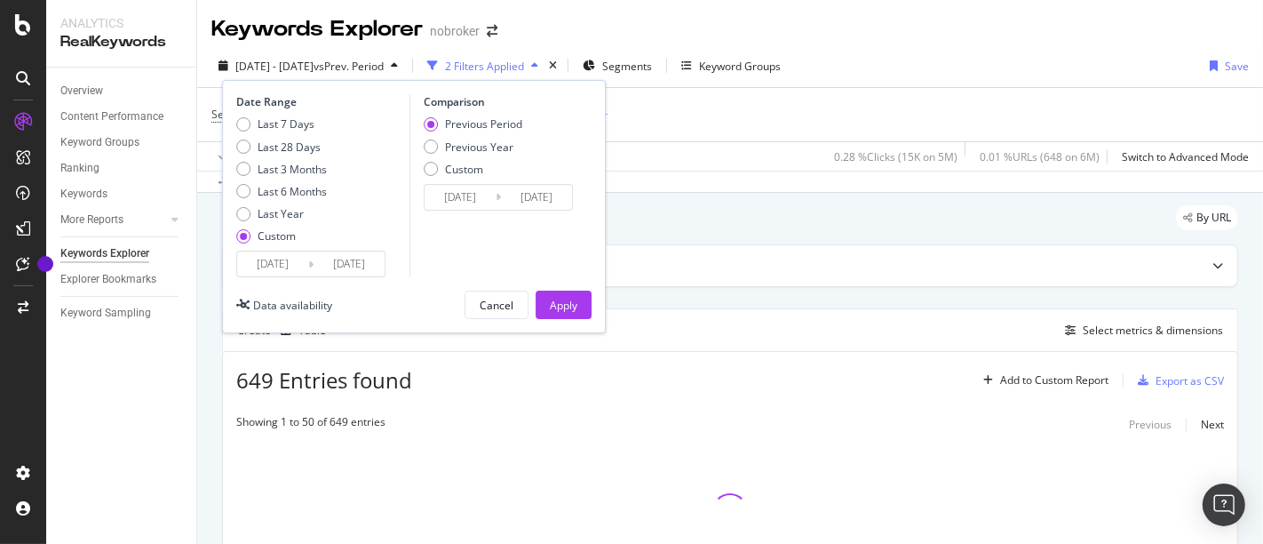
click at [248, 221] on div "Last 7 Days Last 28 Days Last 3 Months Last 6 Months Last Year Custom" at bounding box center [281, 183] width 91 height 134
click at [246, 219] on div "Last Year" at bounding box center [243, 214] width 14 height 14
type input "[DATE]"
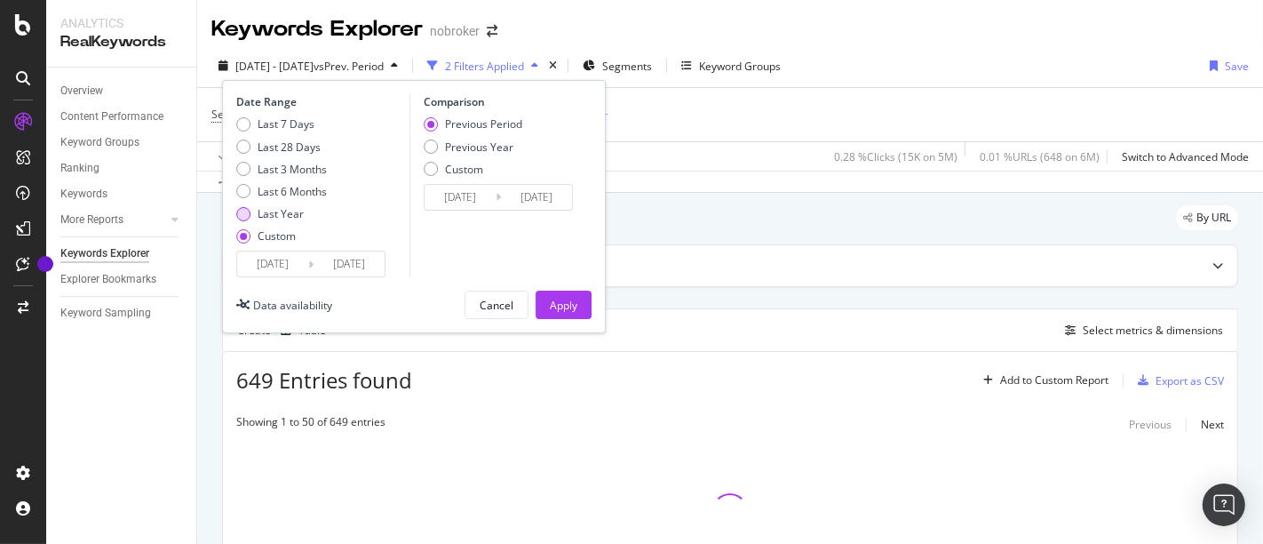
type input "[DATE]"
click at [565, 295] on div "Apply" at bounding box center [564, 304] width 28 height 27
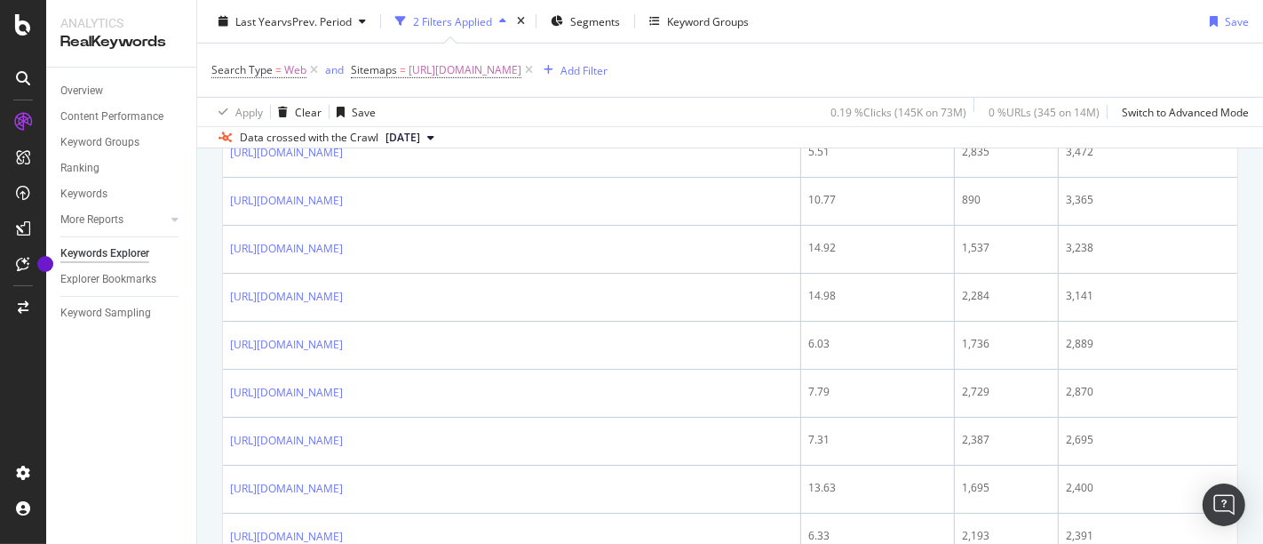
scroll to position [600, 0]
click at [94, 92] on div "Overview" at bounding box center [81, 91] width 43 height 19
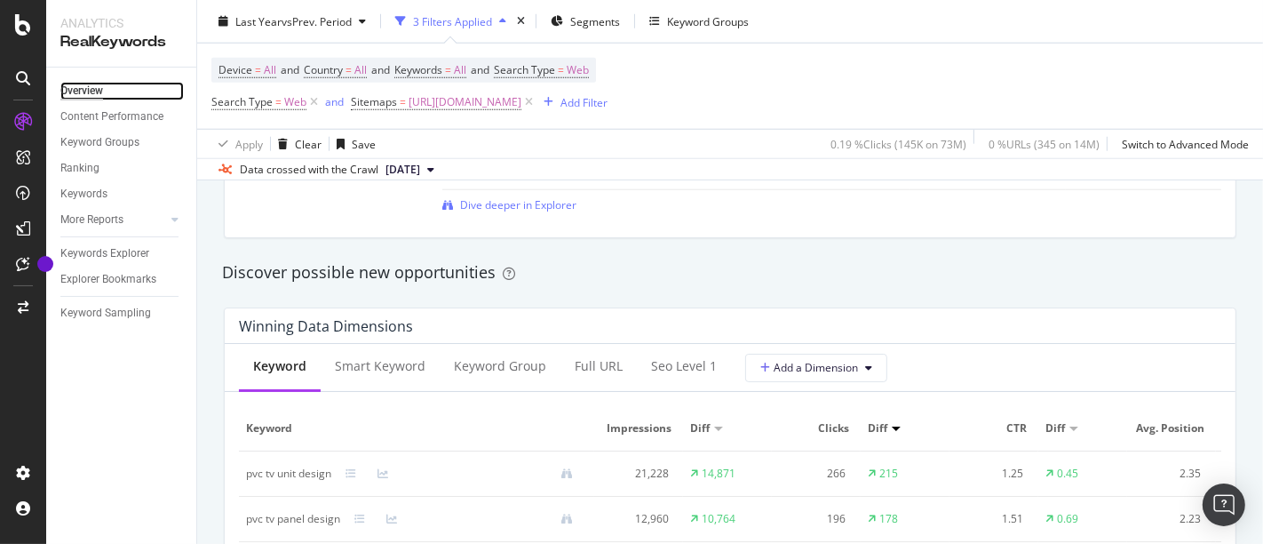
scroll to position [1339, 0]
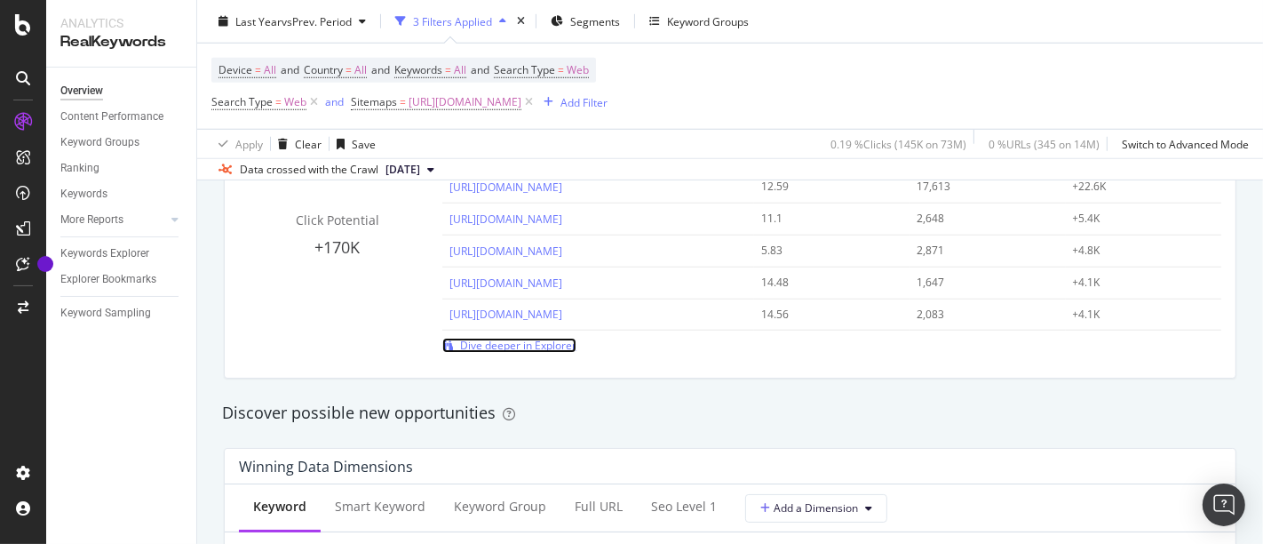
click at [528, 348] on span "Dive deeper in Explorer" at bounding box center [518, 345] width 116 height 15
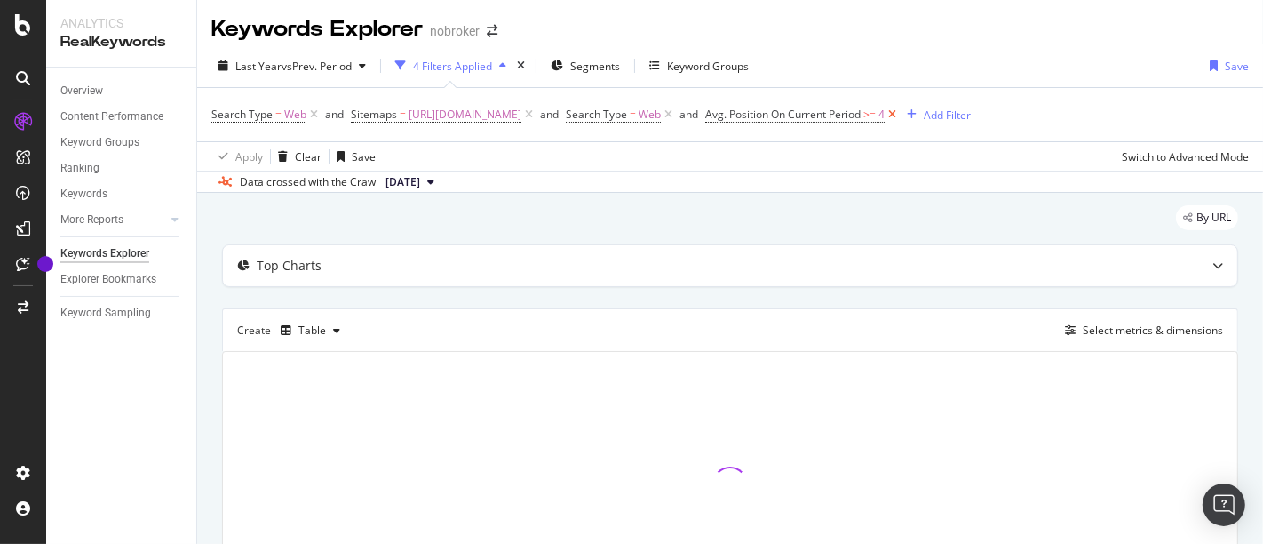
click at [900, 115] on icon at bounding box center [892, 115] width 15 height 18
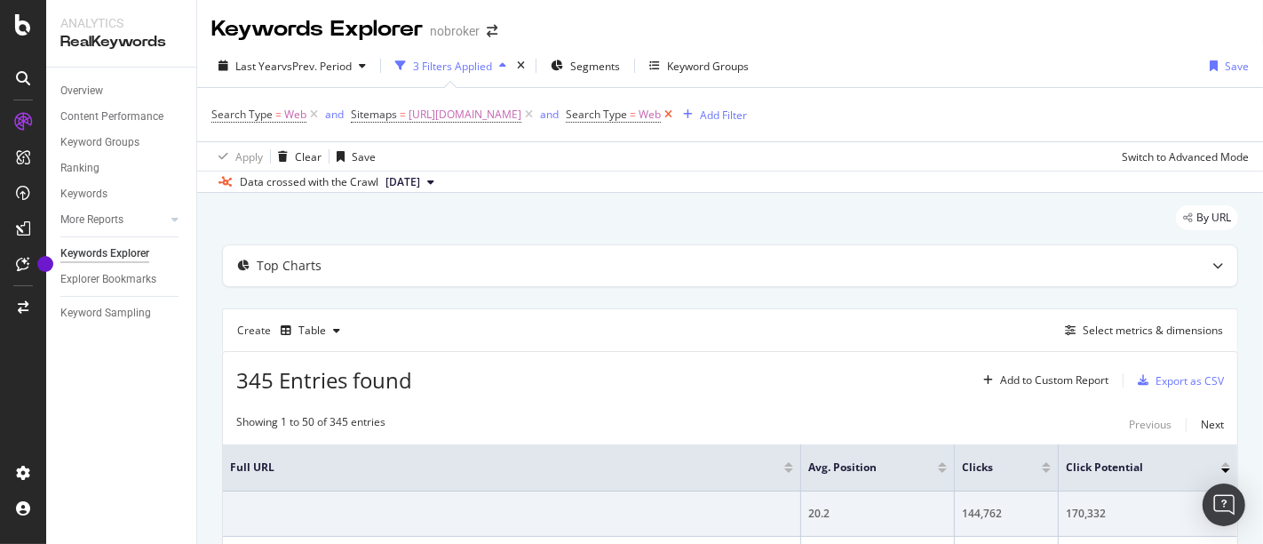
click at [676, 113] on icon at bounding box center [668, 115] width 15 height 18
click at [97, 87] on div "Overview" at bounding box center [81, 91] width 43 height 19
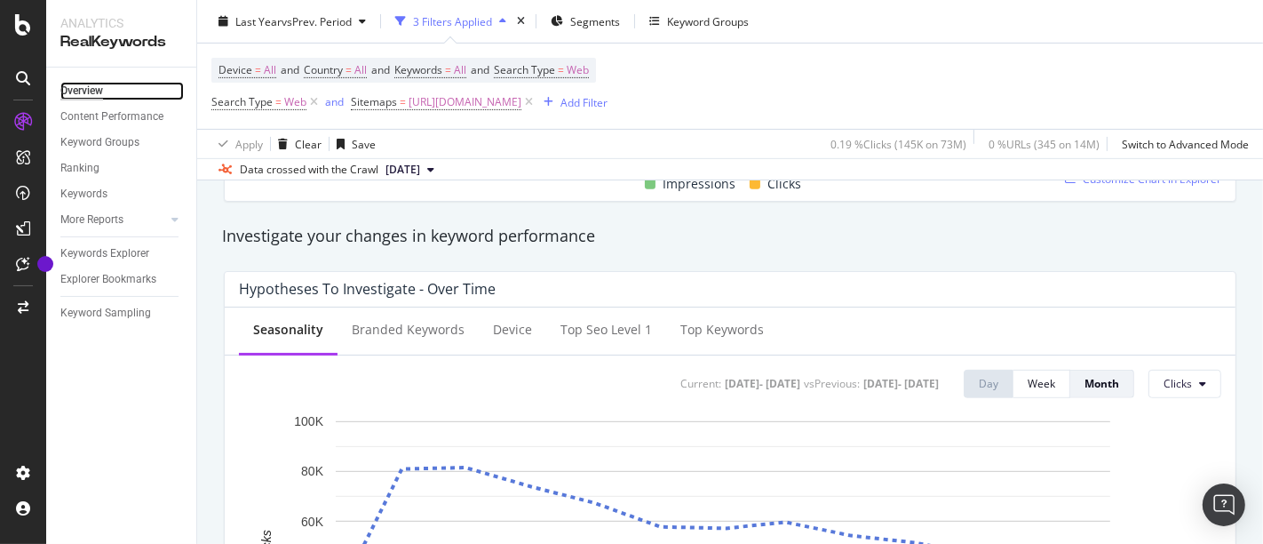
scroll to position [503, 0]
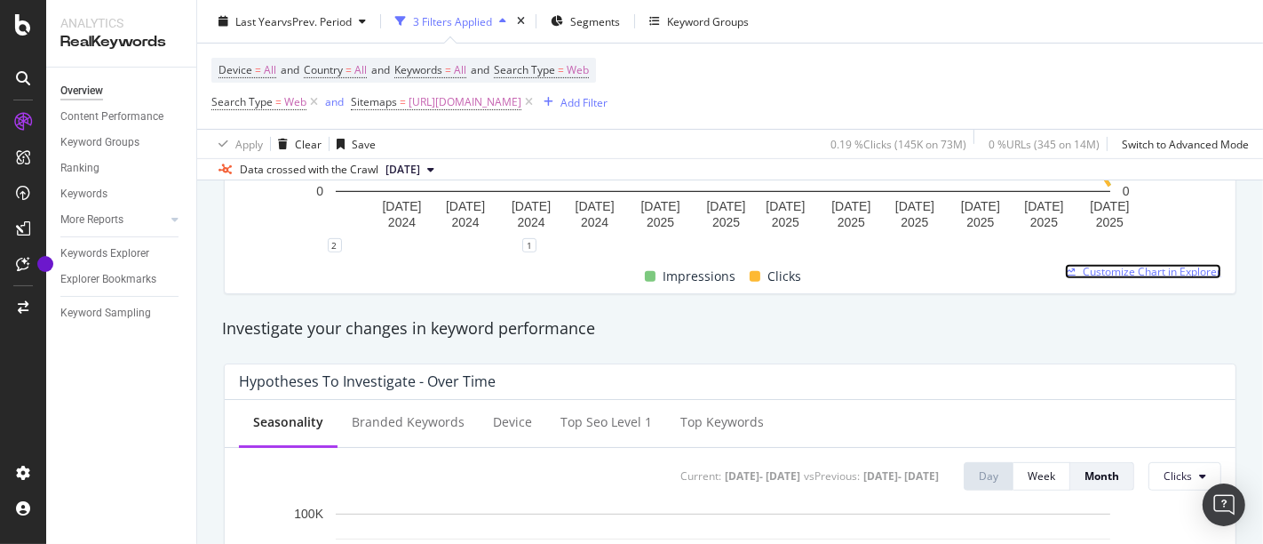
click at [1118, 274] on span "Customize Chart in Explorer" at bounding box center [1152, 271] width 139 height 15
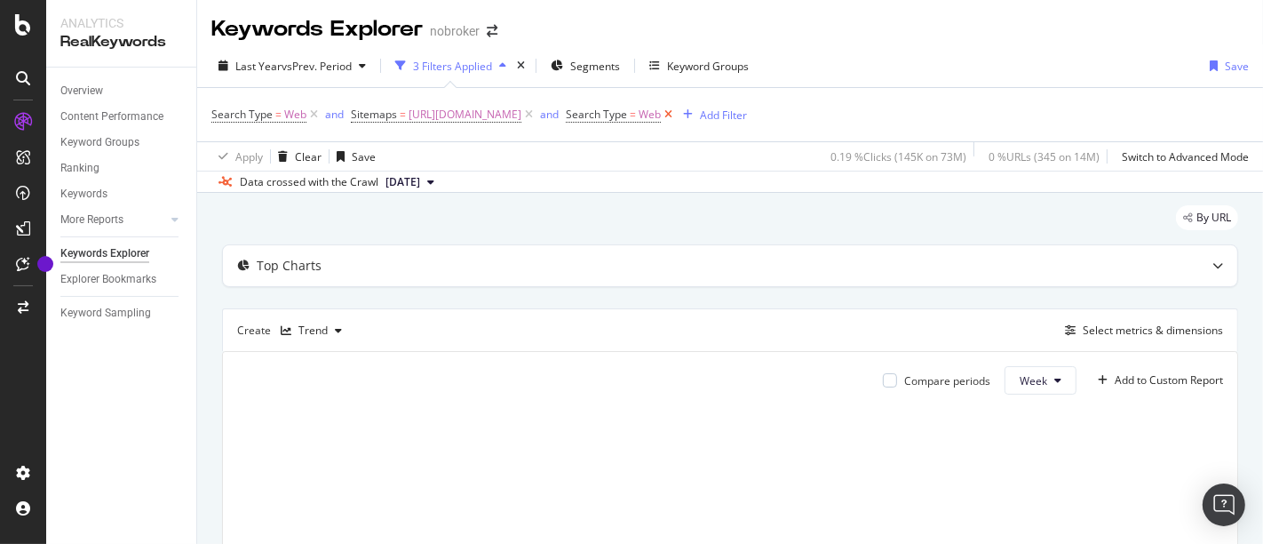
click at [676, 113] on icon at bounding box center [668, 115] width 15 height 18
click at [314, 113] on icon at bounding box center [313, 115] width 15 height 18
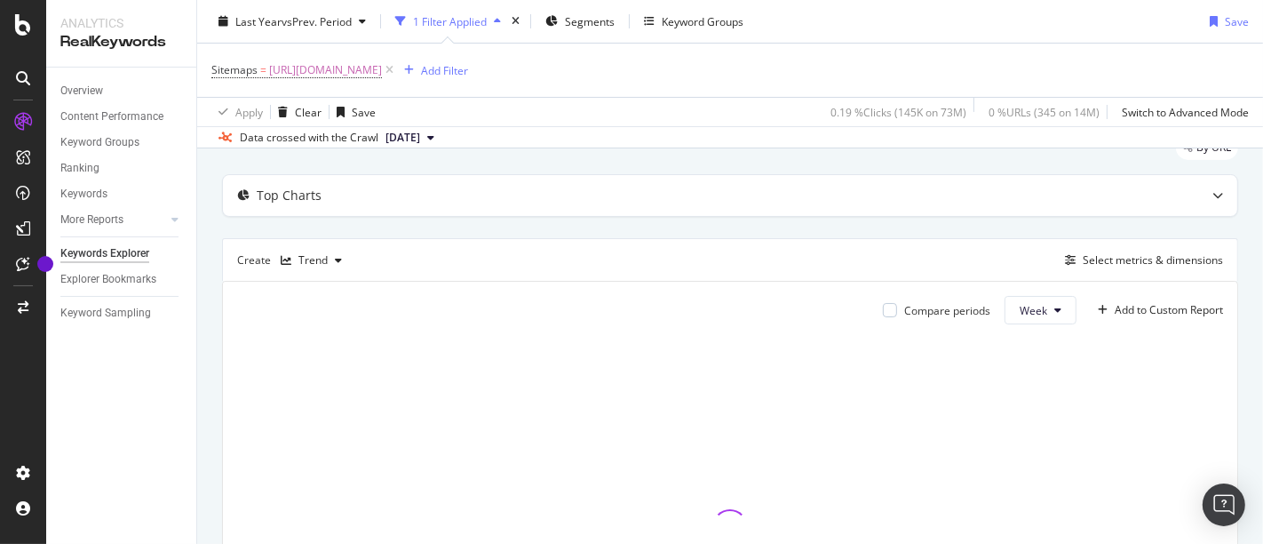
scroll to position [65, 0]
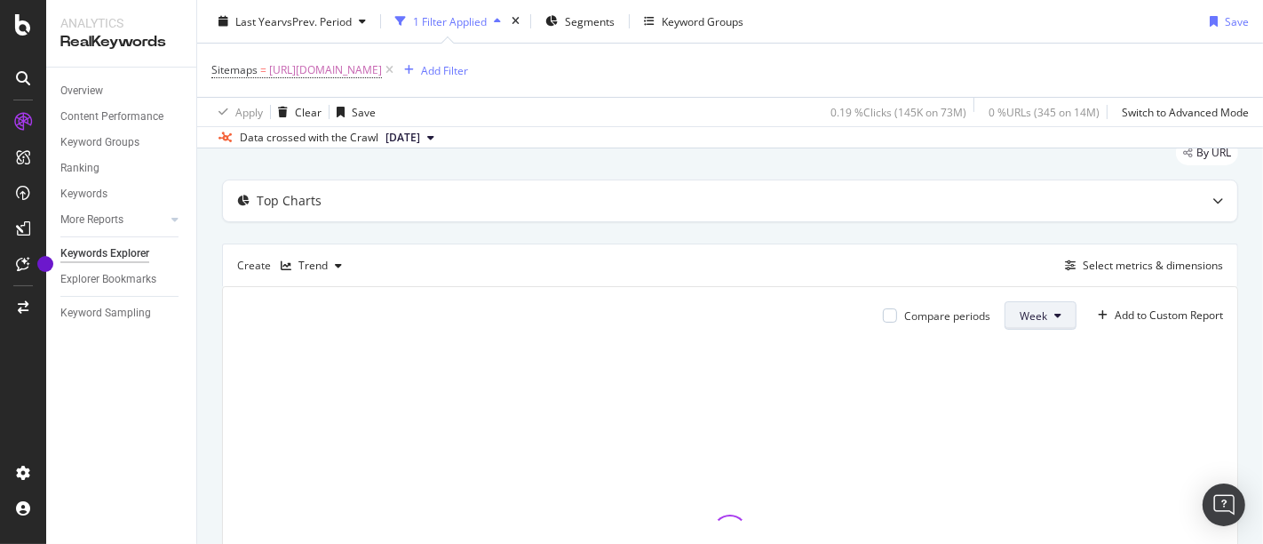
click at [1005, 308] on button "Week" at bounding box center [1041, 315] width 72 height 28
click at [1012, 407] on span "Month" at bounding box center [1021, 415] width 32 height 16
click at [1101, 266] on div "Select metrics & dimensions" at bounding box center [1153, 265] width 140 height 15
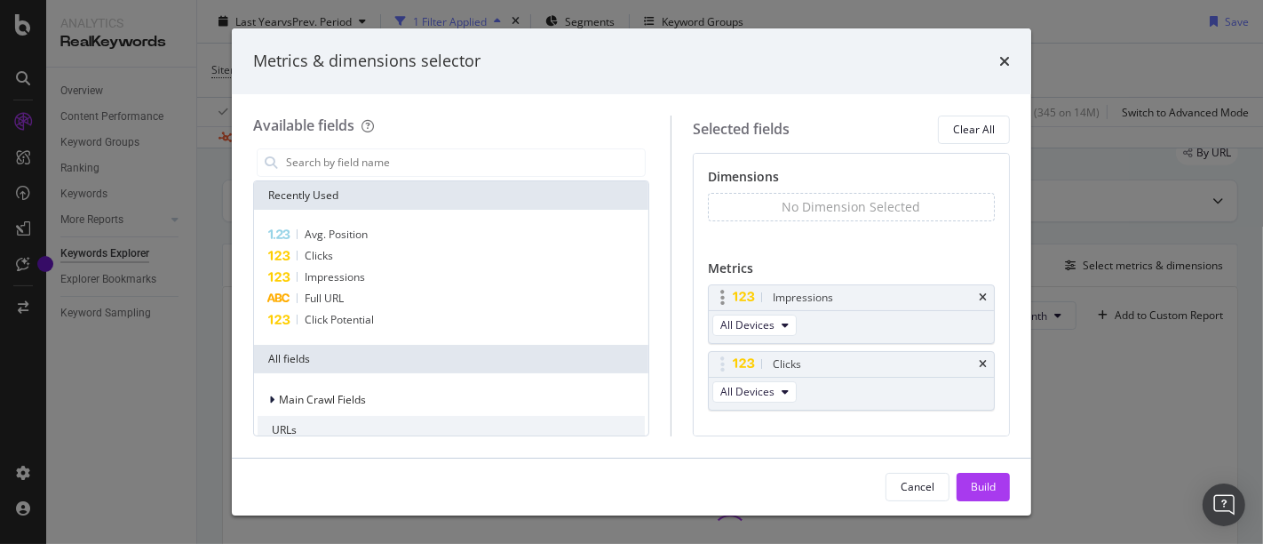
scroll to position [31, 0]
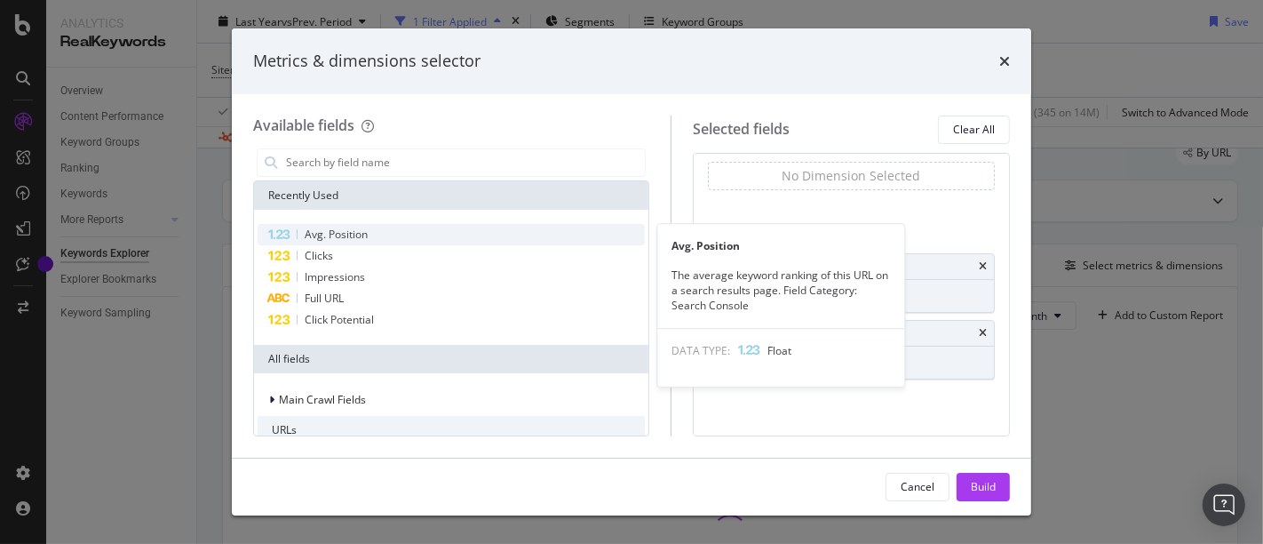
click at [403, 242] on div "Avg. Position" at bounding box center [451, 234] width 387 height 21
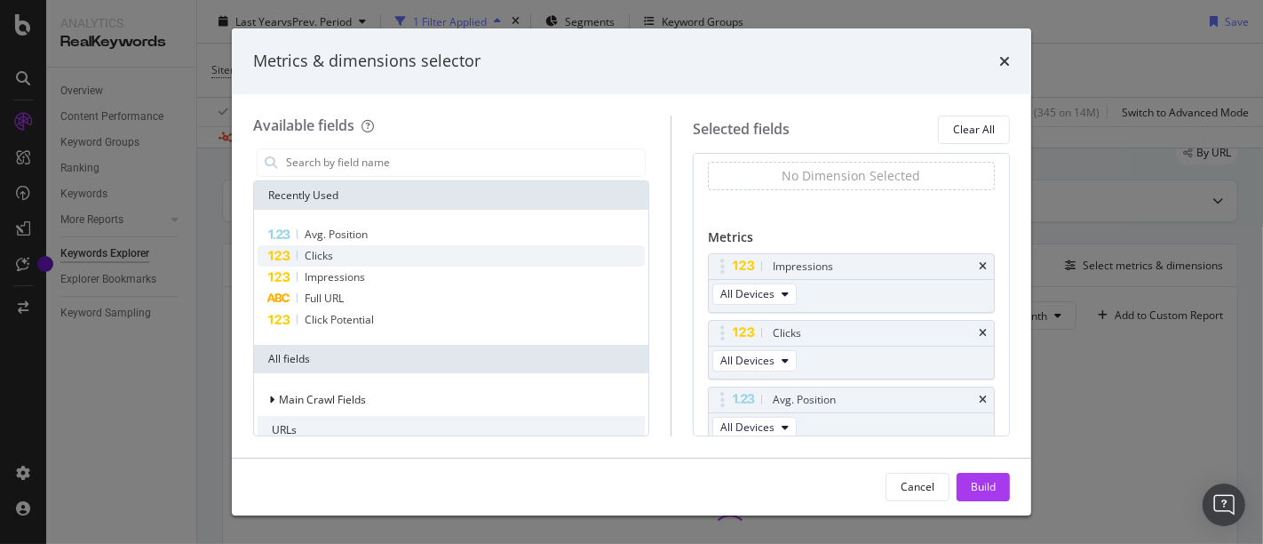
scroll to position [38, 0]
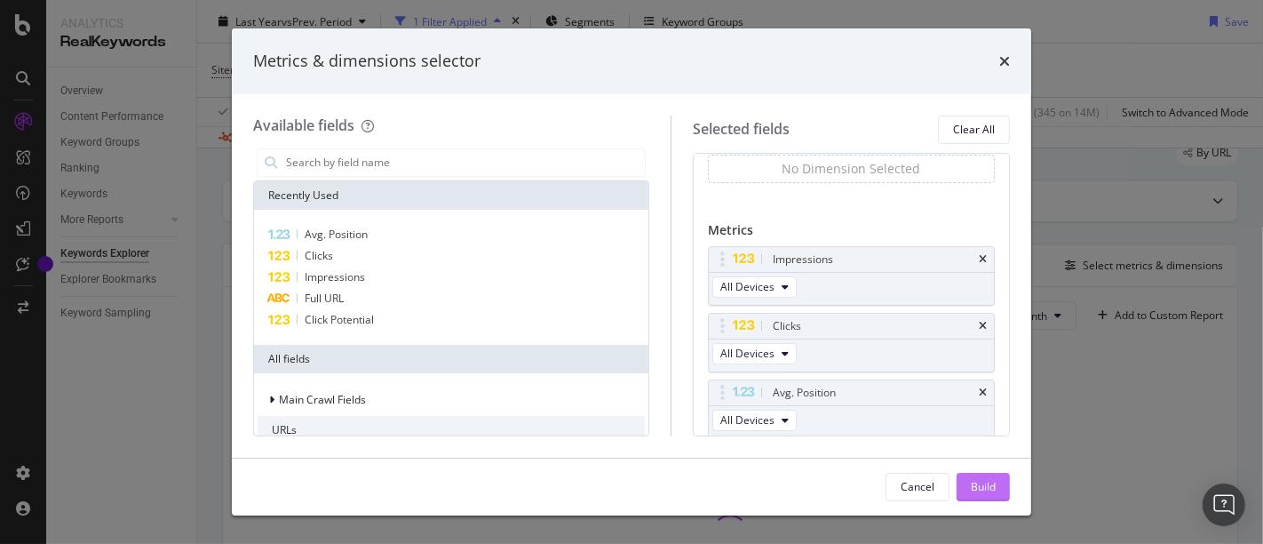
click at [967, 484] on button "Build" at bounding box center [983, 487] width 53 height 28
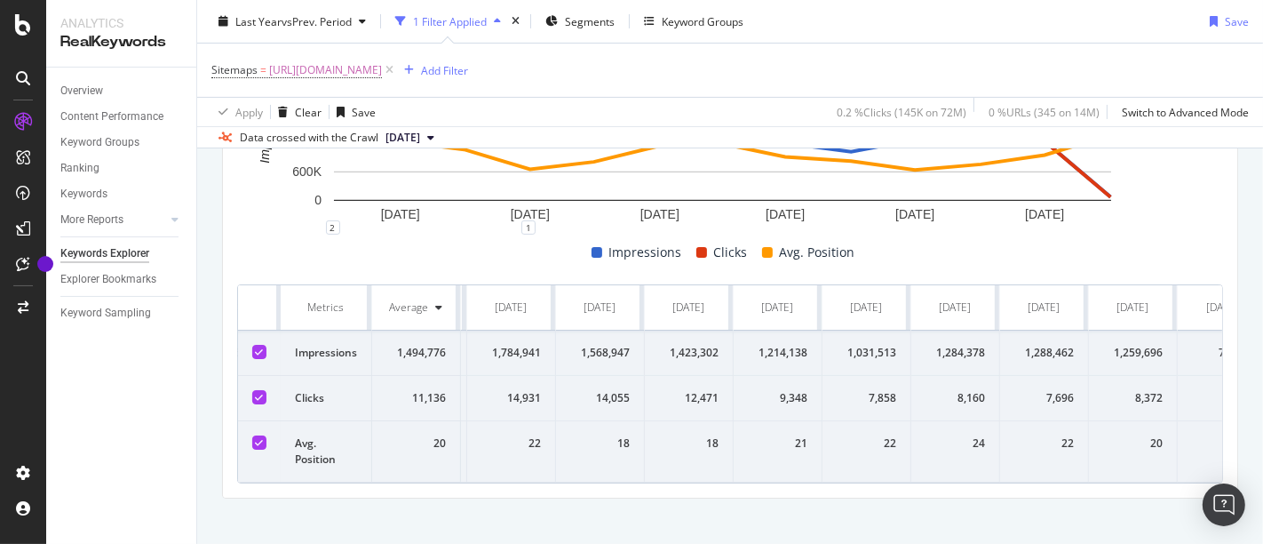
scroll to position [0, 408]
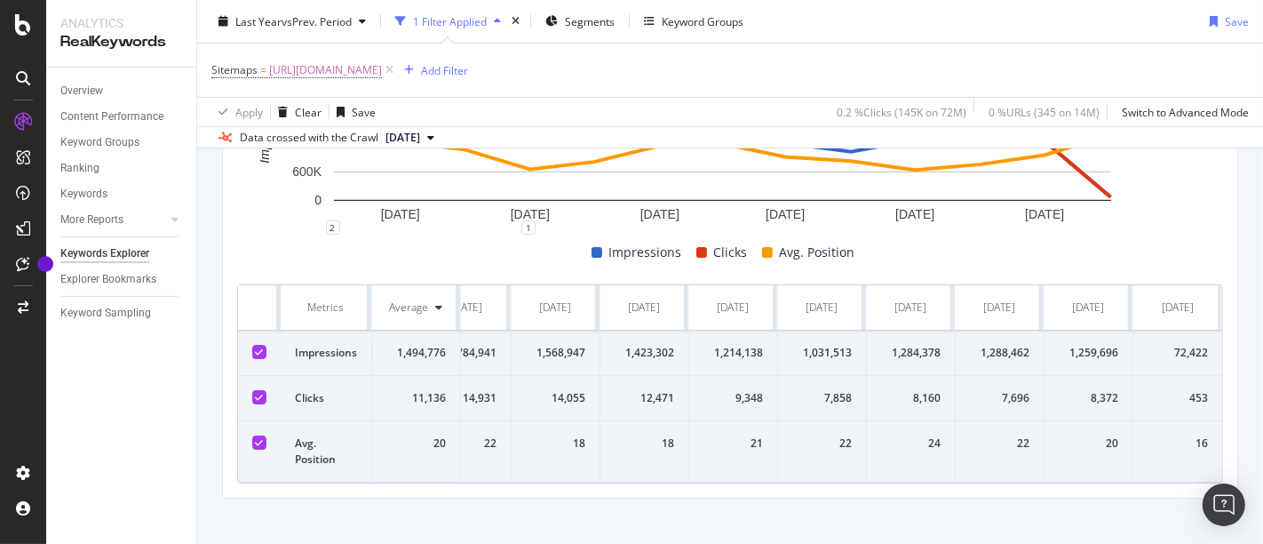
drag, startPoint x: 264, startPoint y: 300, endPoint x: 1262, endPoint y: 491, distance: 1016.5
click at [1262, 491] on div "Keywords Explorer nobroker Last Year vs Prev. Period 1 Filter Applied Segments …" at bounding box center [730, 272] width 1066 height 544
copy thead
click at [1086, 400] on td "8,372" at bounding box center [1089, 398] width 89 height 45
click at [468, 75] on div "Add Filter" at bounding box center [444, 69] width 47 height 15
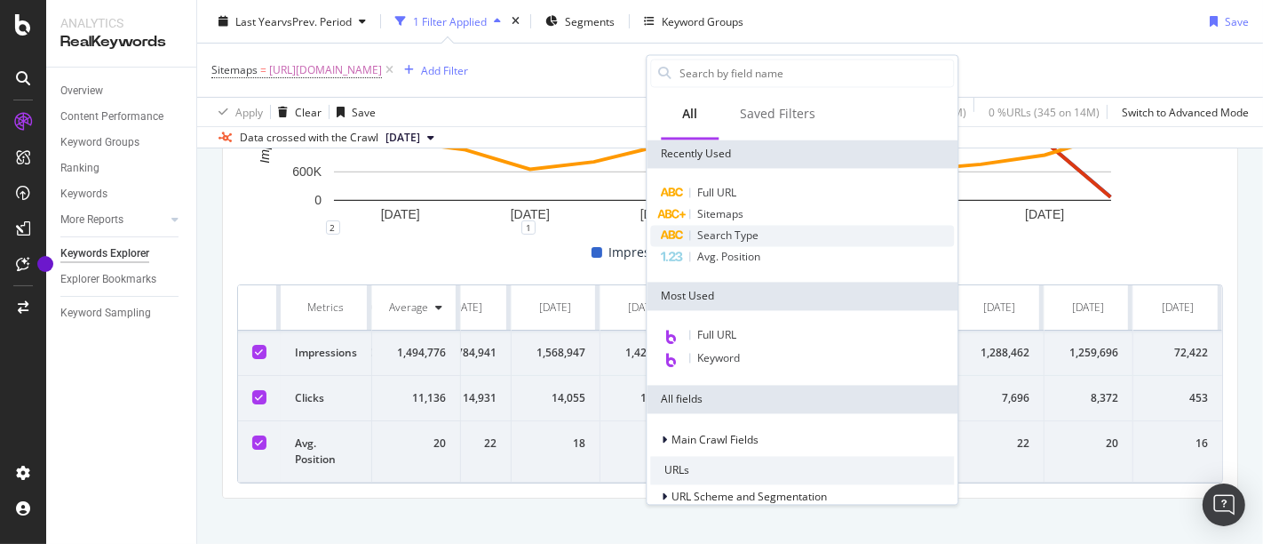
click at [713, 232] on span "Search Type" at bounding box center [727, 234] width 61 height 15
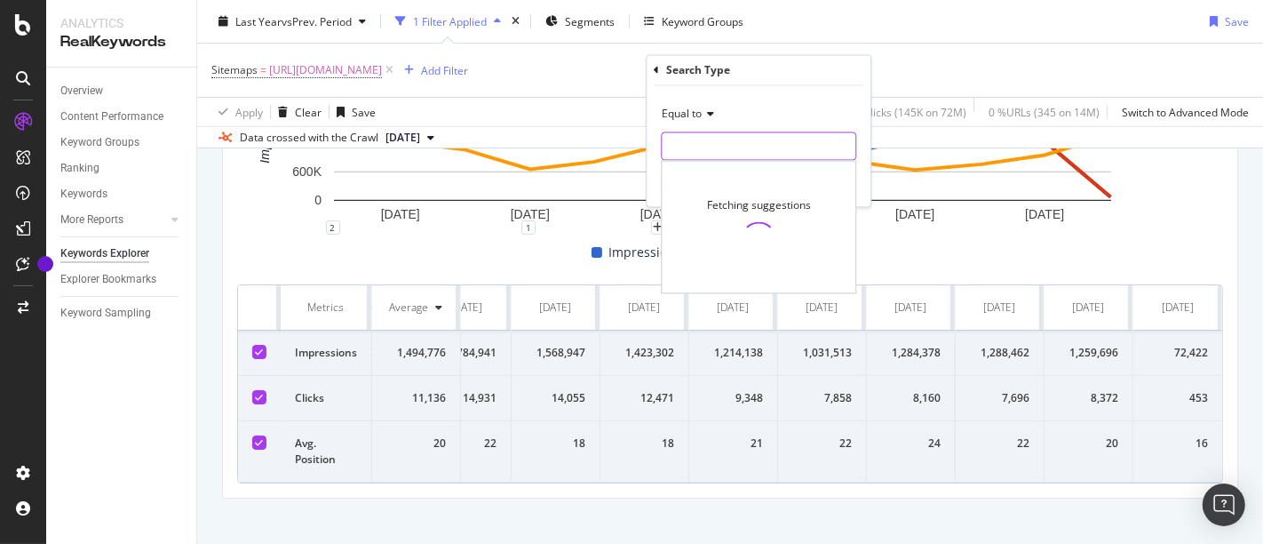
click at [687, 138] on input "text" at bounding box center [759, 146] width 194 height 28
type input "e"
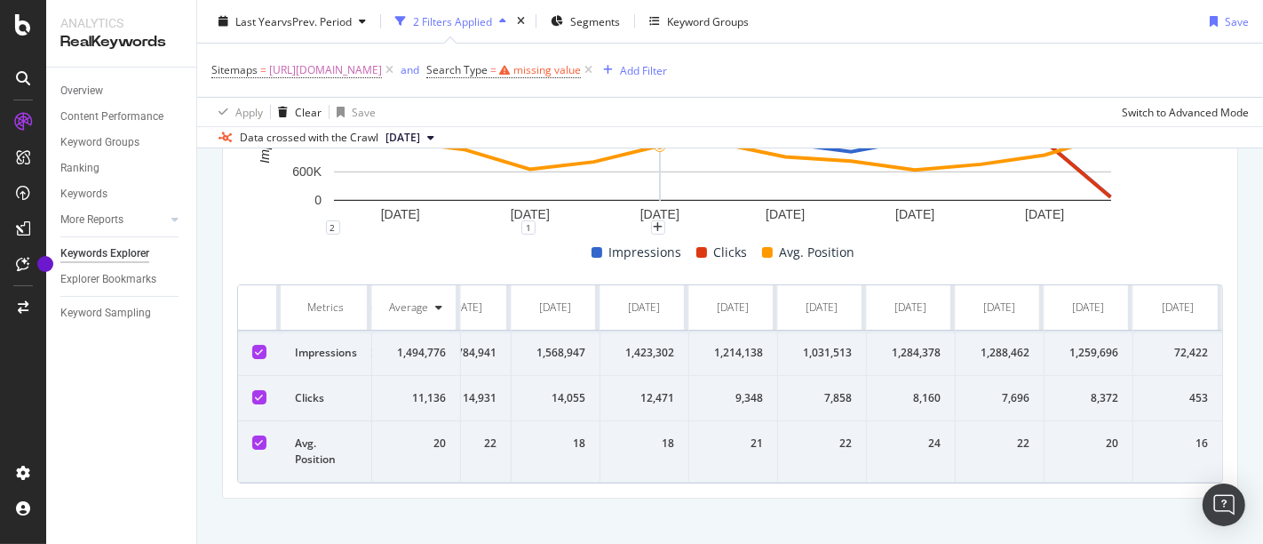
click at [916, 66] on div "Sitemaps = [URL][DOMAIN_NAME] and Search Type = missing value Add Filter" at bounding box center [729, 70] width 1037 height 53
click at [581, 69] on div "missing value" at bounding box center [547, 69] width 68 height 15
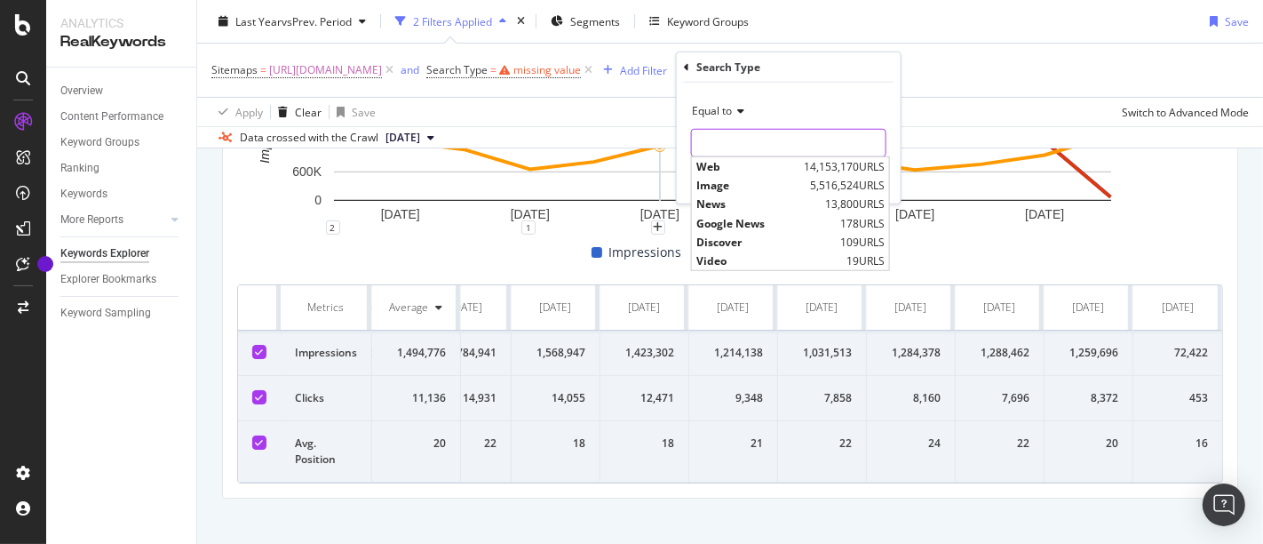
click at [759, 141] on input "text" at bounding box center [789, 143] width 194 height 28
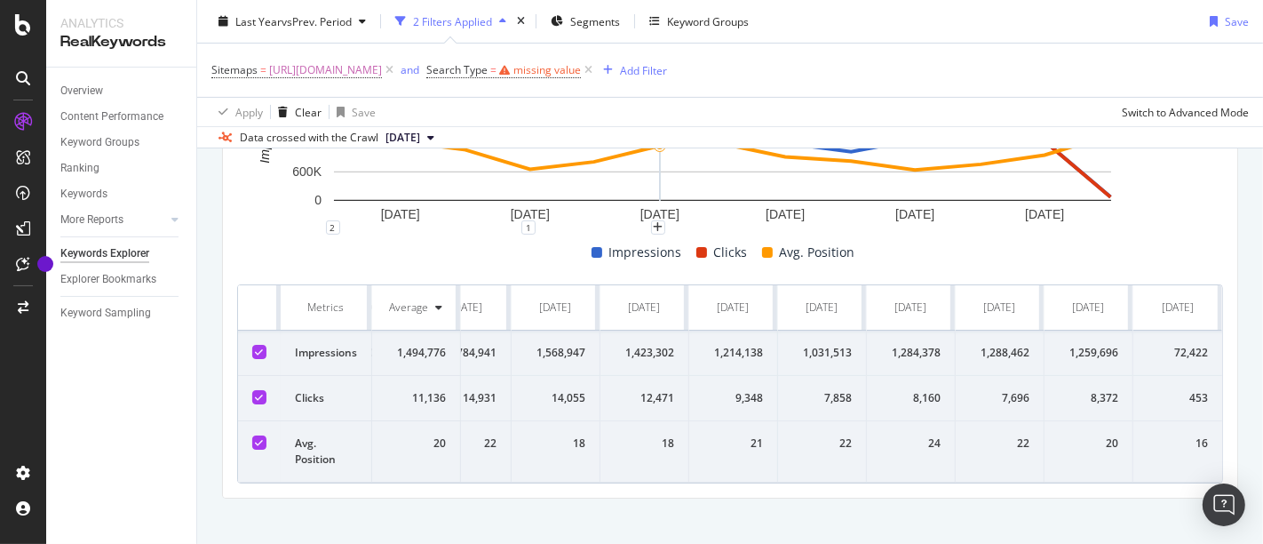
click at [942, 72] on div "Sitemaps = [URL][DOMAIN_NAME] and Search Type = missing value Add Filter" at bounding box center [729, 70] width 1037 height 53
click at [596, 76] on icon at bounding box center [588, 70] width 15 height 18
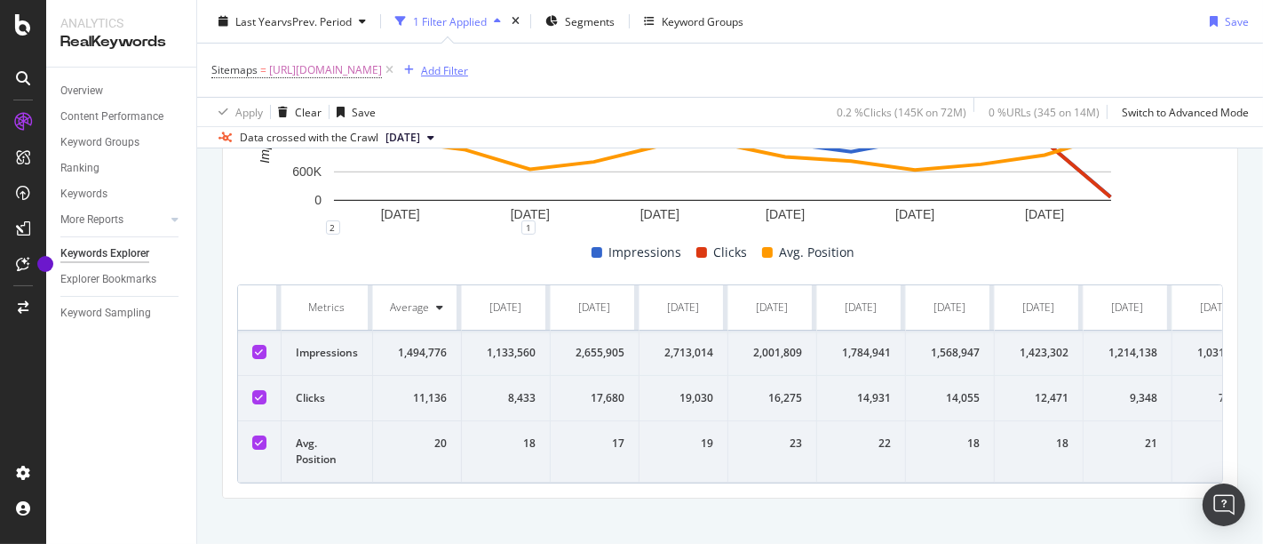
click at [468, 74] on div "Add Filter" at bounding box center [444, 69] width 47 height 15
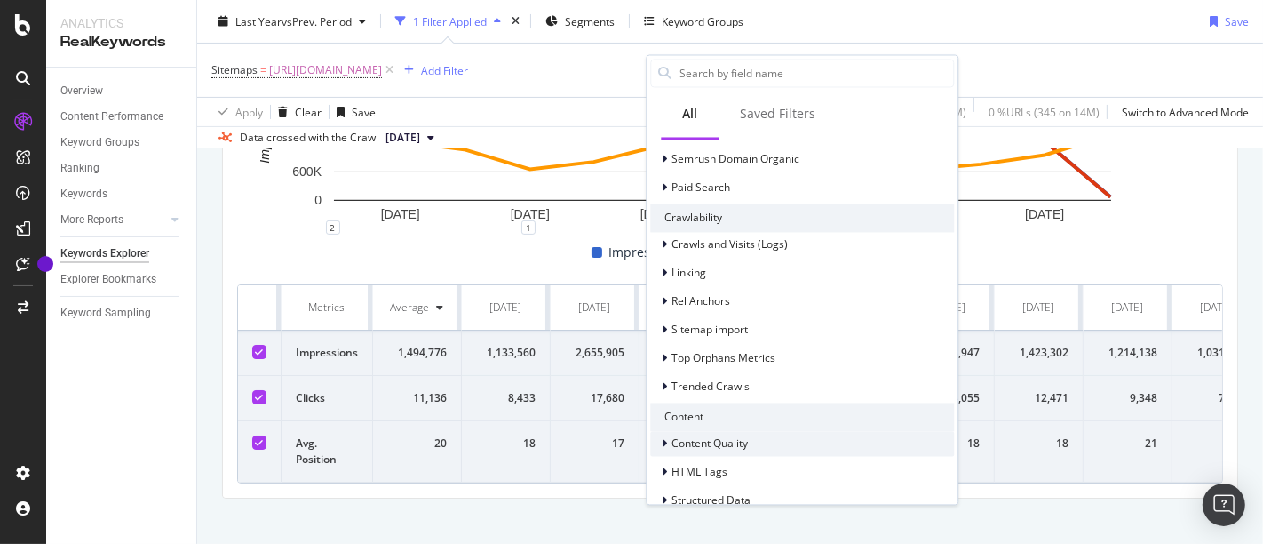
scroll to position [0, 0]
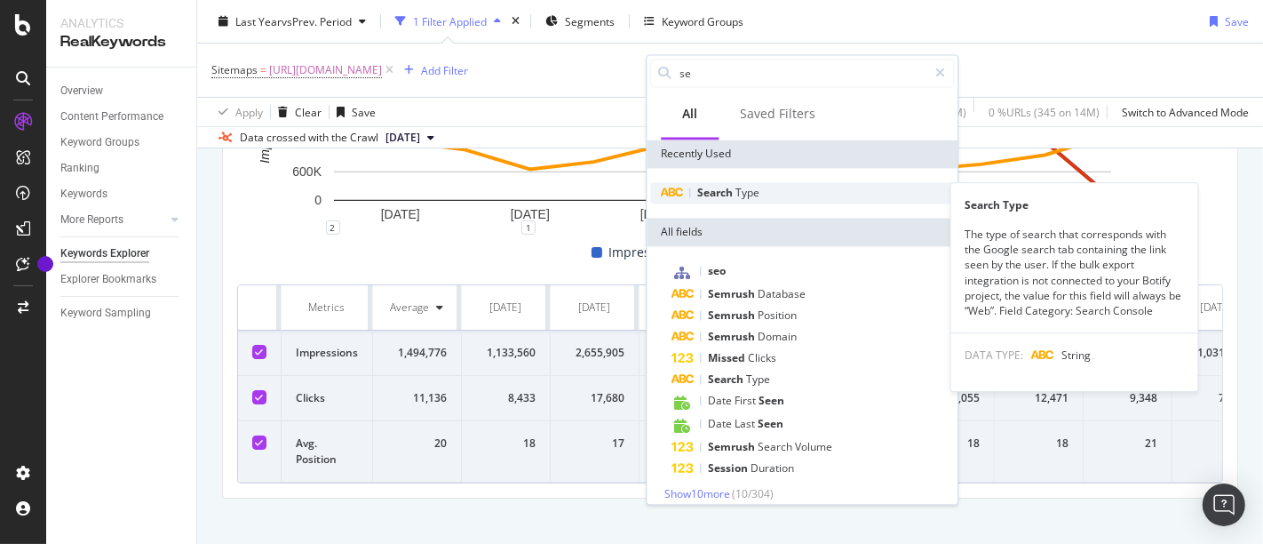
type input "se"
click at [741, 183] on div "Search Type" at bounding box center [802, 192] width 304 height 21
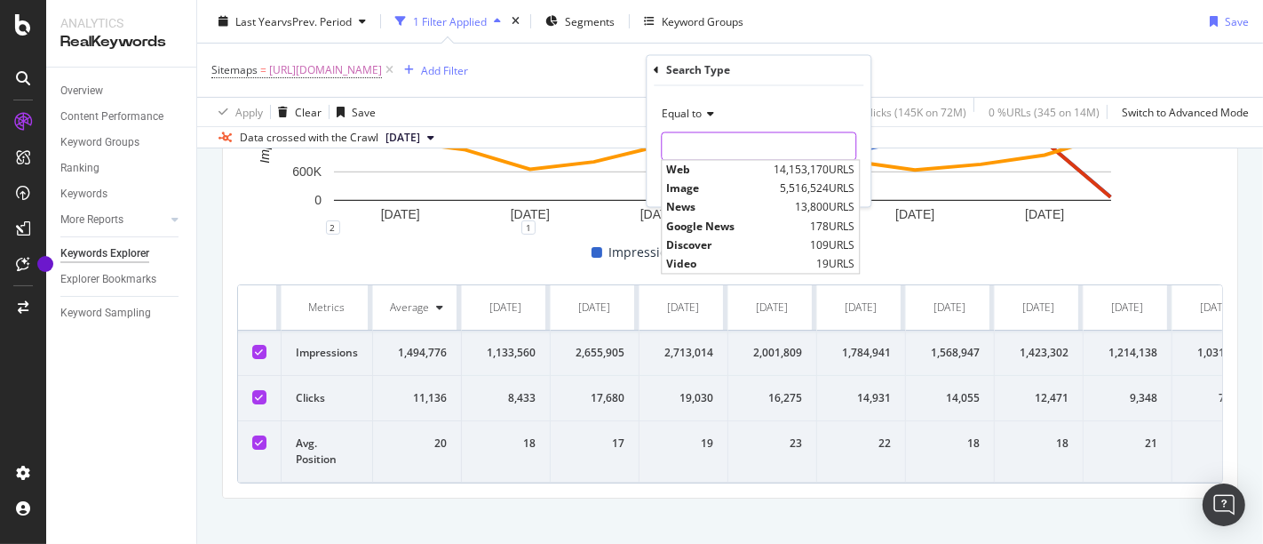
click at [730, 138] on input "text" at bounding box center [759, 146] width 194 height 28
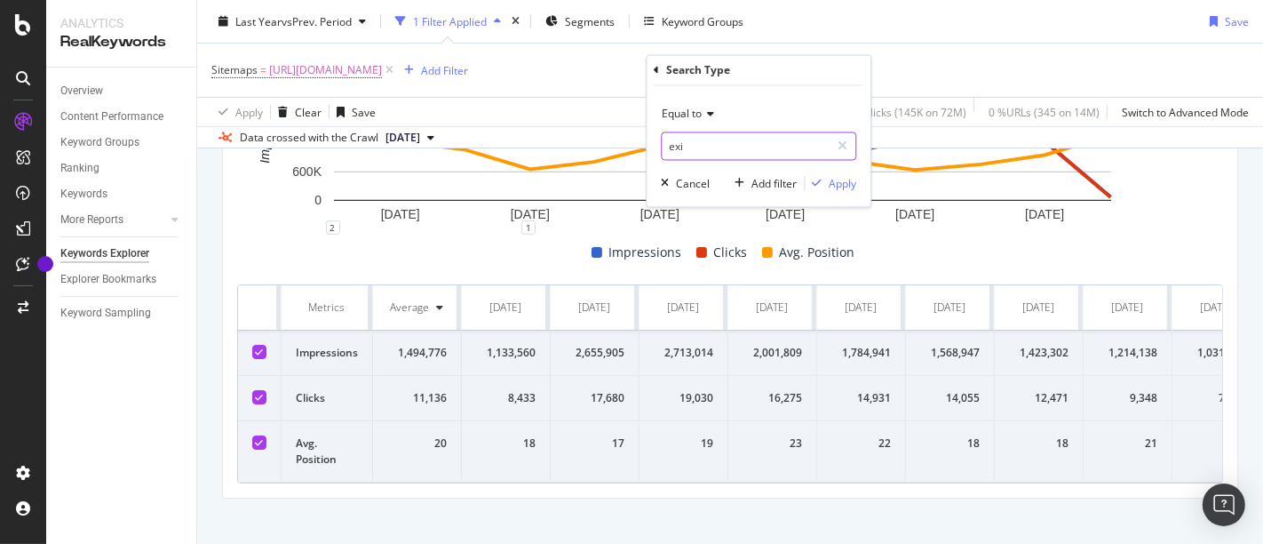
type input "exis"
click at [924, 58] on div "Sitemaps = [URL][DOMAIN_NAME] Add Filter" at bounding box center [729, 70] width 1037 height 53
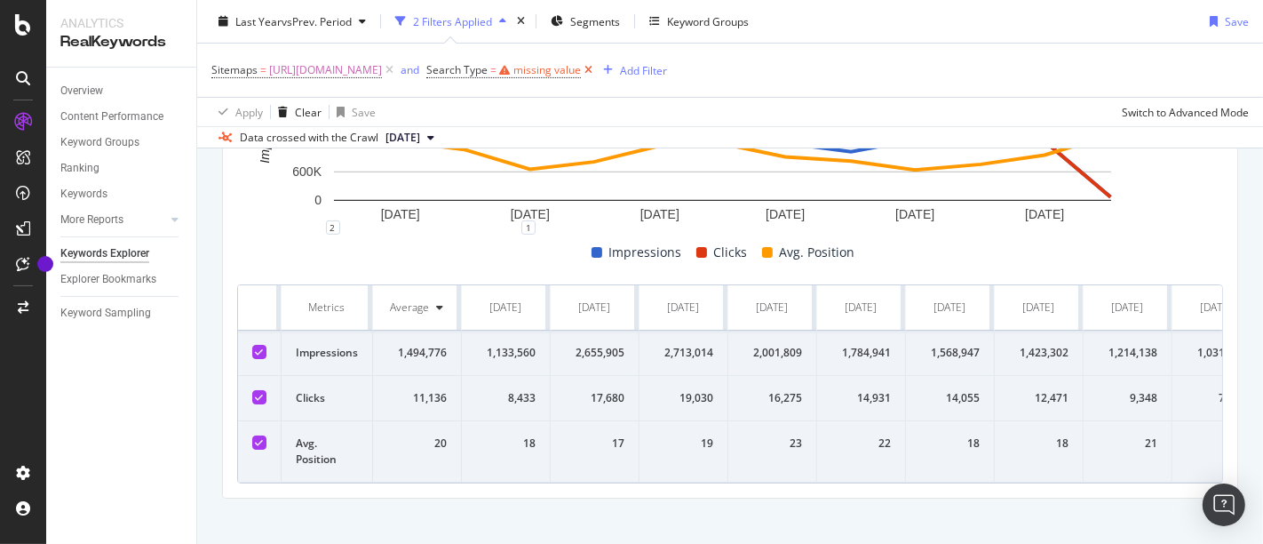
click at [596, 69] on icon at bounding box center [588, 70] width 15 height 18
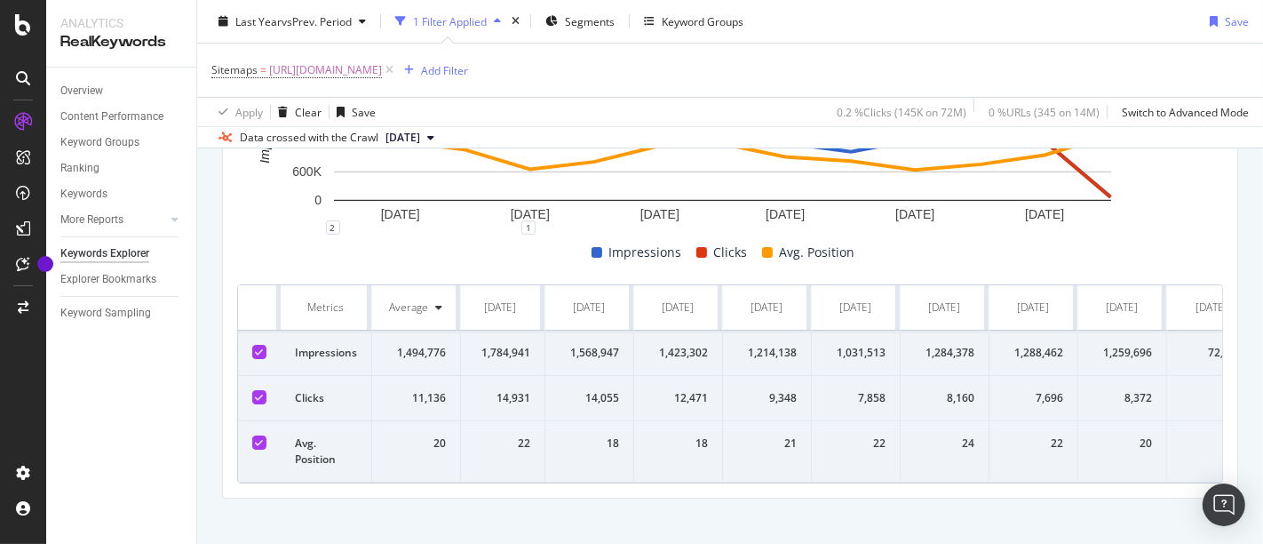
scroll to position [0, 408]
